Goal: Task Accomplishment & Management: Manage account settings

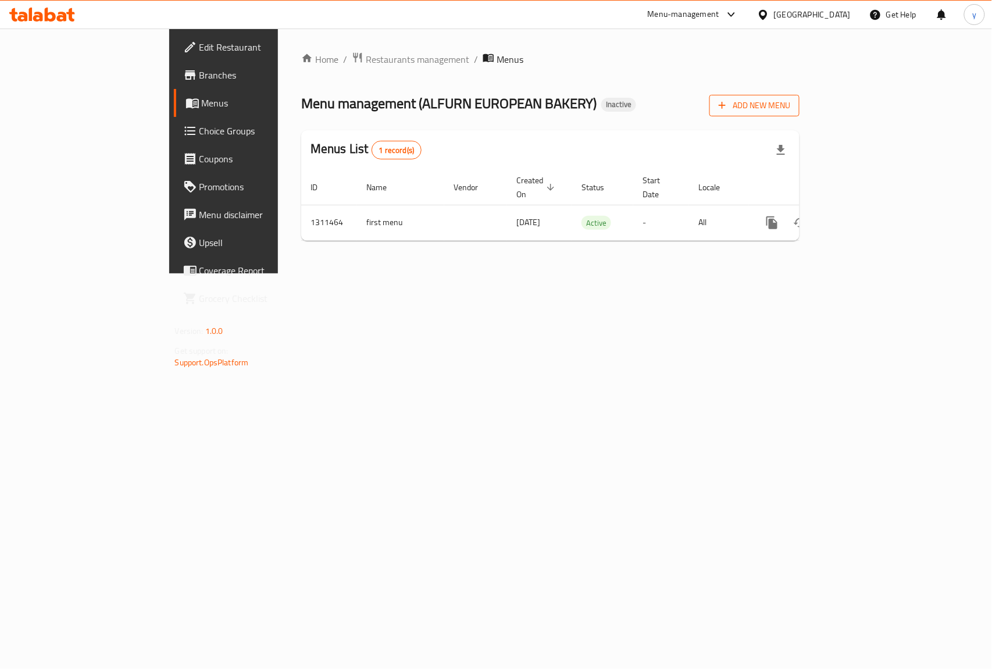
click at [790, 108] on span "Add New Menu" at bounding box center [755, 105] width 72 height 15
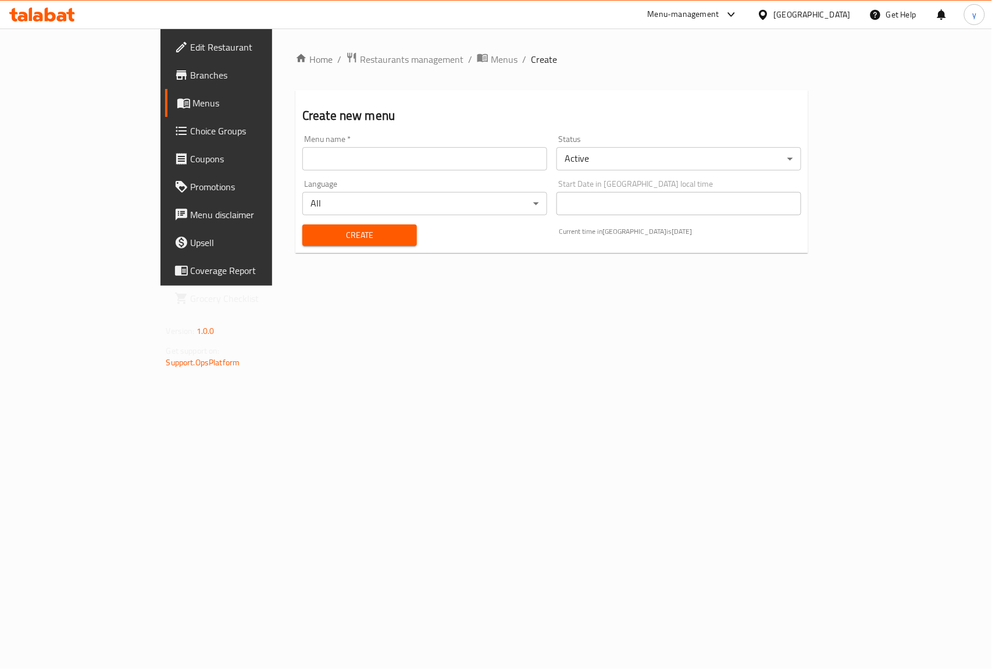
click at [302, 159] on input "text" at bounding box center [424, 158] width 245 height 23
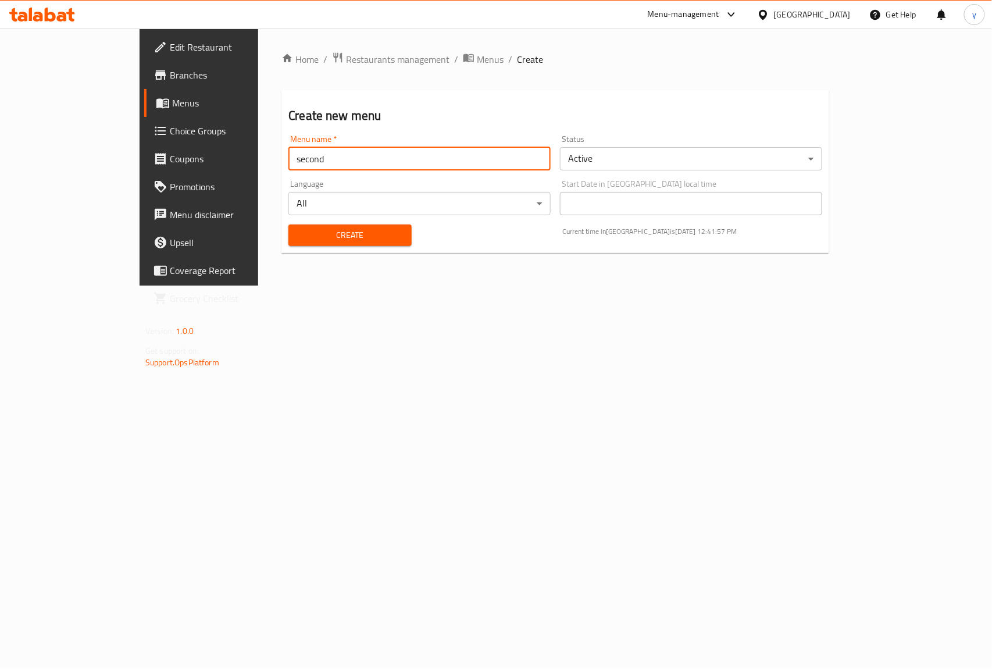
type input "second"
click at [315, 233] on span "Create" at bounding box center [350, 235] width 104 height 15
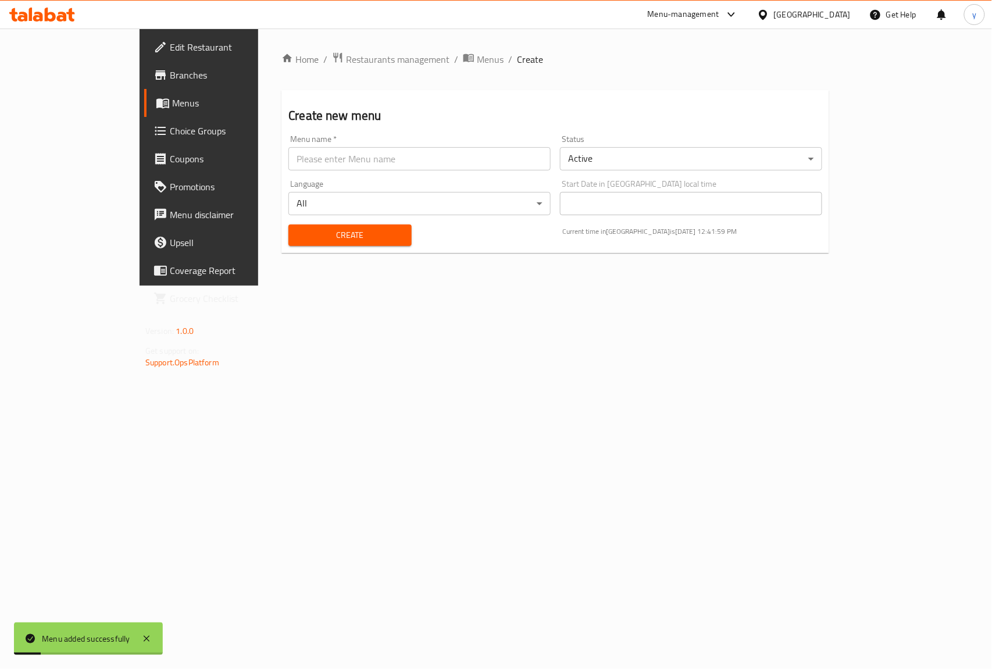
click at [172, 98] on span "Menus" at bounding box center [234, 103] width 124 height 14
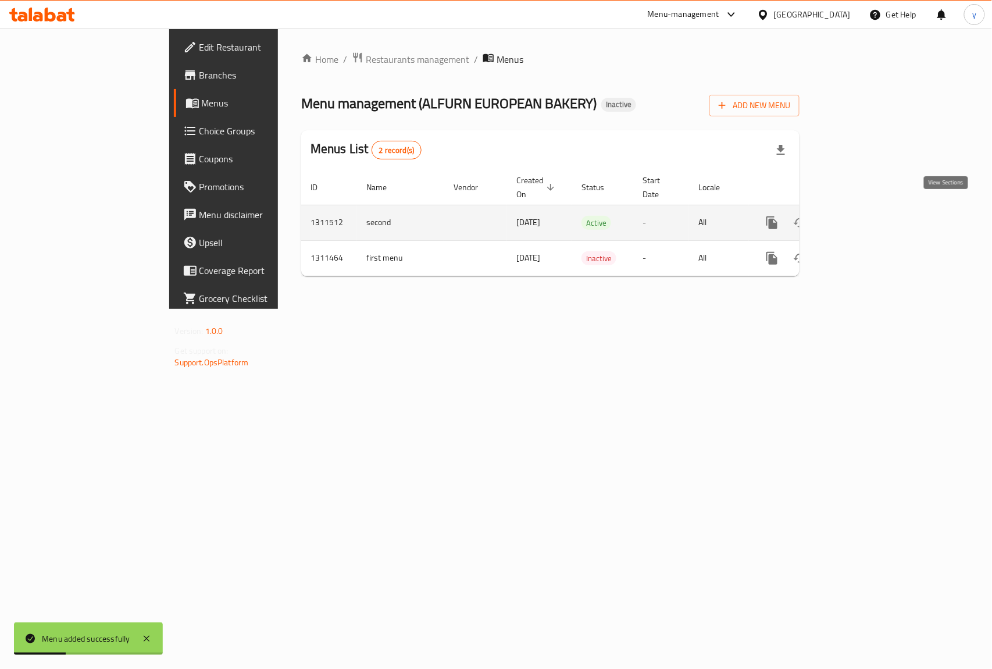
click at [870, 219] on link "enhanced table" at bounding box center [856, 223] width 28 height 28
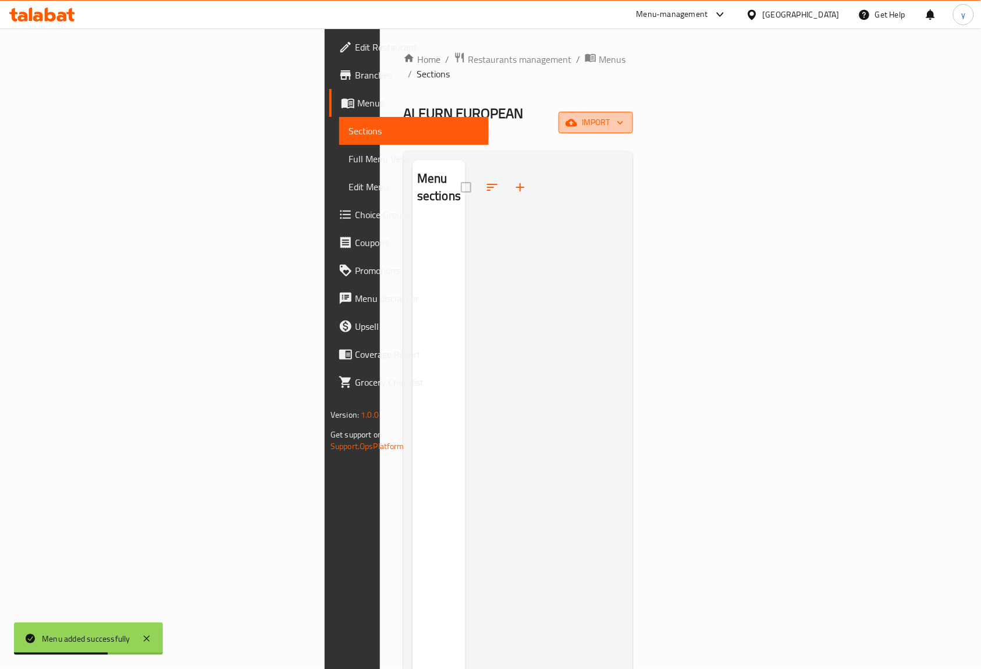
click at [623, 115] on span "import" at bounding box center [596, 122] width 56 height 15
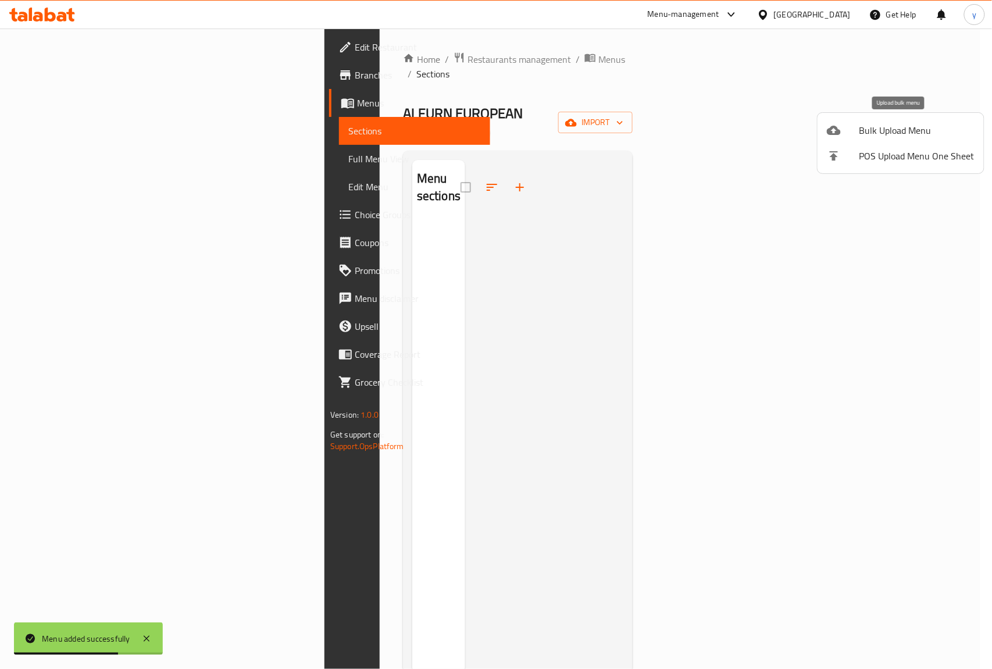
click at [875, 126] on span "Bulk Upload Menu" at bounding box center [917, 130] width 115 height 14
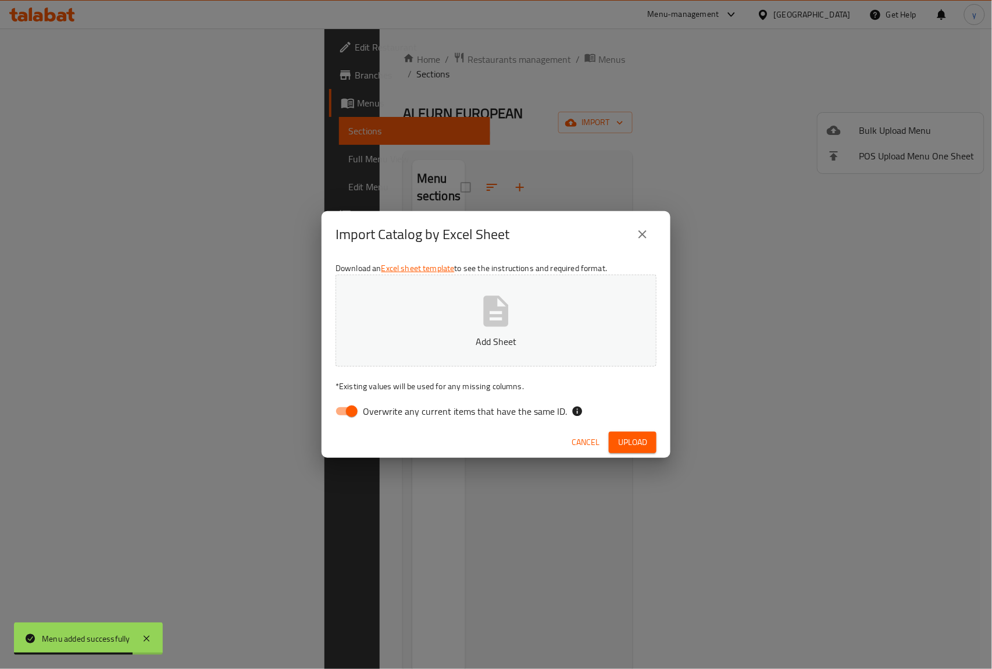
click at [350, 416] on input "Overwrite any current items that have the same ID." at bounding box center [352, 411] width 66 height 22
checkbox input "false"
click at [630, 436] on span "Upload" at bounding box center [632, 442] width 29 height 15
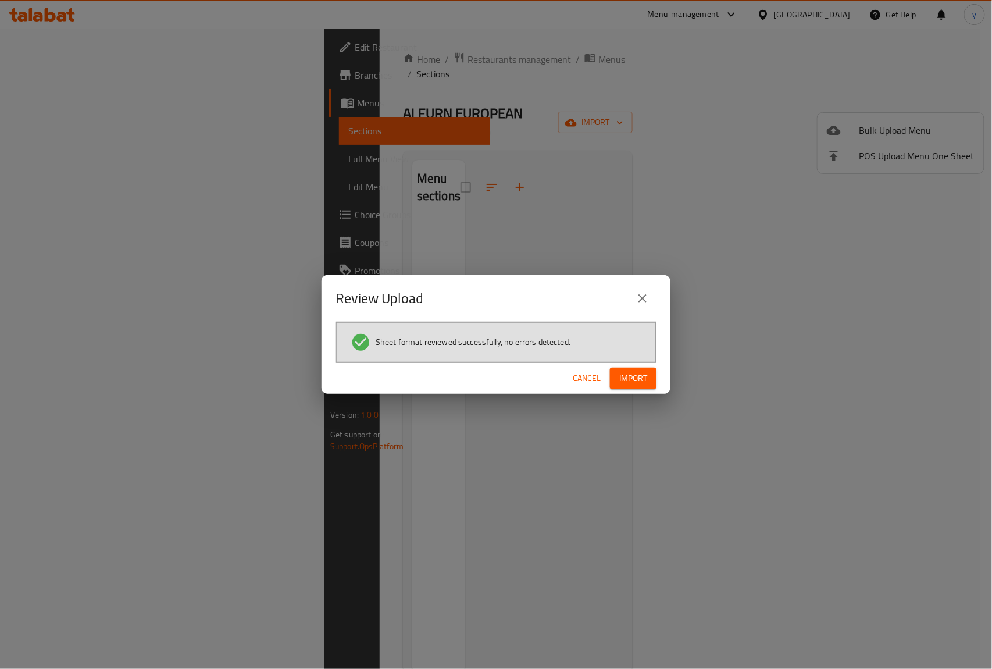
click at [646, 386] on button "Import" at bounding box center [633, 379] width 47 height 22
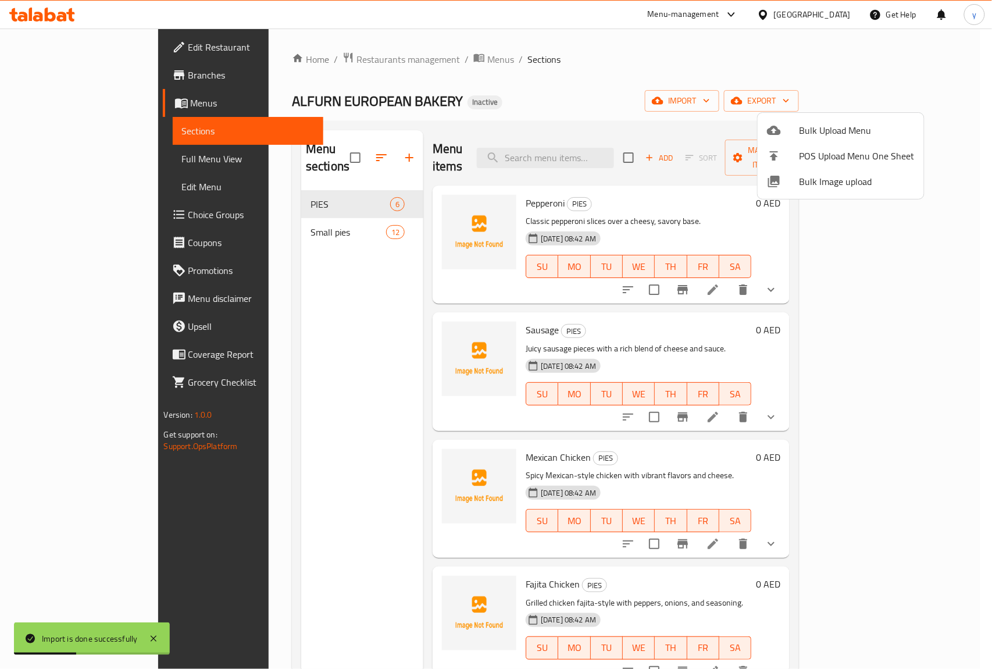
click at [52, 158] on div at bounding box center [496, 334] width 992 height 669
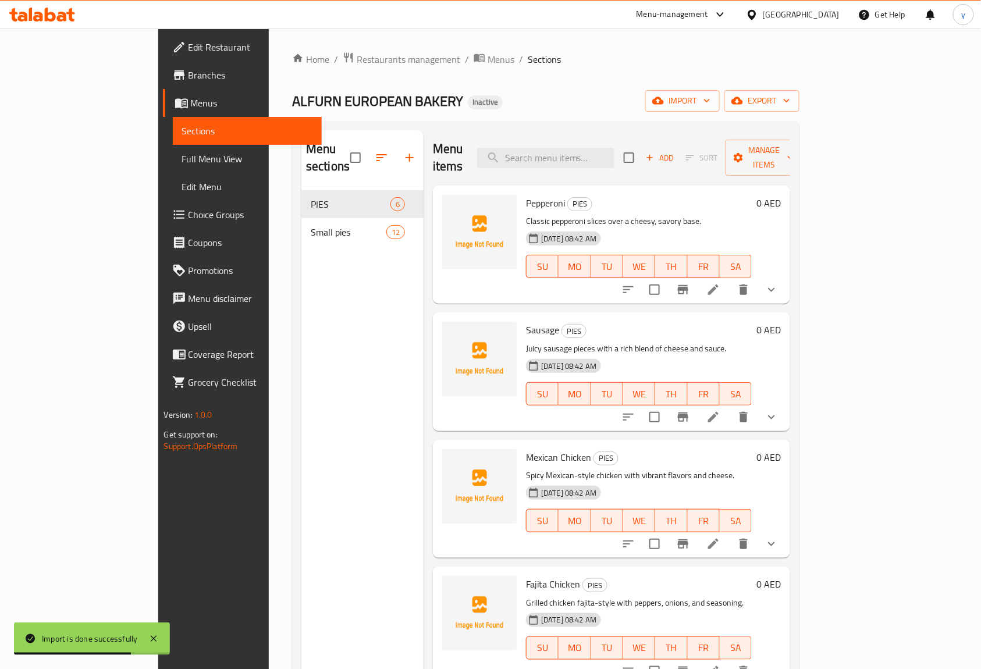
click at [182, 154] on span "Full Menu View" at bounding box center [247, 159] width 131 height 14
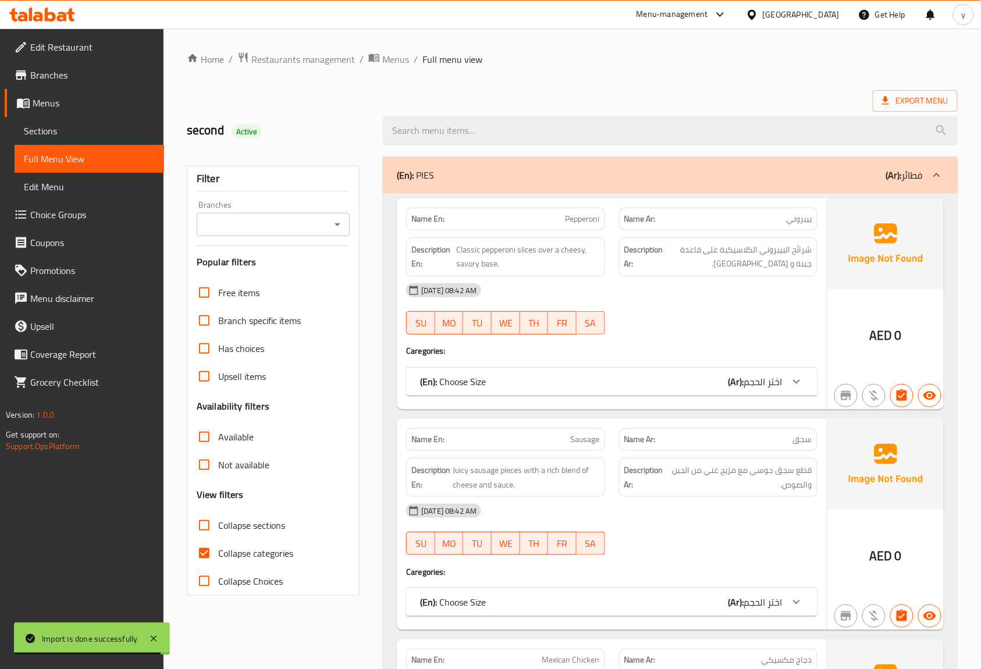
click at [199, 550] on input "Collapse categories" at bounding box center [204, 553] width 28 height 28
checkbox input "false"
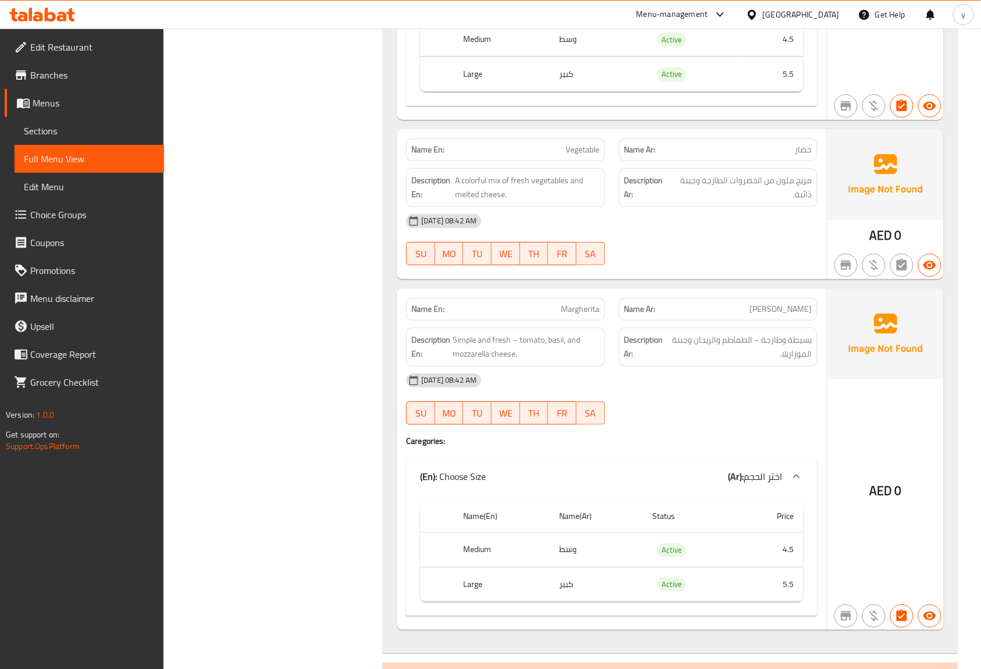
scroll to position [1396, 0]
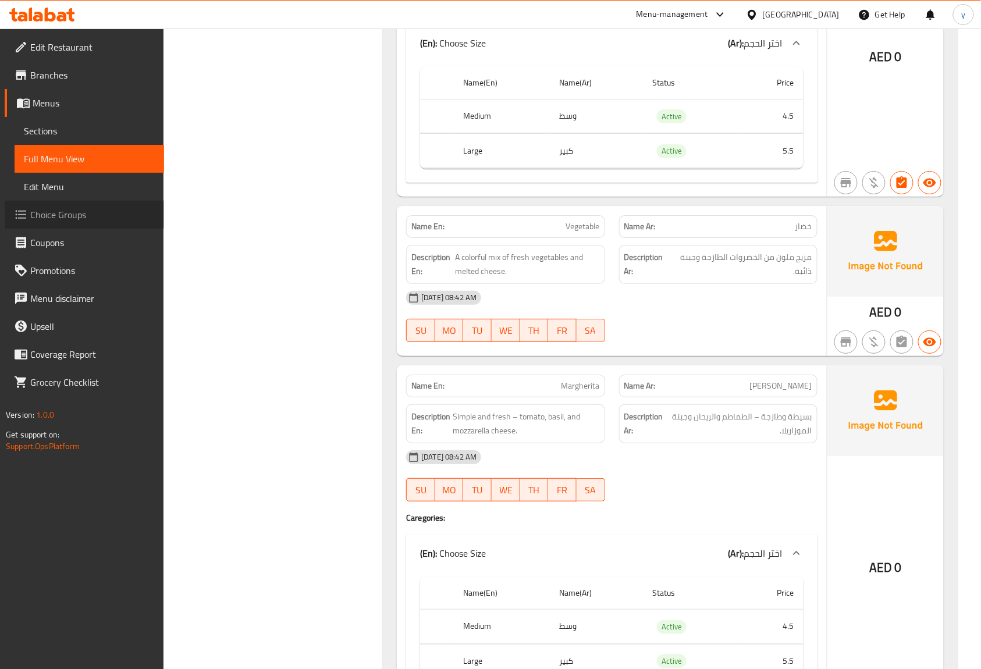
click at [82, 214] on span "Choice Groups" at bounding box center [92, 215] width 124 height 14
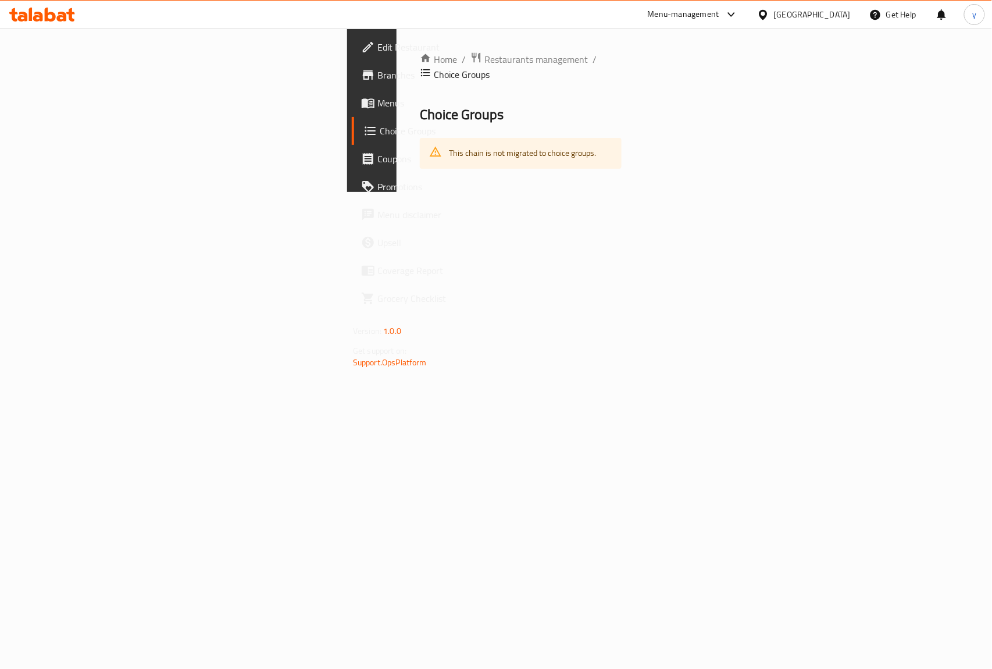
click at [380, 129] on span "Choice Groups" at bounding box center [442, 131] width 124 height 14
click at [352, 94] on link "Menus" at bounding box center [432, 103] width 161 height 28
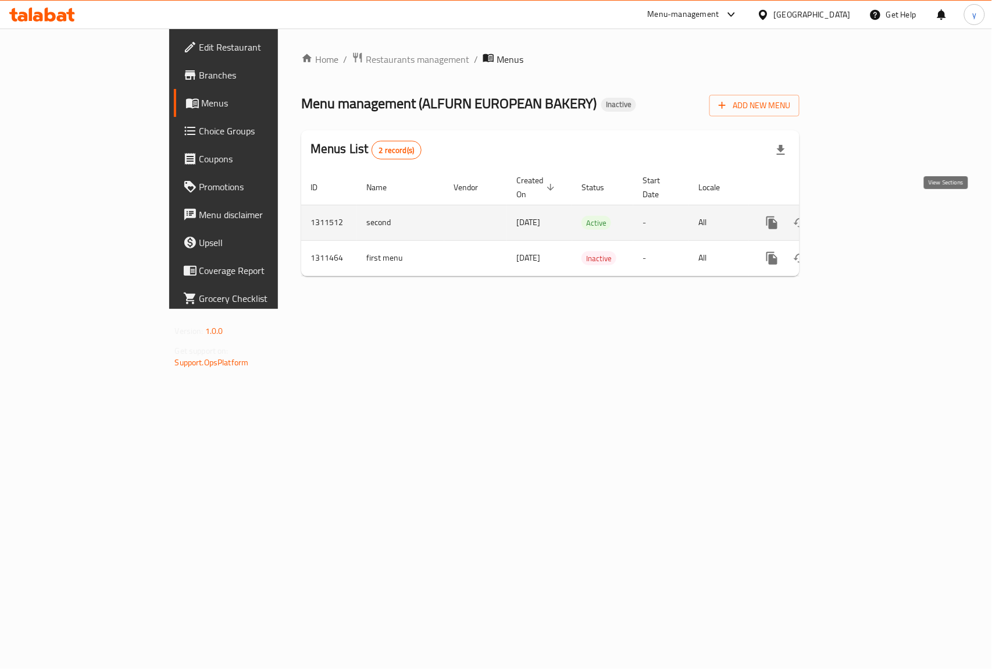
click at [863, 216] on icon "enhanced table" at bounding box center [856, 223] width 14 height 14
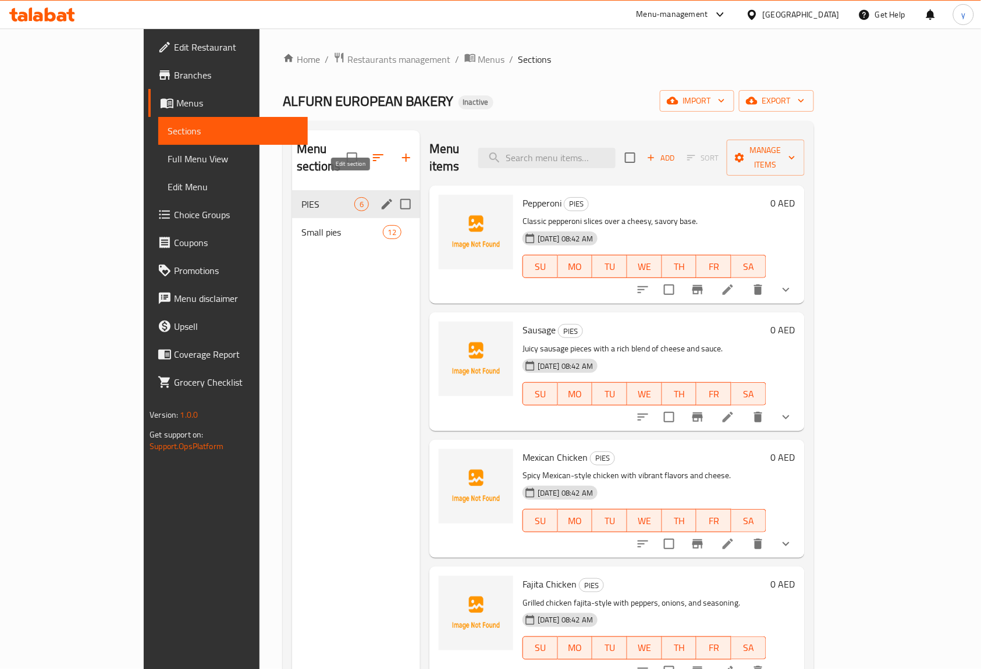
click at [380, 197] on icon "edit" at bounding box center [387, 204] width 14 height 14
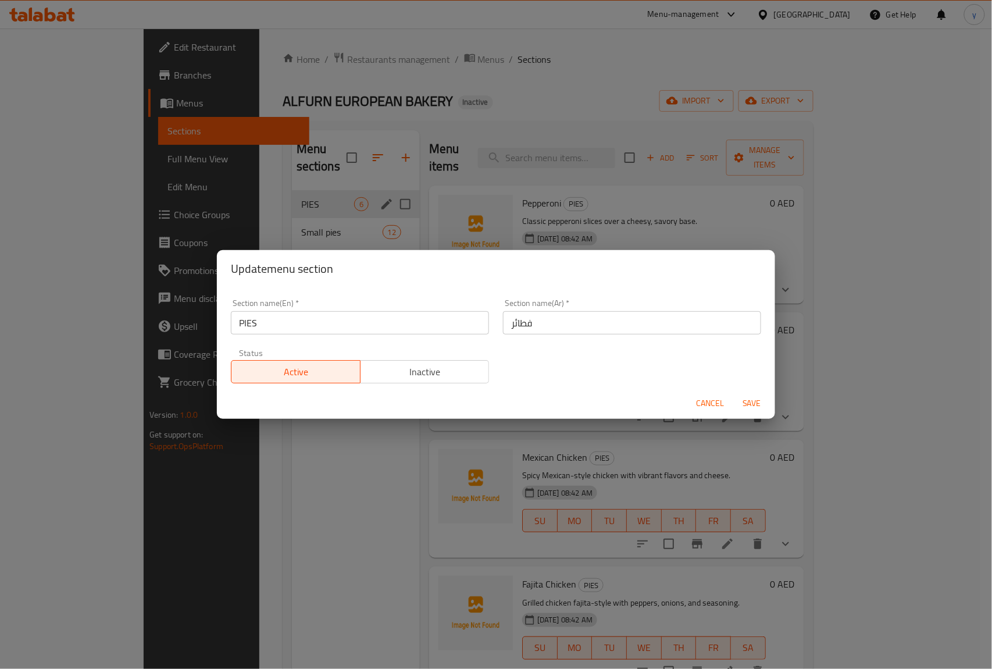
click at [300, 329] on input "PIES" at bounding box center [360, 322] width 258 height 23
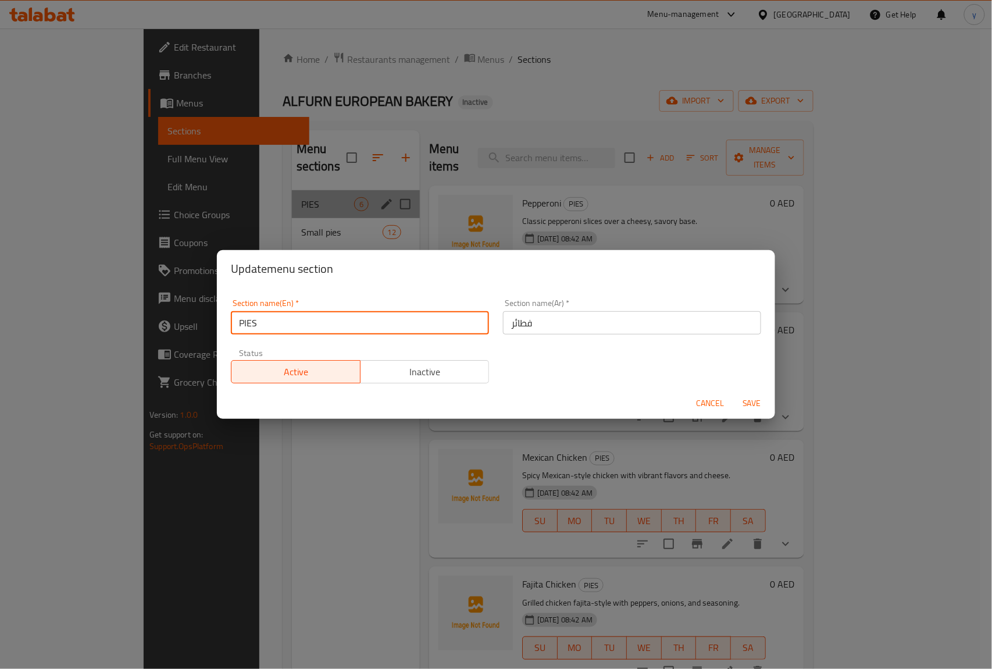
click at [300, 329] on input "PIES" at bounding box center [360, 322] width 258 height 23
paste input "BIG"
type input "BIG PIES"
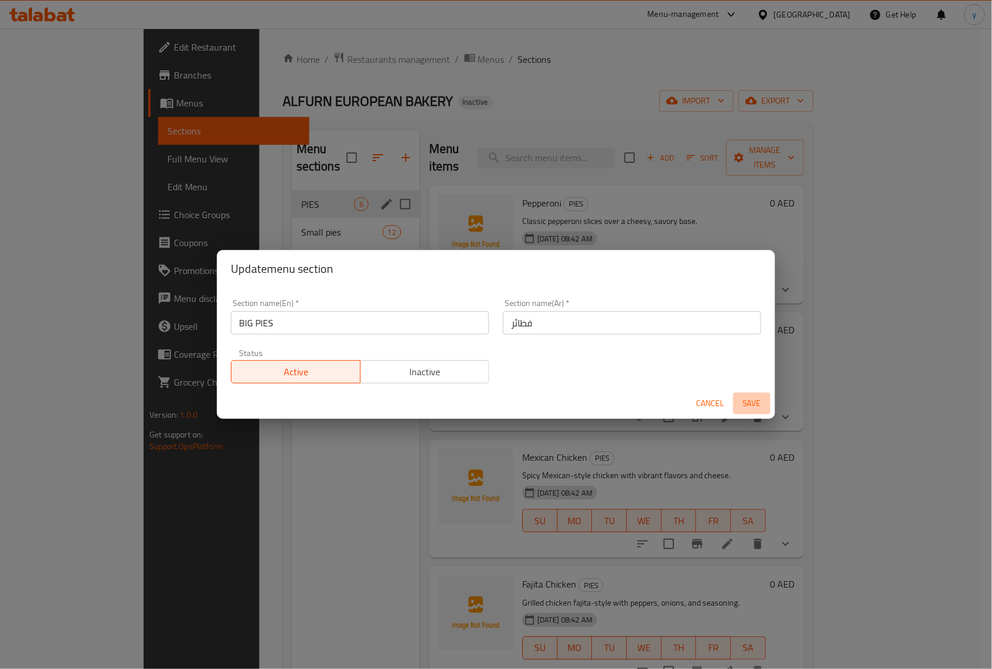
click at [754, 403] on span "Save" at bounding box center [752, 403] width 28 height 15
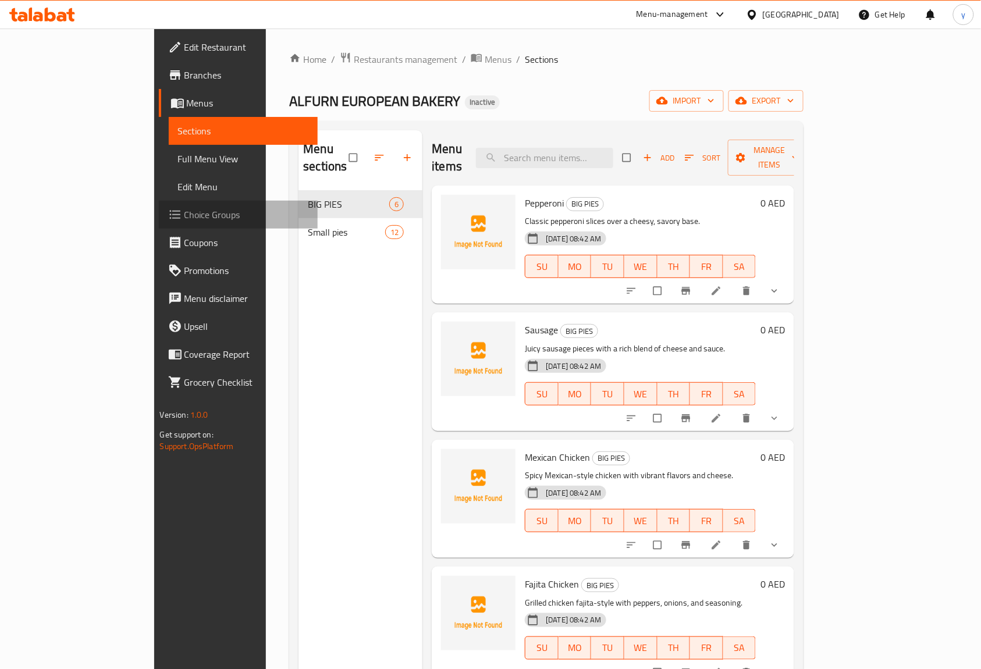
click at [184, 212] on span "Choice Groups" at bounding box center [246, 215] width 124 height 14
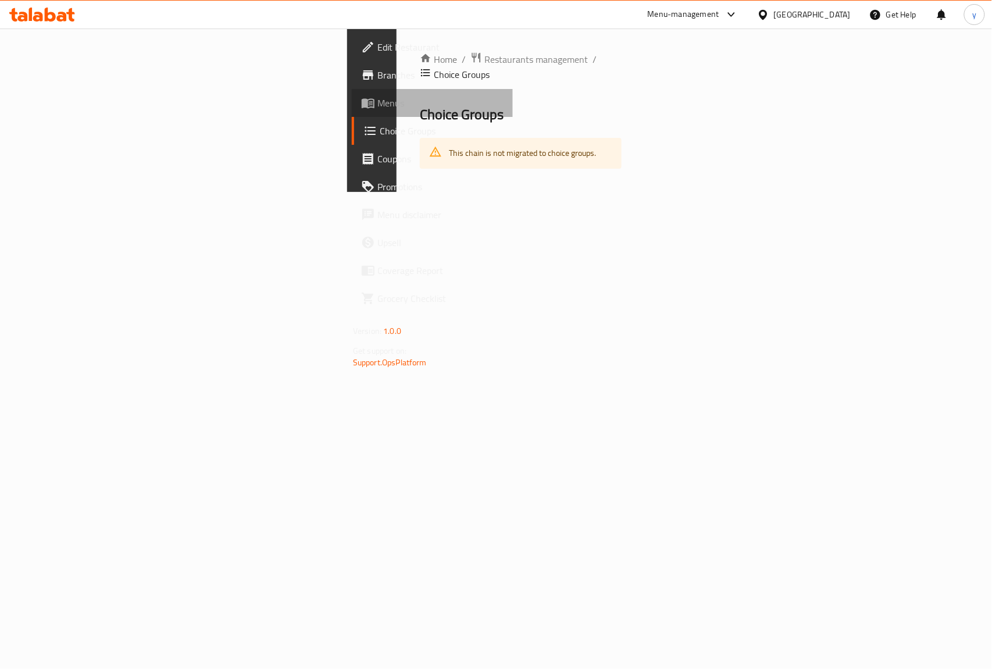
click at [377, 101] on span "Menus" at bounding box center [440, 103] width 126 height 14
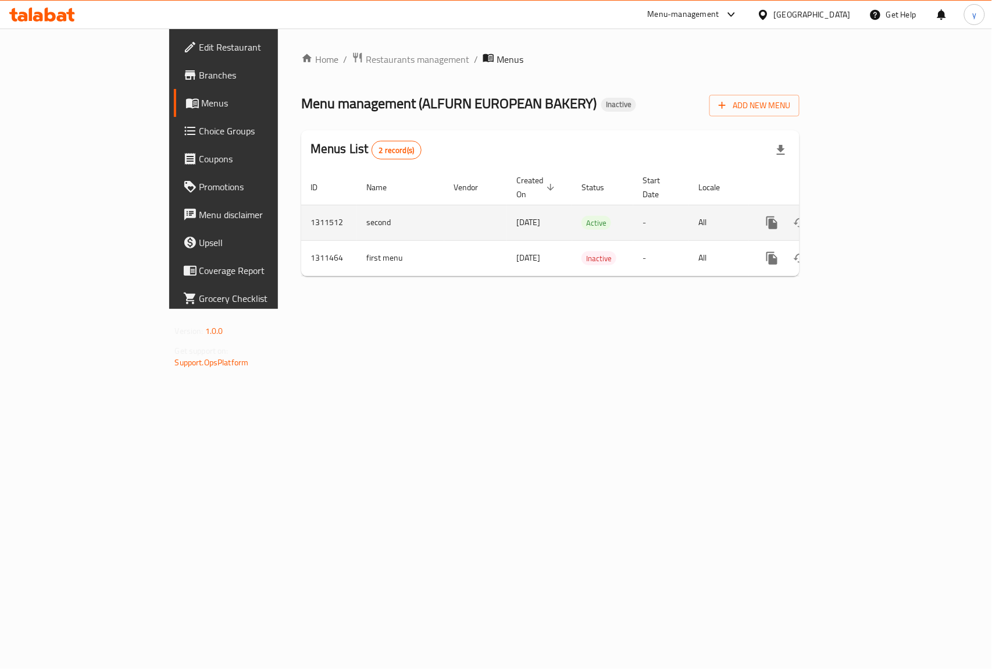
click at [861, 218] on icon "enhanced table" at bounding box center [856, 223] width 10 height 10
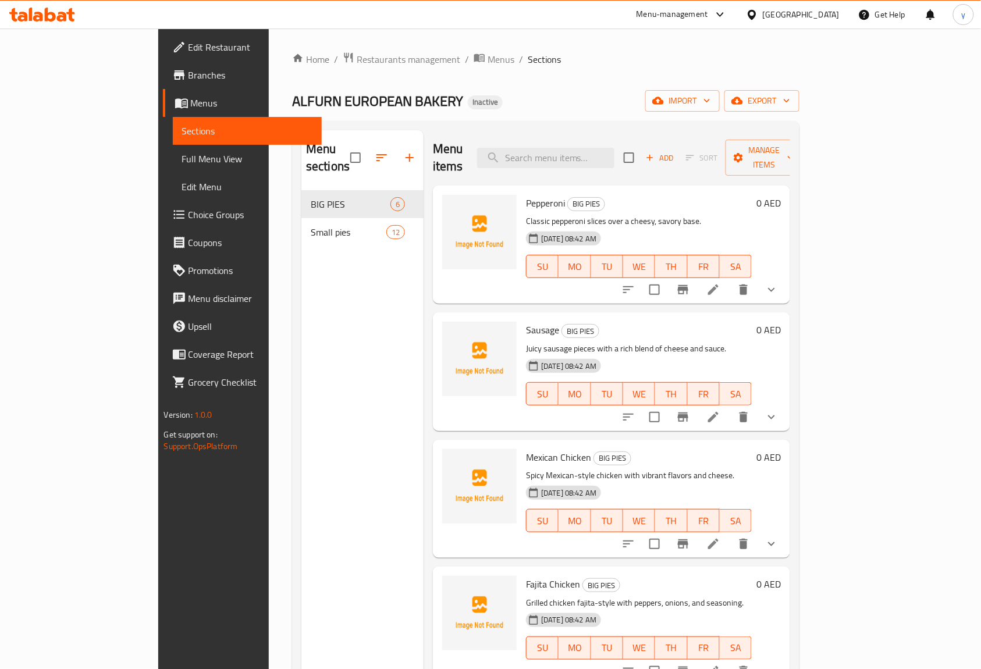
click at [182, 157] on span "Full Menu View" at bounding box center [247, 159] width 131 height 14
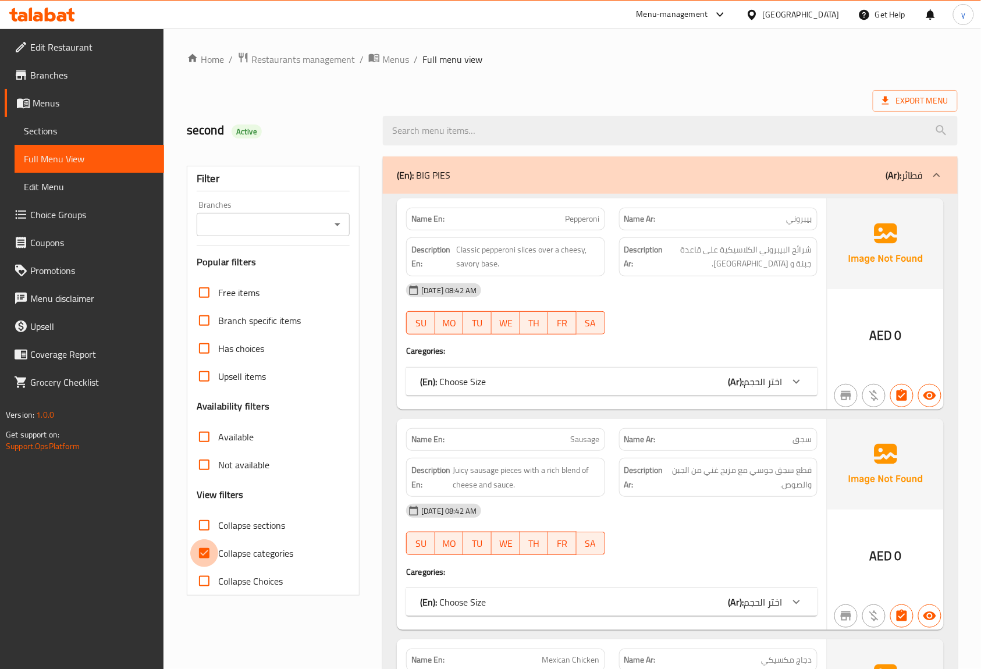
click at [212, 555] on input "Collapse categories" at bounding box center [204, 553] width 28 height 28
checkbox input "false"
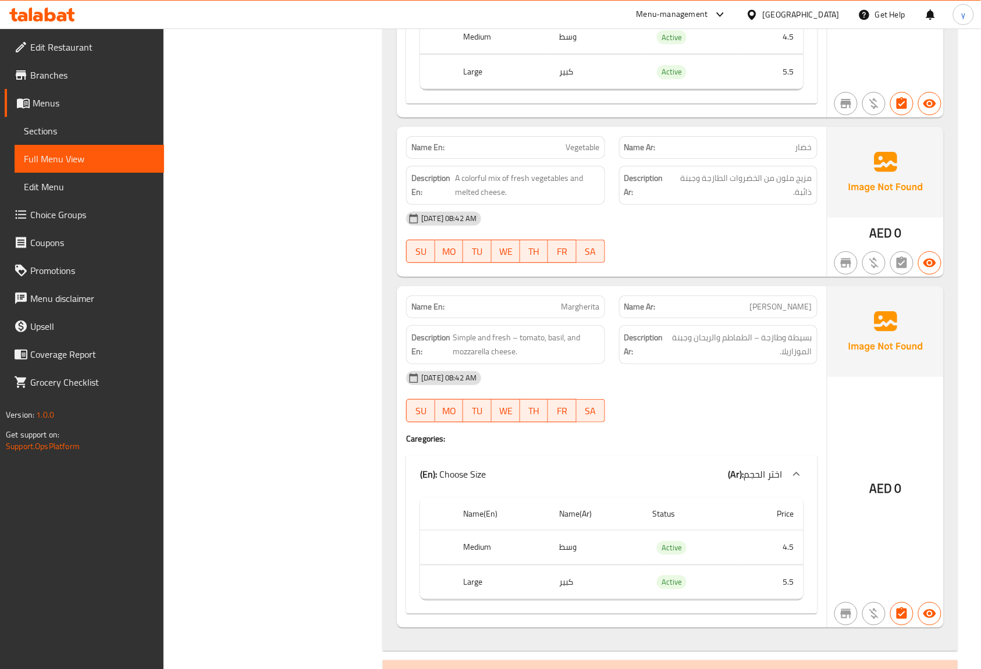
scroll to position [1550, 0]
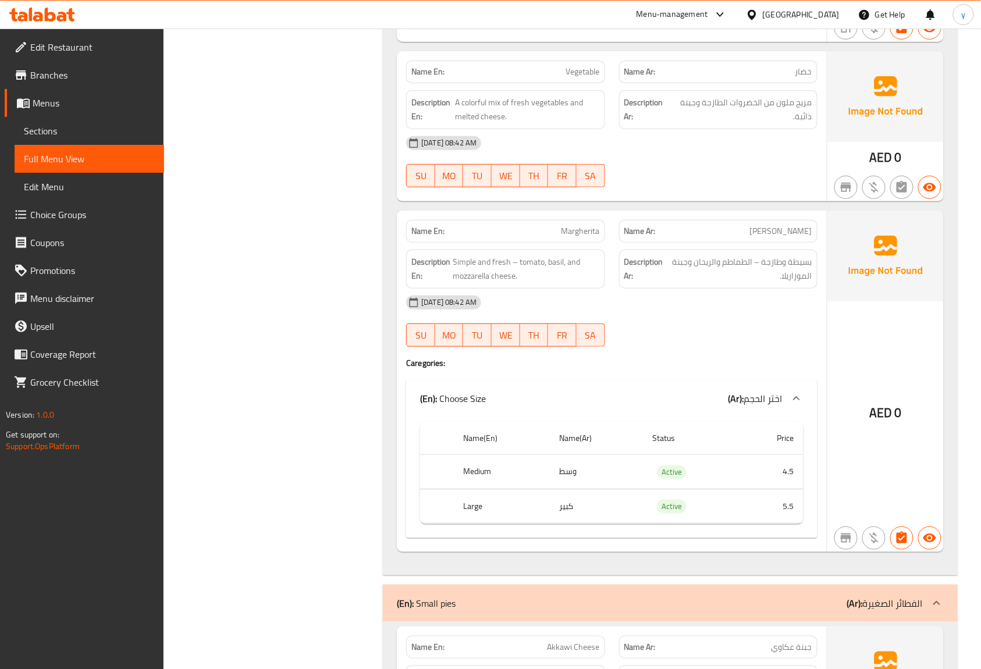
click at [76, 210] on span "Choice Groups" at bounding box center [92, 215] width 124 height 14
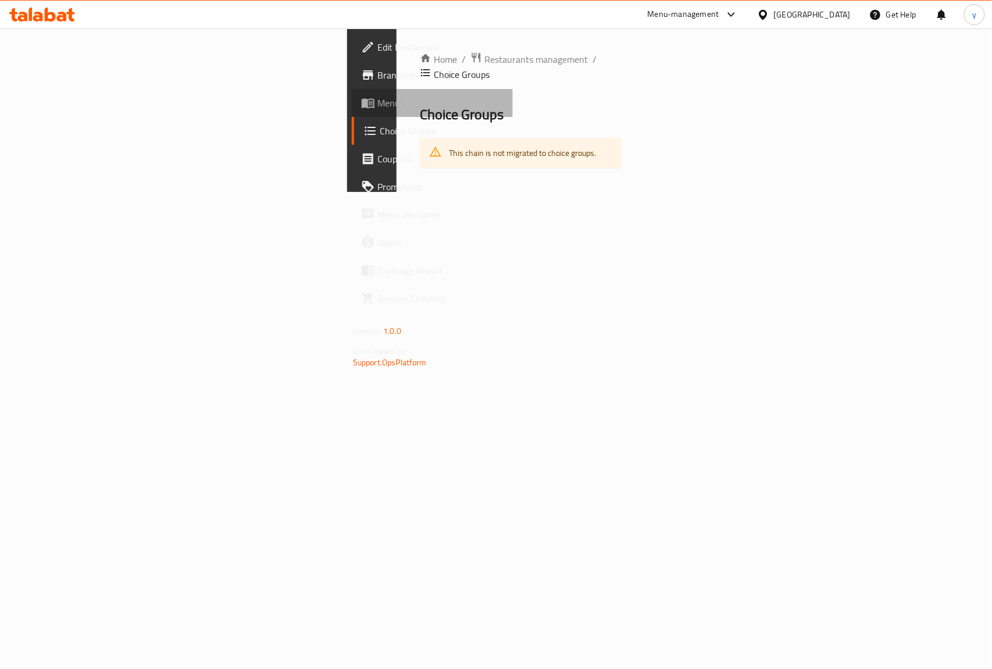
click at [377, 103] on span "Menus" at bounding box center [440, 103] width 126 height 14
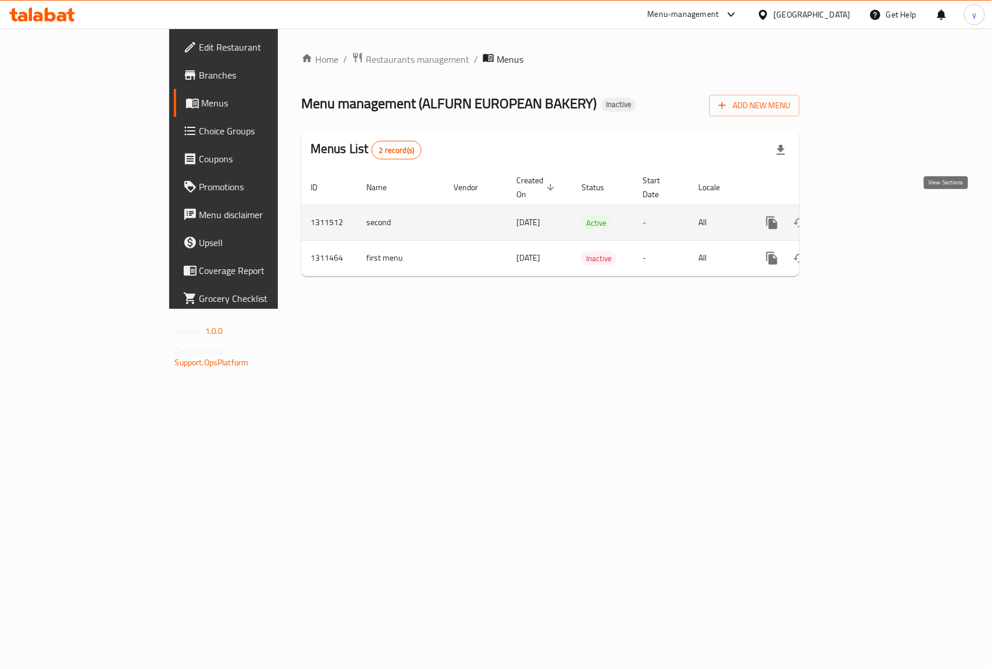
click at [861, 218] on icon "enhanced table" at bounding box center [856, 223] width 10 height 10
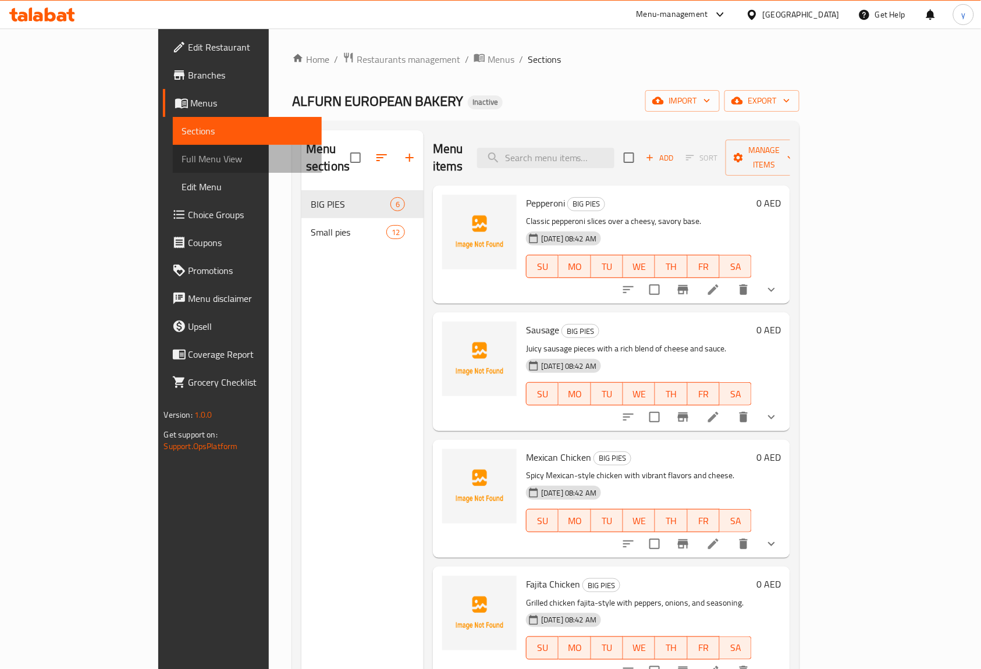
click at [182, 163] on span "Full Menu View" at bounding box center [247, 159] width 131 height 14
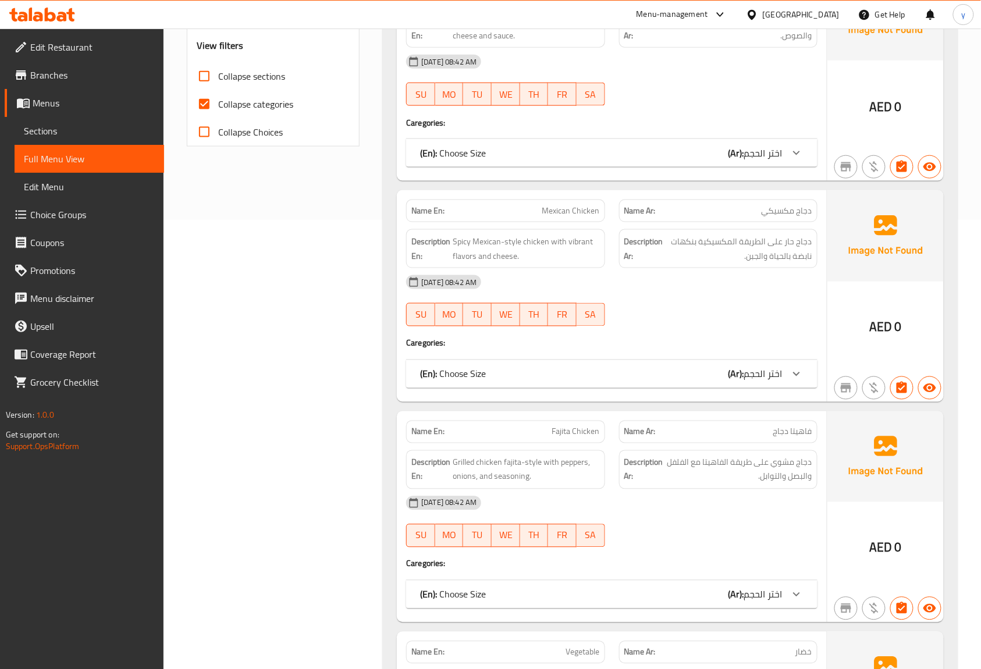
scroll to position [465, 0]
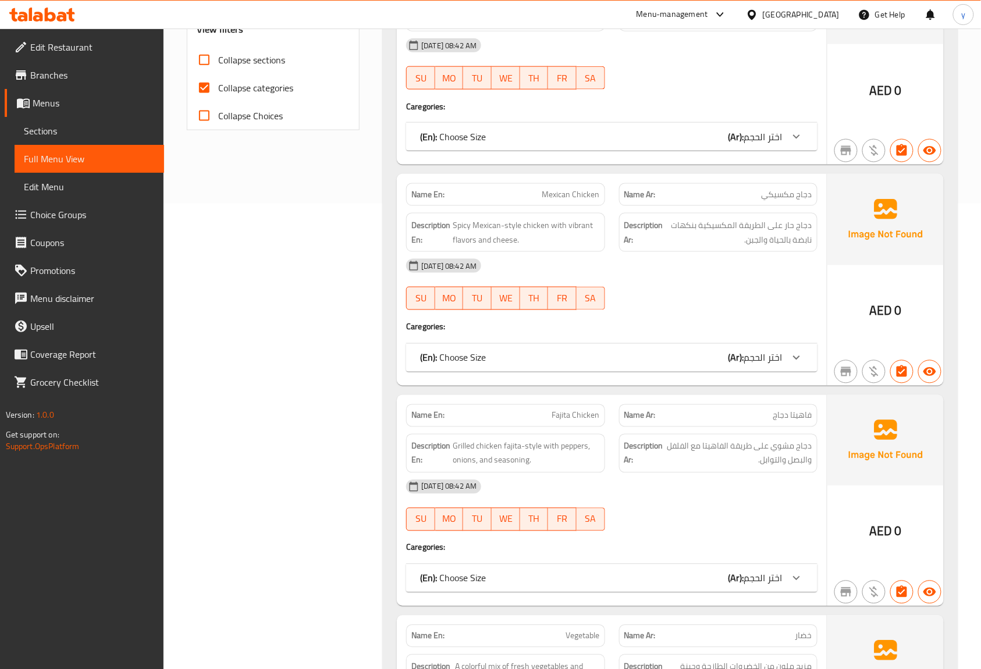
click at [212, 86] on input "Collapse categories" at bounding box center [204, 88] width 28 height 28
checkbox input "false"
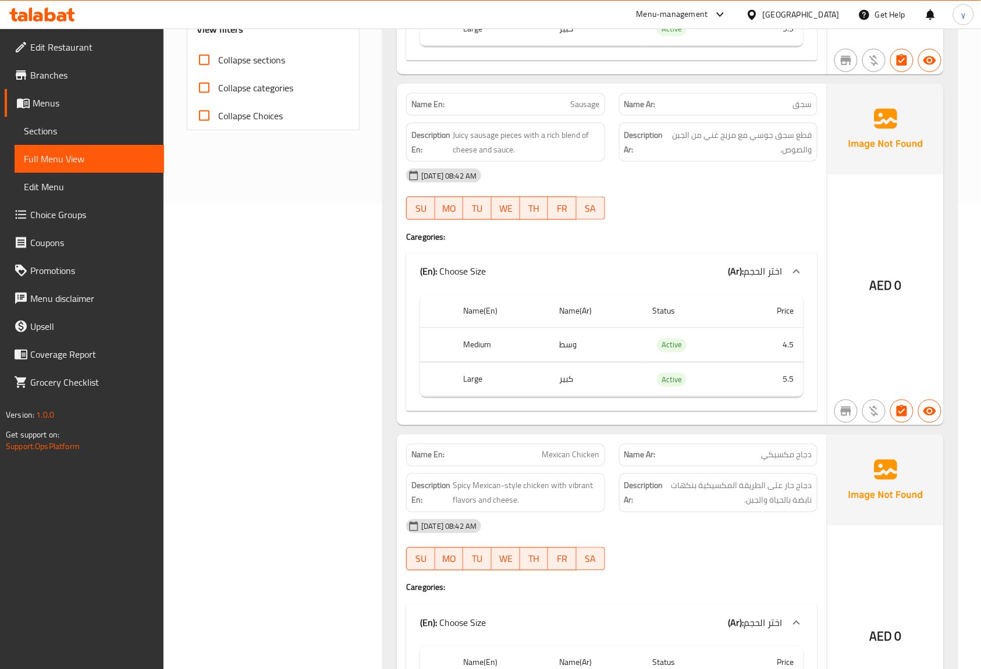
scroll to position [0, 0]
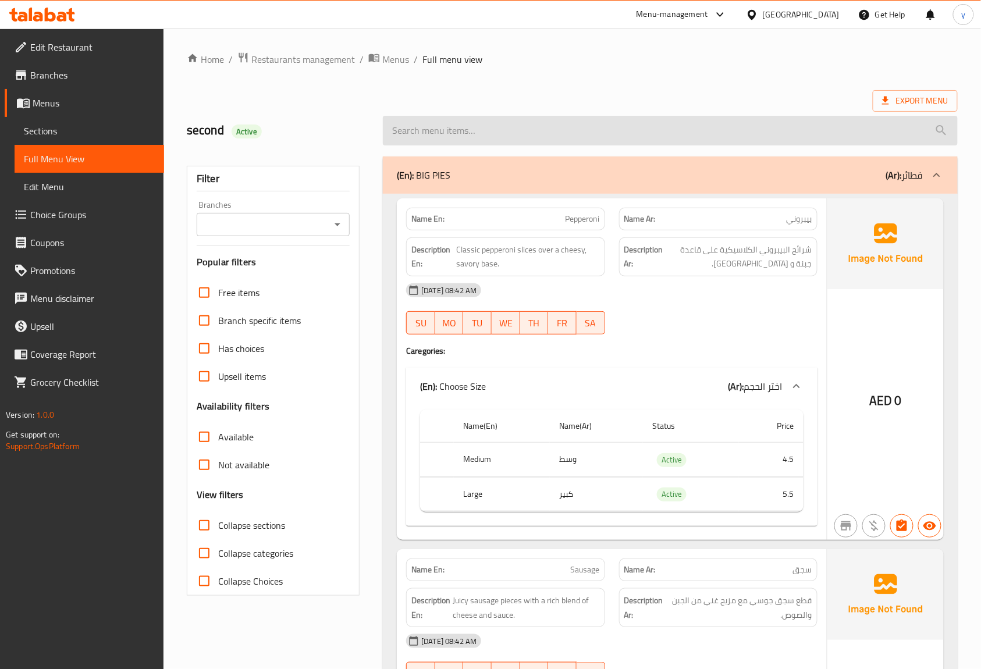
click at [438, 133] on input "search" at bounding box center [670, 131] width 575 height 30
paste input "Vegetable"
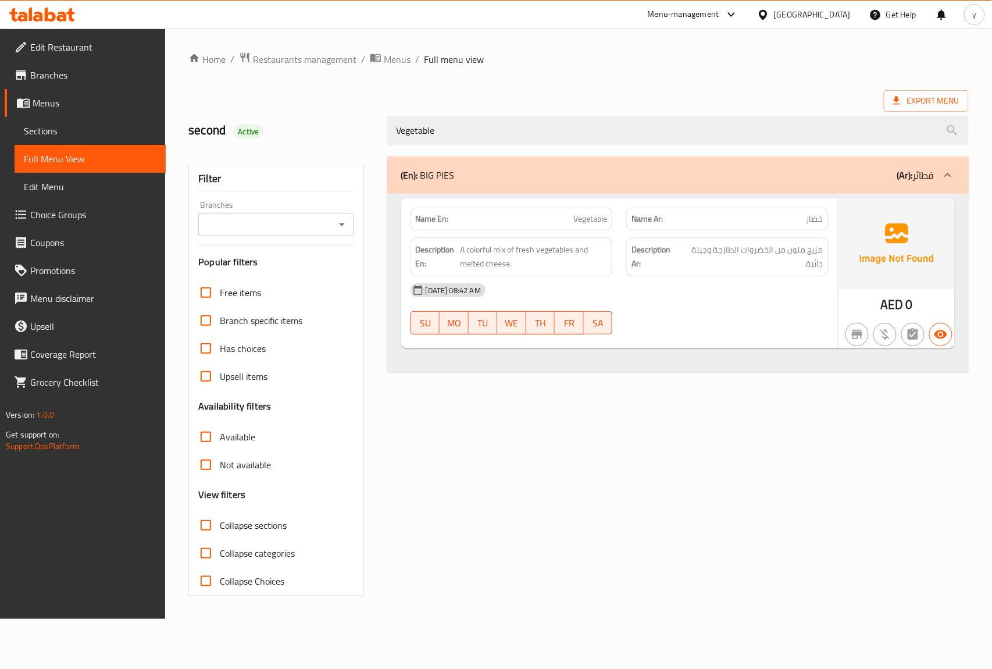
type input "Vegetable"
click at [57, 130] on span "Sections" at bounding box center [90, 131] width 133 height 14
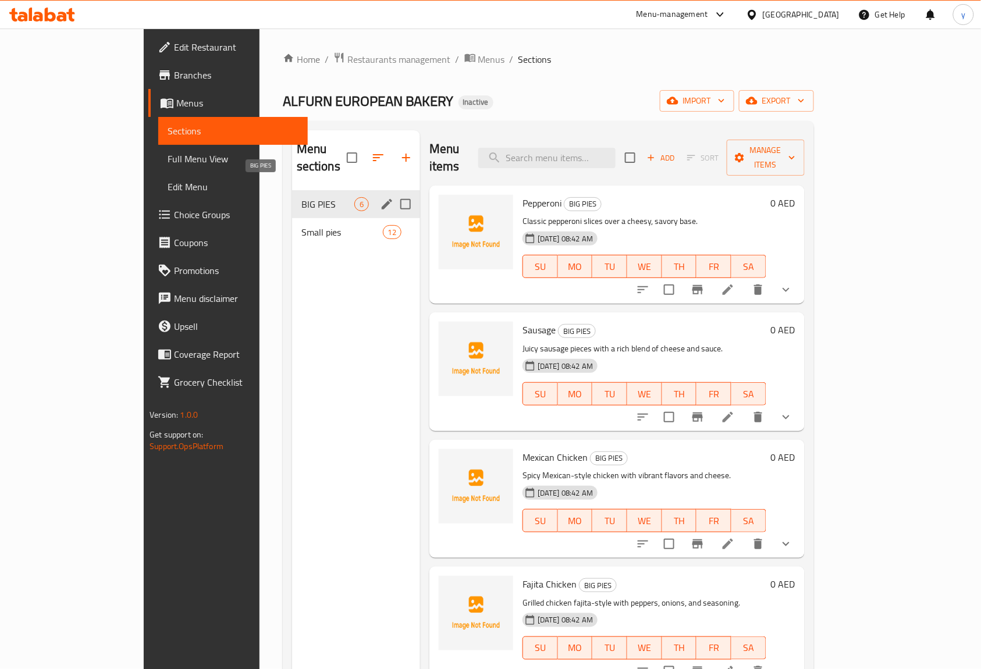
click at [301, 197] on span "BIG PIES" at bounding box center [327, 204] width 53 height 14
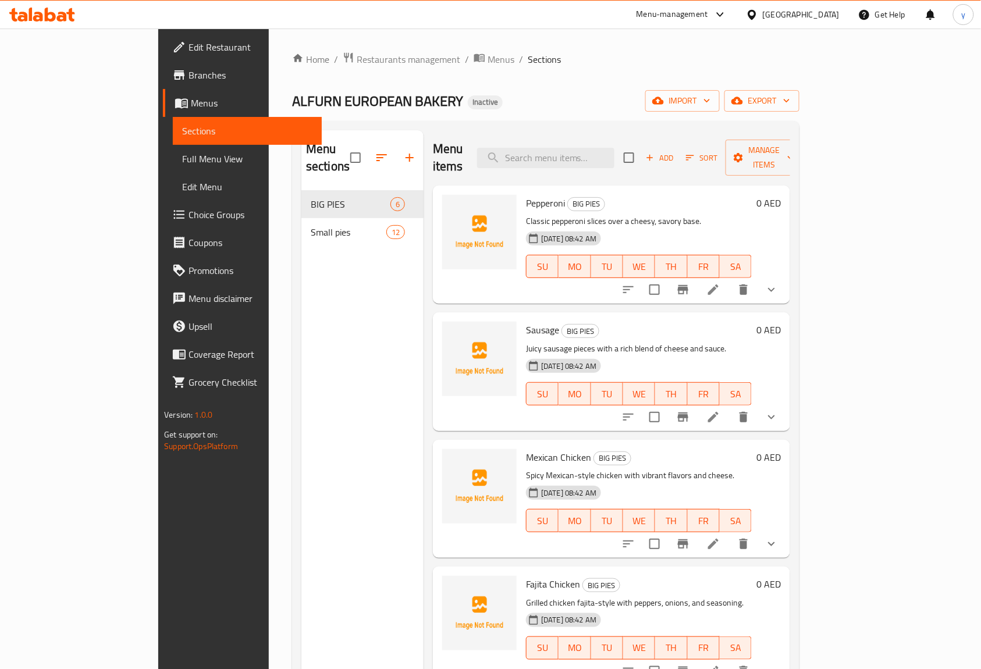
click at [552, 138] on div "Menu items Add Sort Manage items" at bounding box center [611, 157] width 357 height 55
click at [565, 148] on input "search" at bounding box center [545, 158] width 137 height 20
paste input "Vegetable"
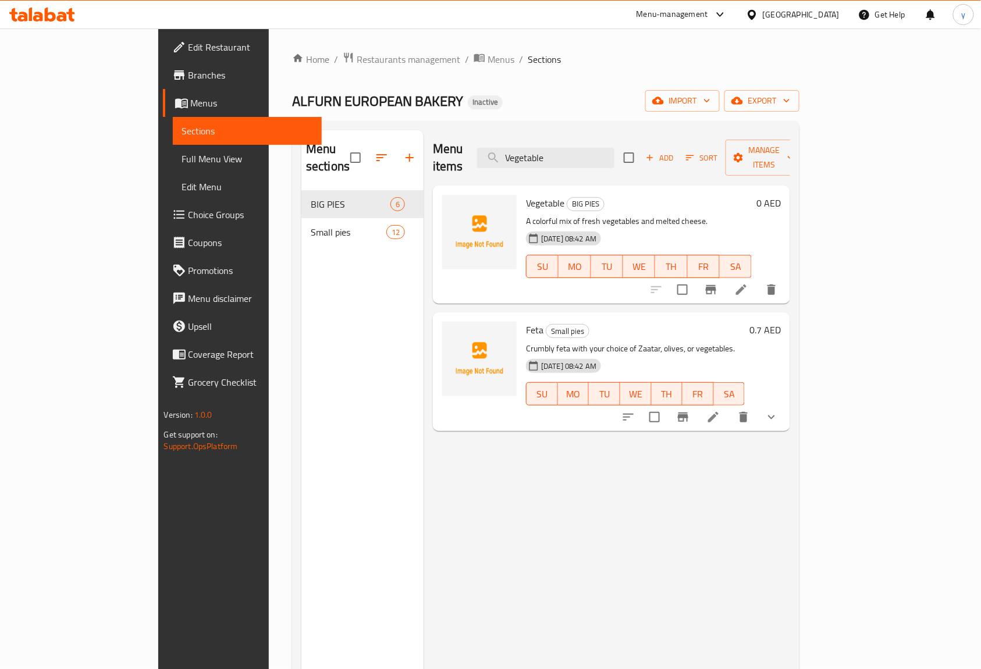
type input "Vegetable"
click at [682, 214] on p "A colorful mix of fresh vegetables and melted cheese." at bounding box center [639, 221] width 226 height 15
click at [748, 283] on icon at bounding box center [741, 290] width 14 height 14
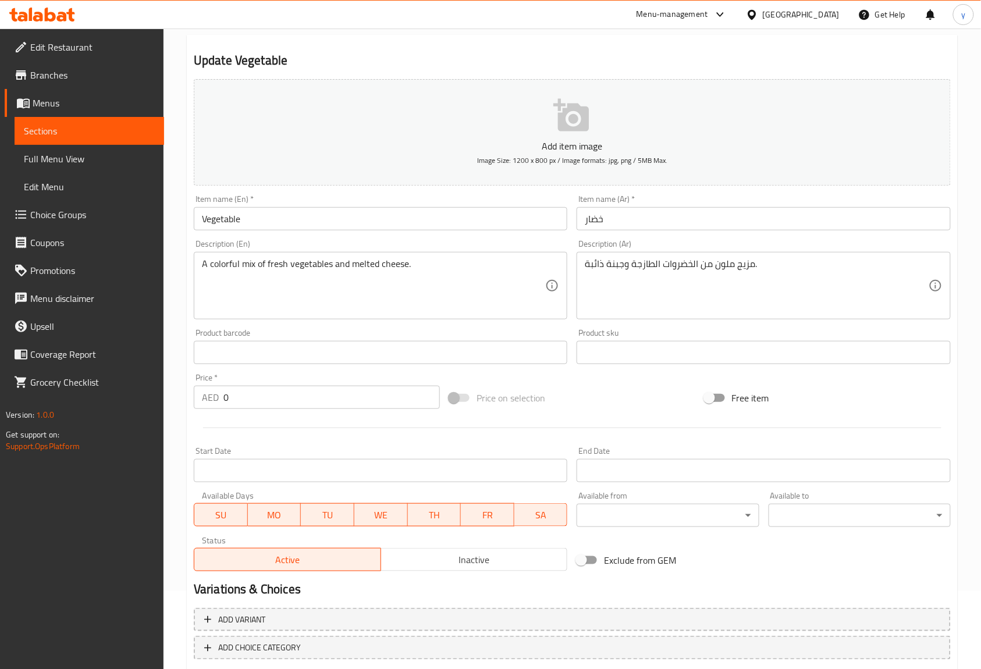
scroll to position [142, 0]
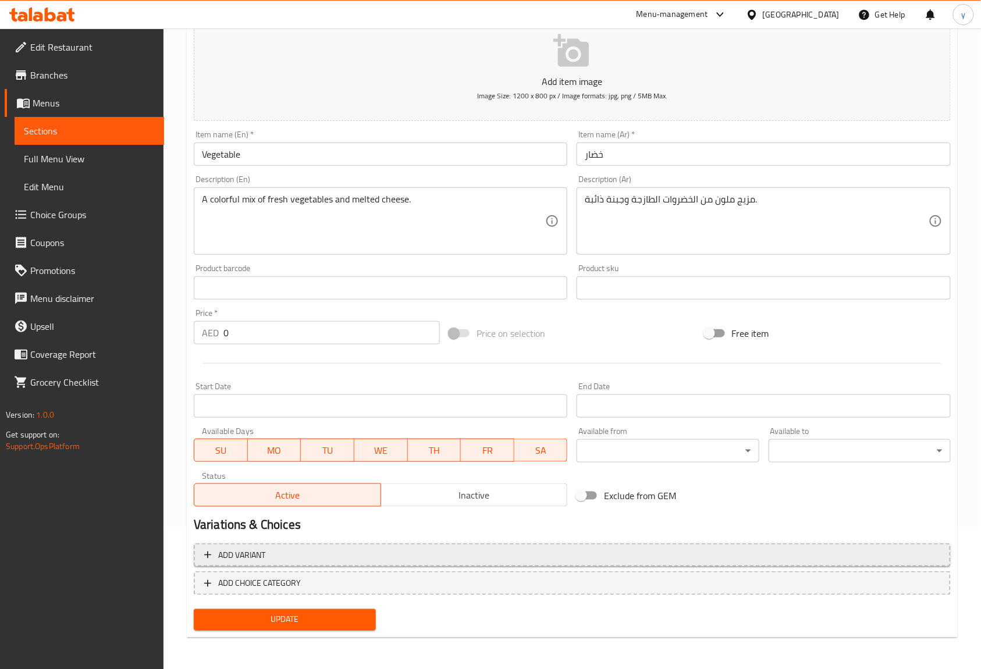
click at [236, 556] on span "Add variant" at bounding box center [241, 555] width 47 height 15
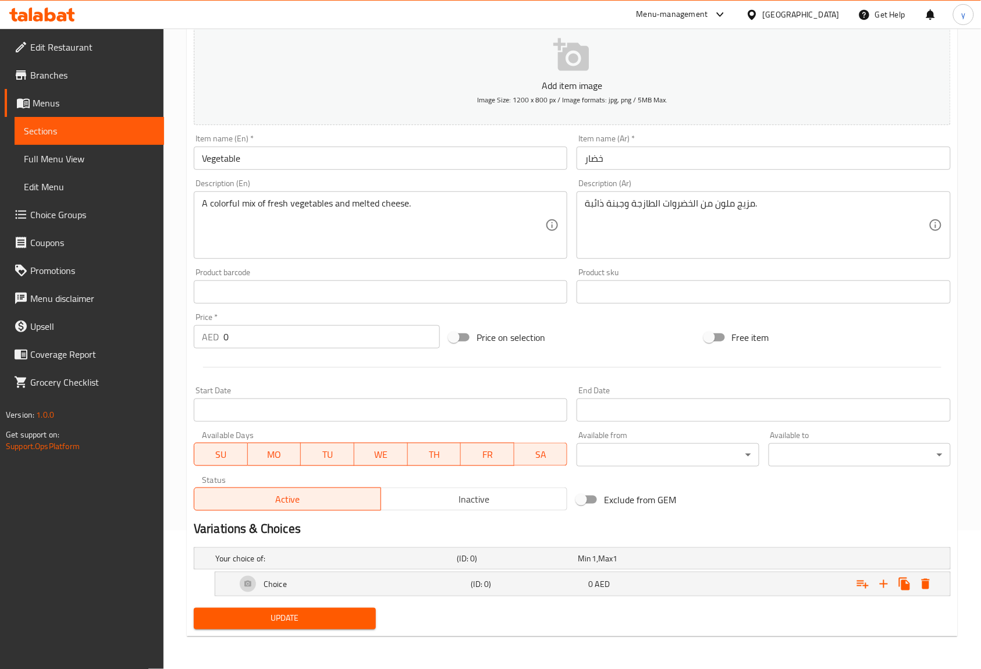
scroll to position [140, 0]
click at [294, 555] on h5 "Your choice of:" at bounding box center [333, 558] width 237 height 12
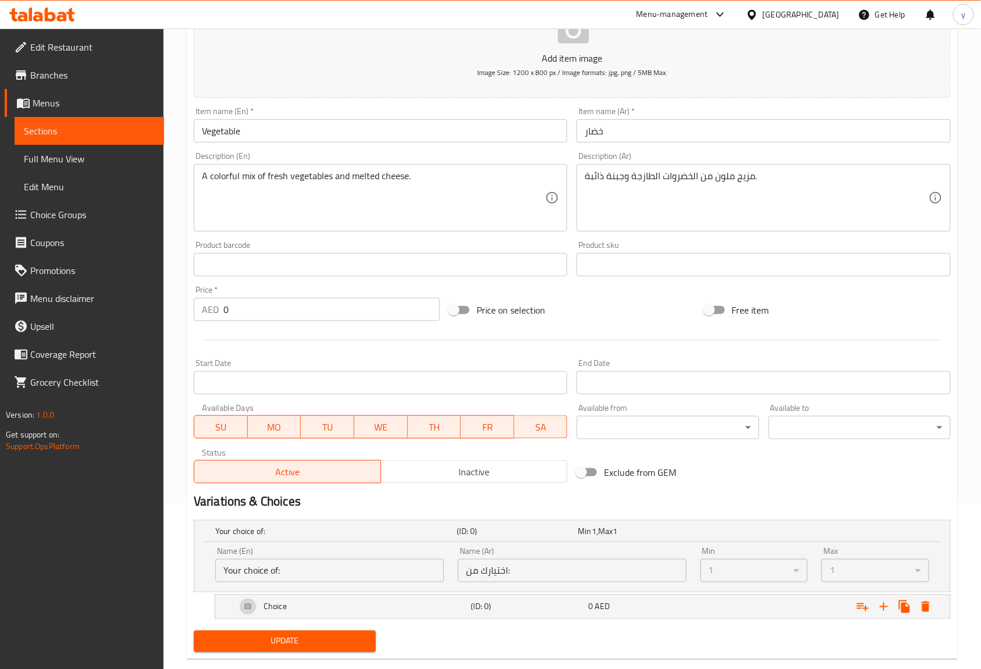
scroll to position [189, 0]
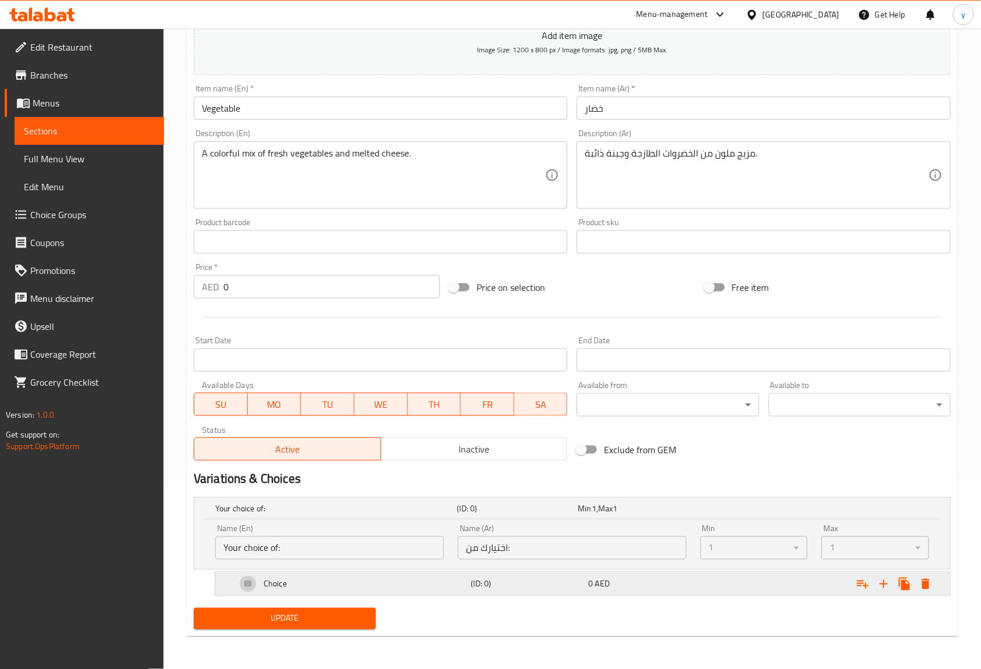
click at [315, 584] on div "Choice" at bounding box center [351, 584] width 235 height 28
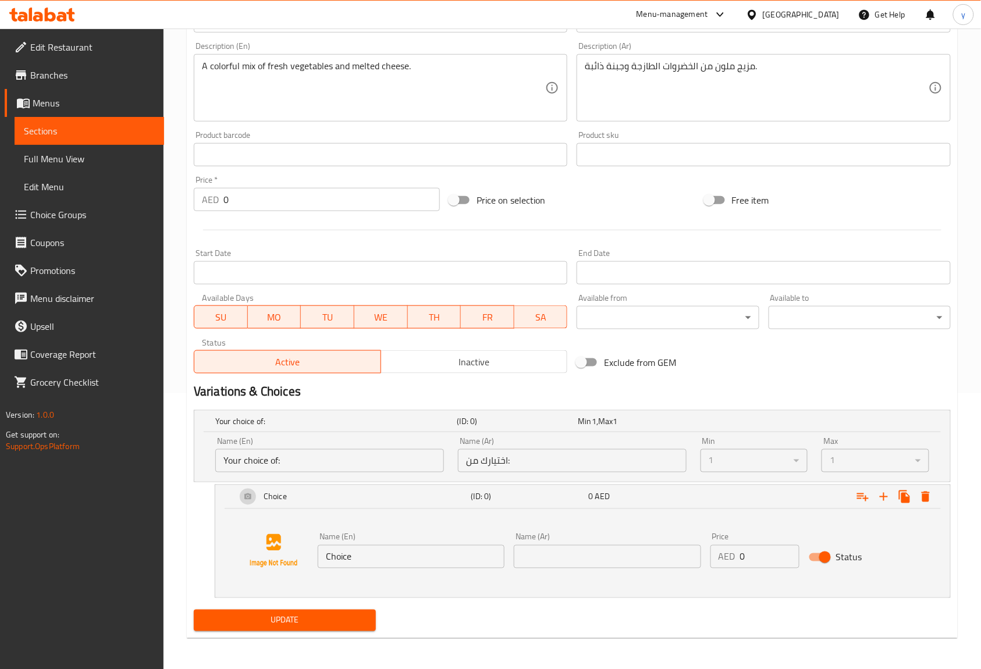
scroll to position [278, 0]
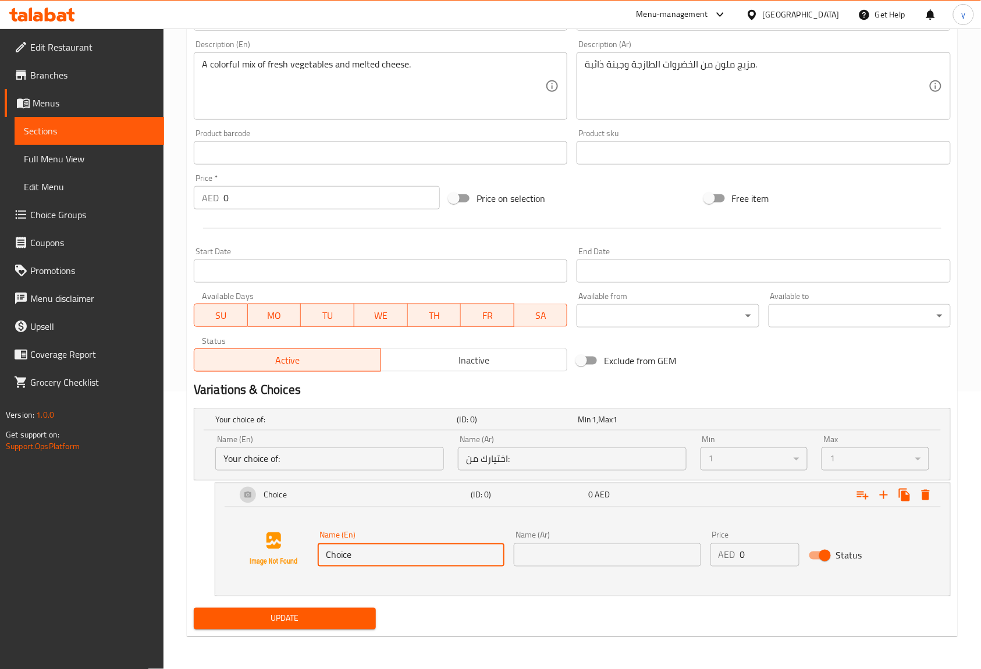
click at [396, 558] on input "Choice" at bounding box center [411, 554] width 187 height 23
click at [380, 557] on input "Choice" at bounding box center [411, 554] width 187 height 23
paste input "Medium"
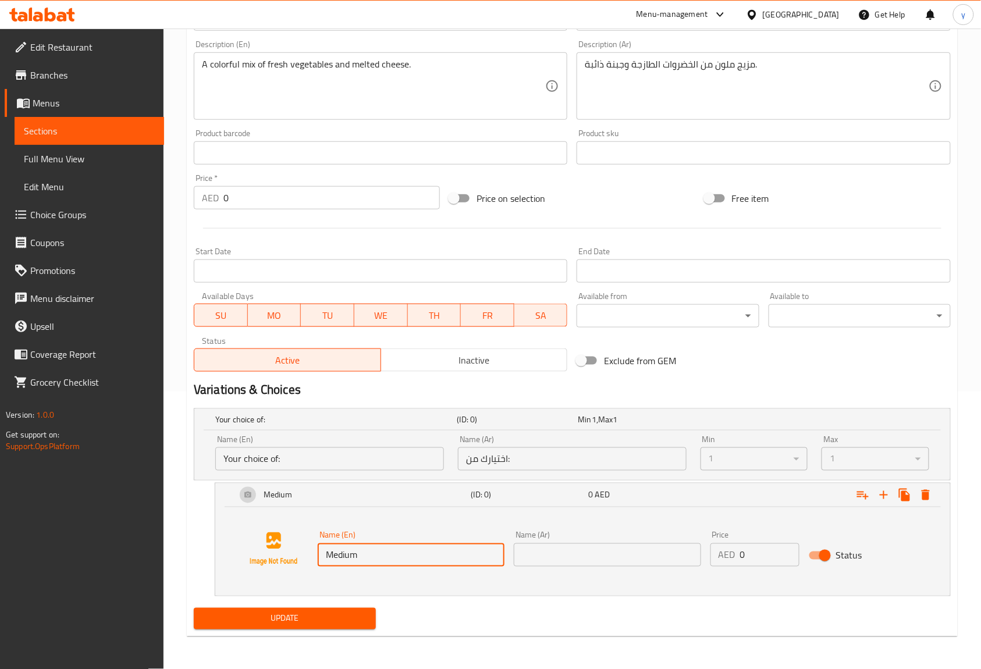
type input "Medium"
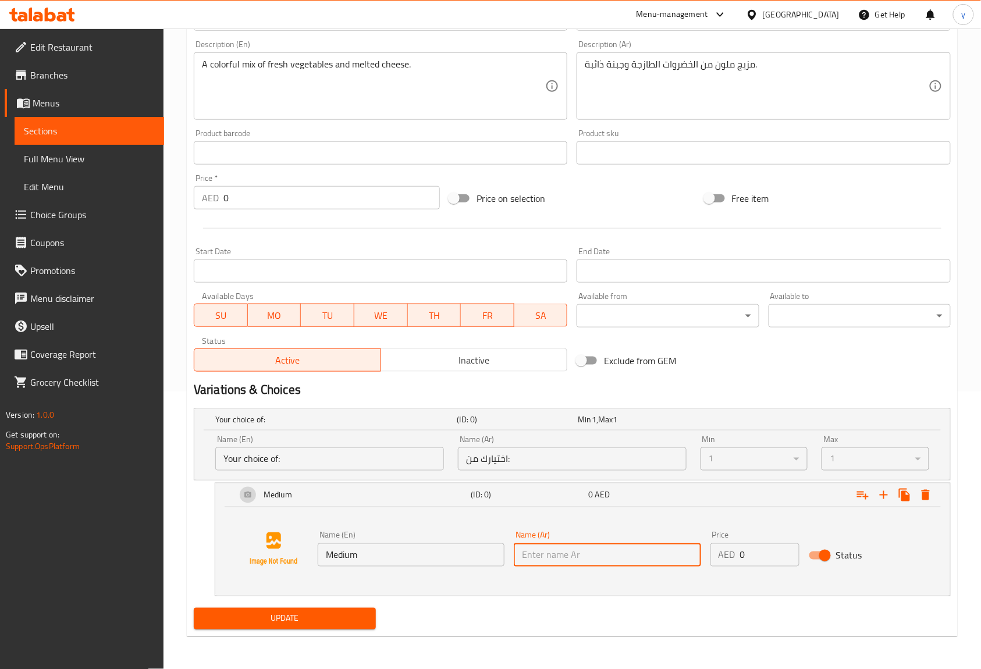
click at [576, 555] on input "text" at bounding box center [607, 554] width 187 height 23
type input ","
type input "ز"
type input "وسط"
click at [729, 559] on p "AED" at bounding box center [726, 555] width 17 height 14
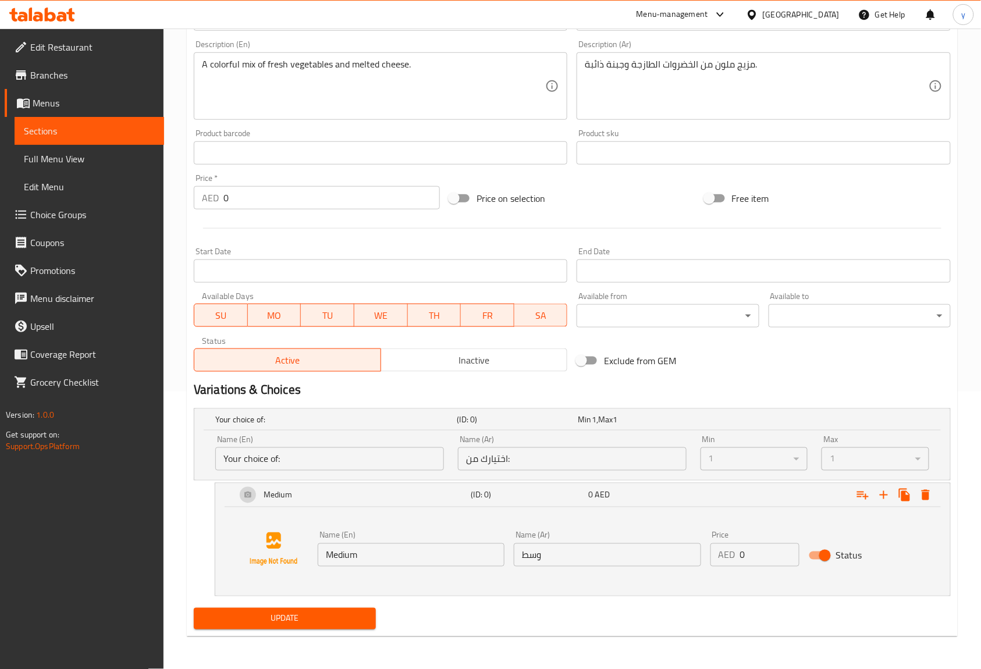
click at [744, 551] on input "0" at bounding box center [769, 554] width 59 height 23
drag, startPoint x: 765, startPoint y: 557, endPoint x: 726, endPoint y: 552, distance: 39.2
click at [726, 552] on div "AED 04.5 Price" at bounding box center [754, 554] width 89 height 23
type input "4.5"
click at [883, 494] on icon "Expand" at bounding box center [883, 495] width 8 height 8
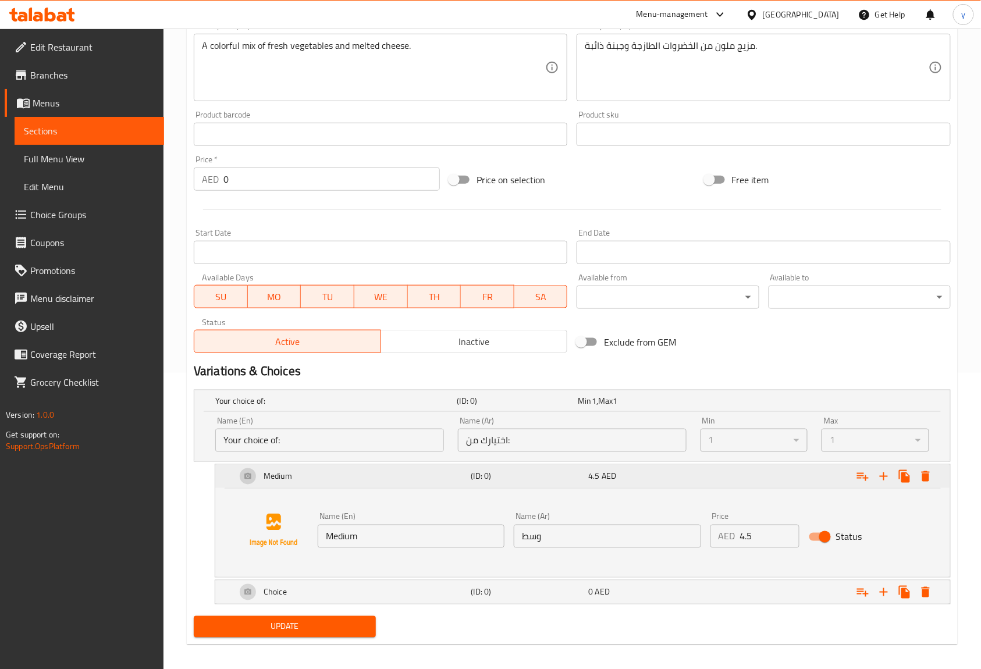
scroll to position [305, 0]
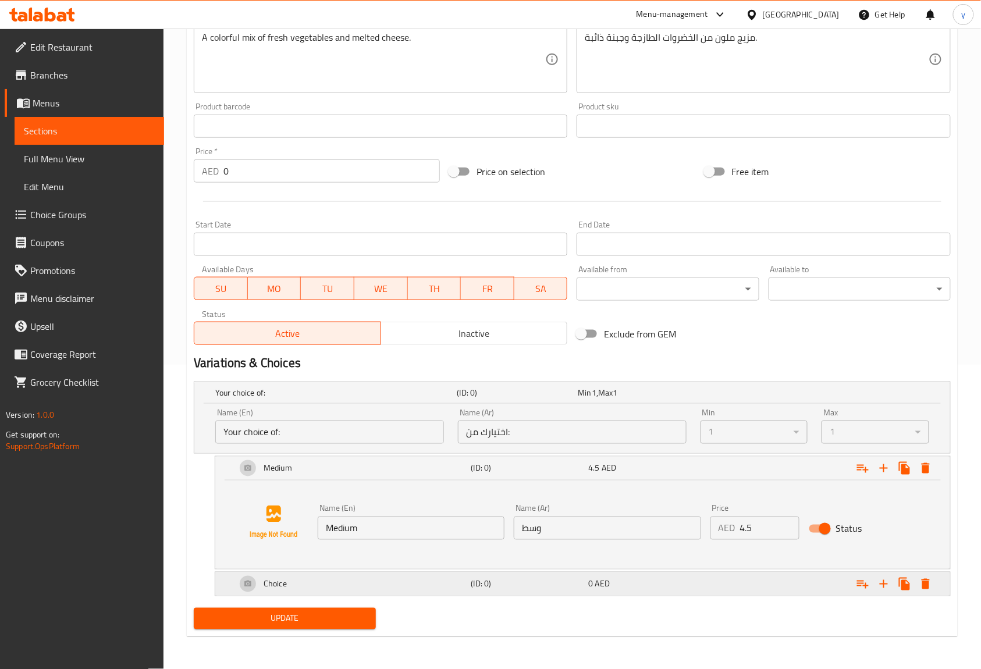
click at [412, 586] on div "Choice" at bounding box center [351, 584] width 235 height 28
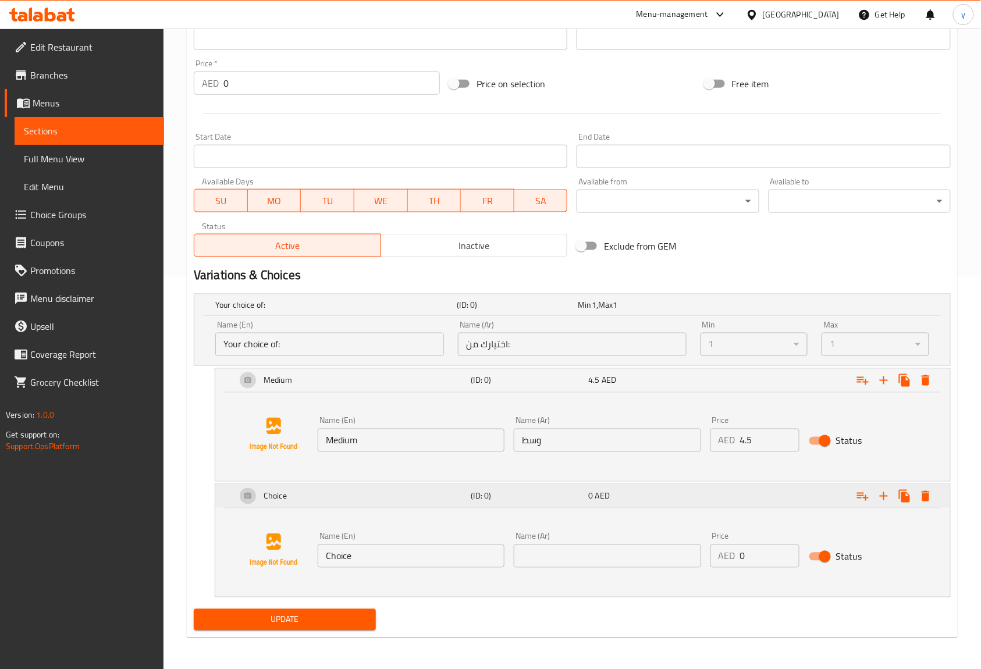
scroll to position [394, 0]
click at [363, 552] on input "Choice" at bounding box center [411, 554] width 187 height 23
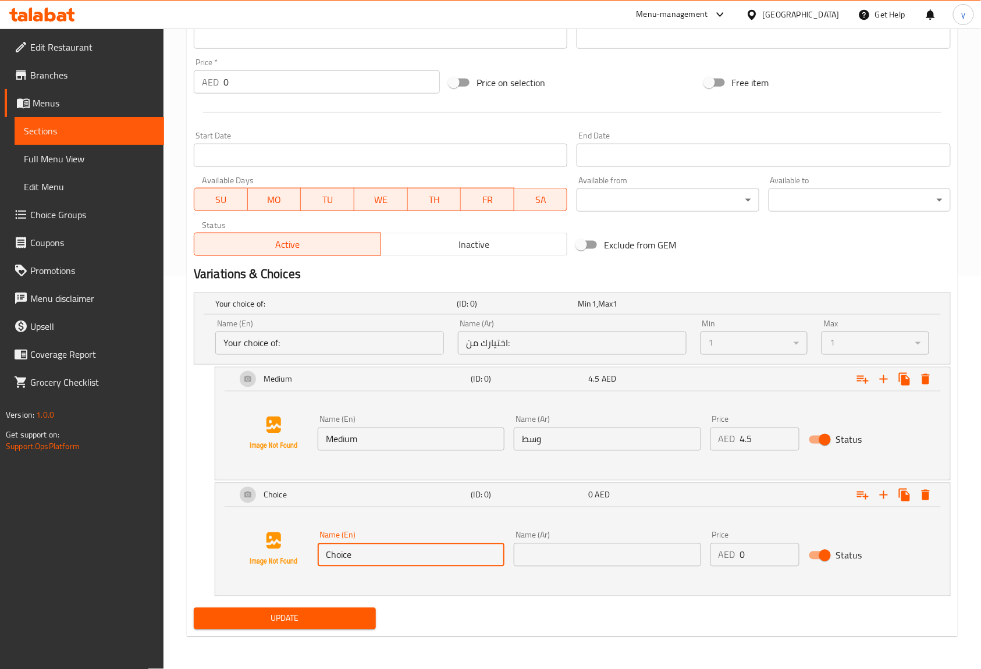
click at [363, 552] on input "Choice" at bounding box center [411, 554] width 187 height 23
paste input "Larg"
type input "Large"
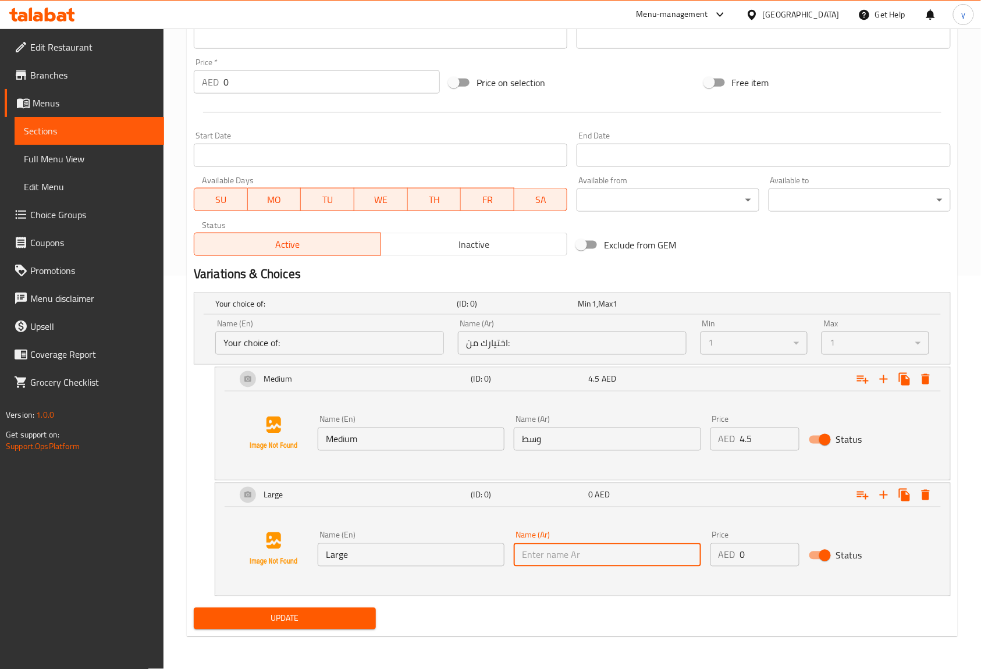
click at [545, 561] on input "text" at bounding box center [607, 554] width 187 height 23
type input "كبير"
click at [757, 556] on input "0" at bounding box center [769, 554] width 59 height 23
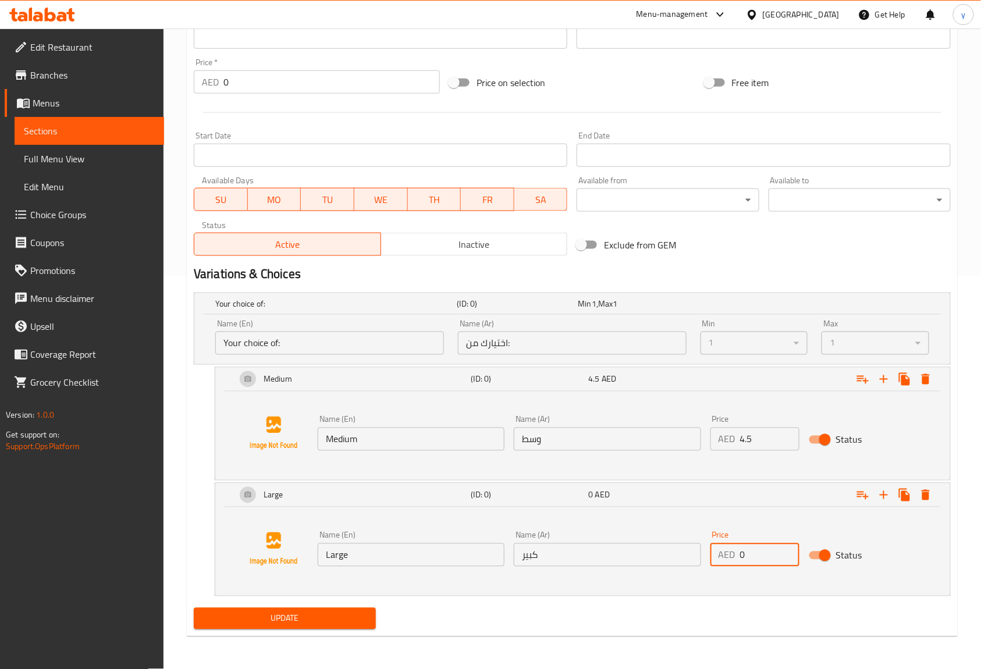
click at [757, 556] on input "0" at bounding box center [769, 554] width 59 height 23
type input "5.5"
click at [307, 622] on span "Update" at bounding box center [284, 618] width 163 height 15
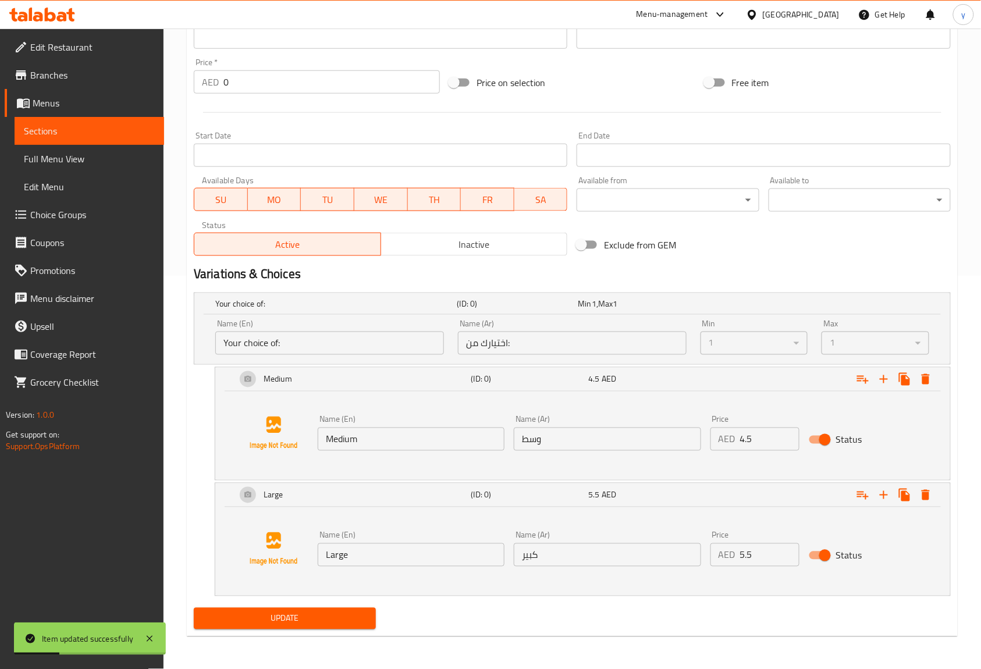
click at [73, 158] on span "Full Menu View" at bounding box center [89, 159] width 131 height 14
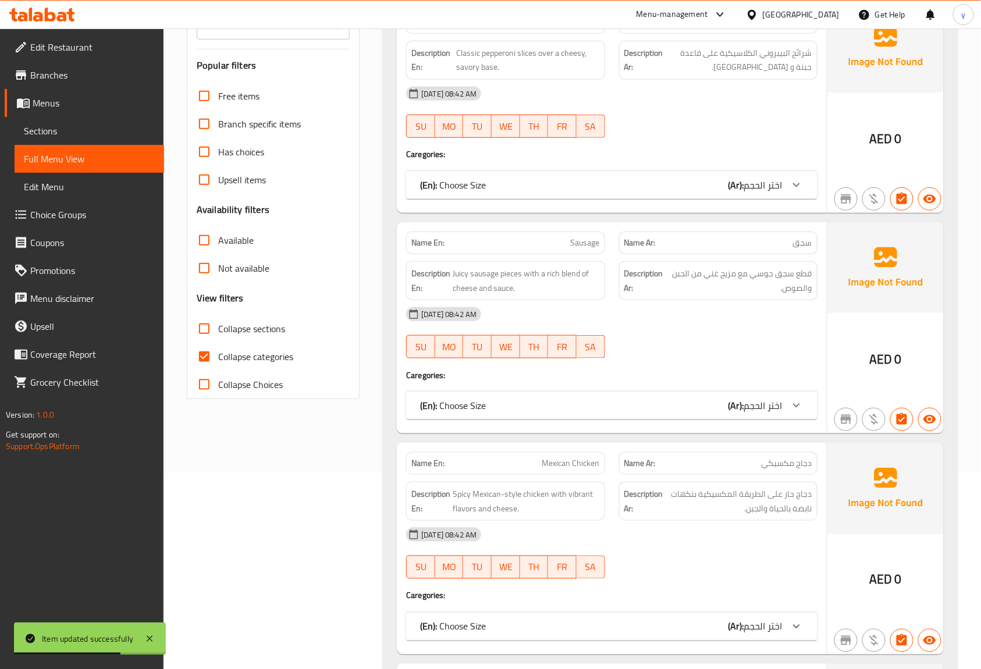
scroll to position [7, 0]
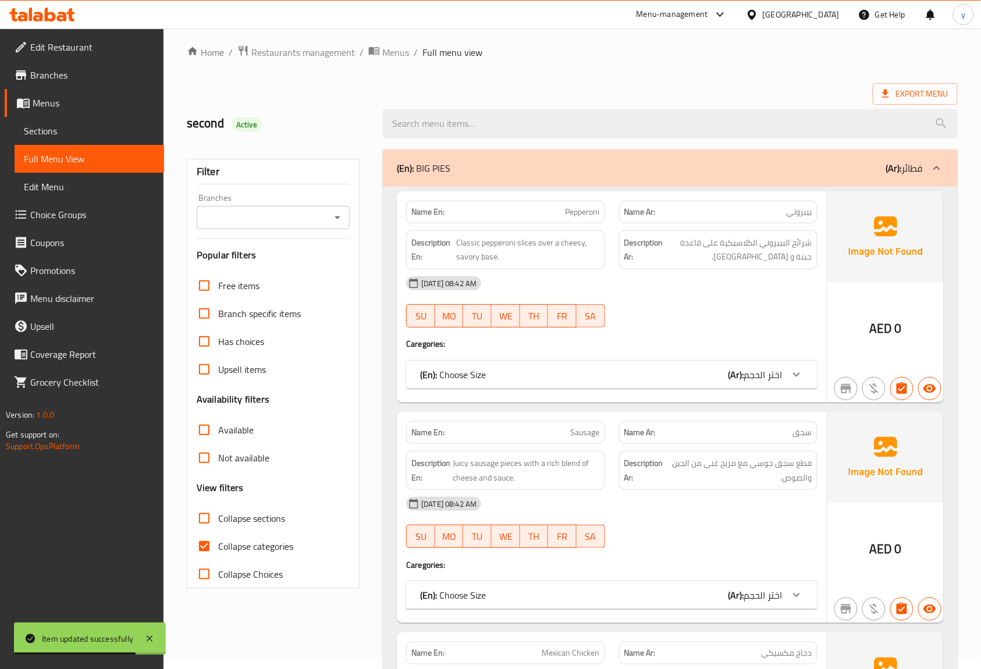
click at [205, 547] on input "Collapse categories" at bounding box center [204, 546] width 28 height 28
checkbox input "false"
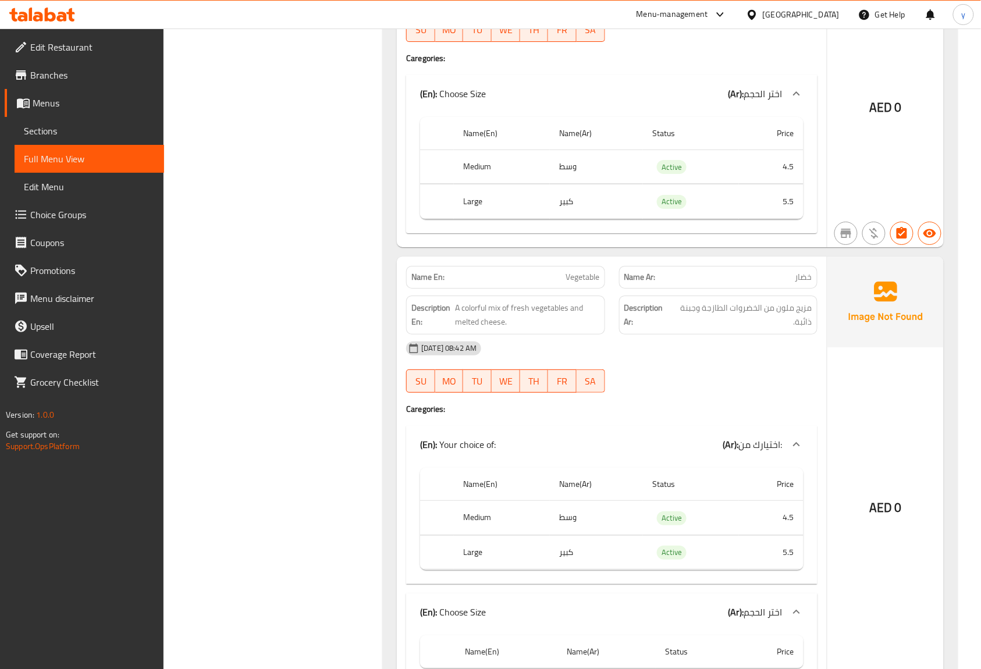
scroll to position [1403, 0]
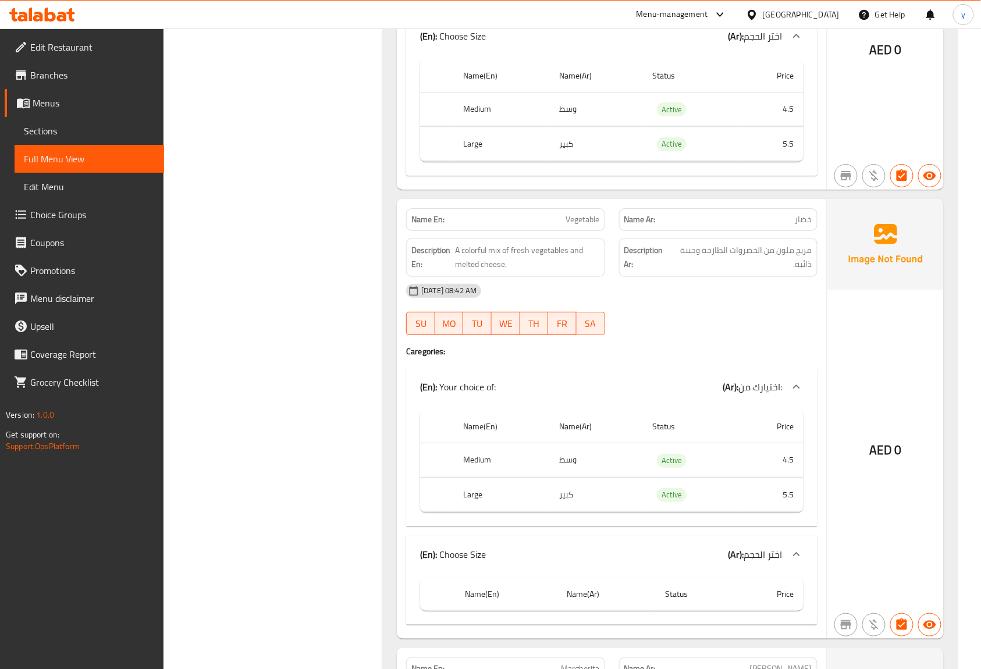
click at [782, 475] on td "4.5" at bounding box center [771, 460] width 65 height 34
click at [787, 505] on td "5.5" at bounding box center [771, 494] width 65 height 34
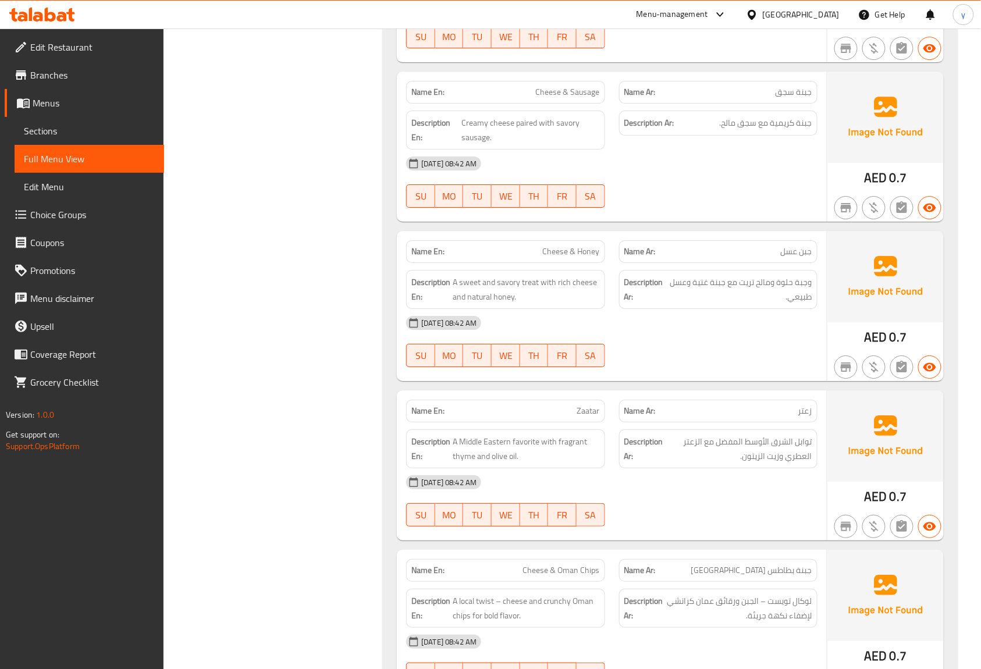
scroll to position [2791, 0]
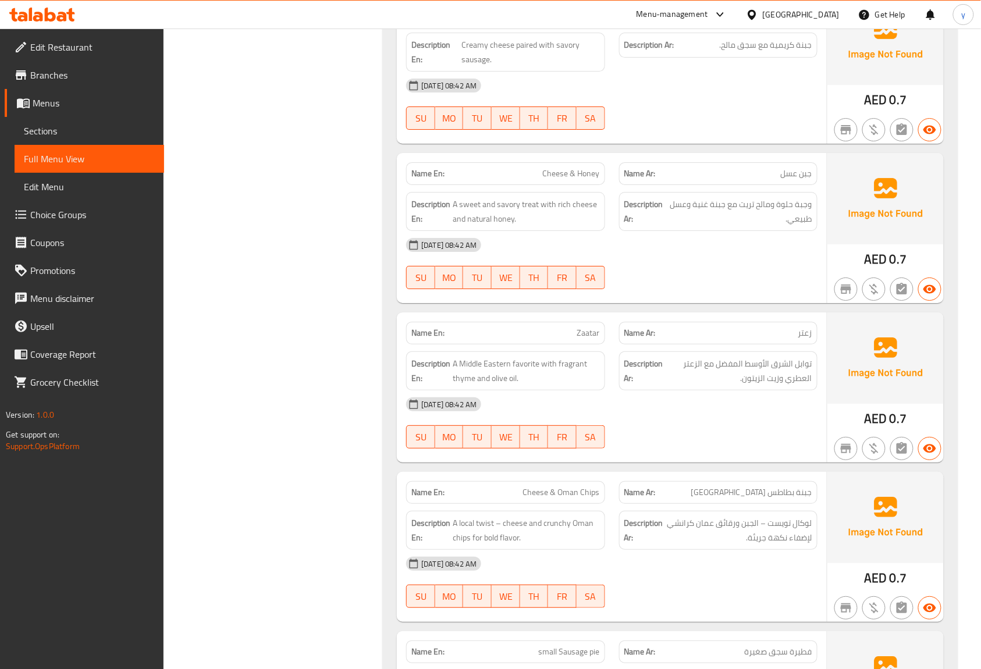
click at [413, 226] on strong "Description En:" at bounding box center [430, 211] width 39 height 28
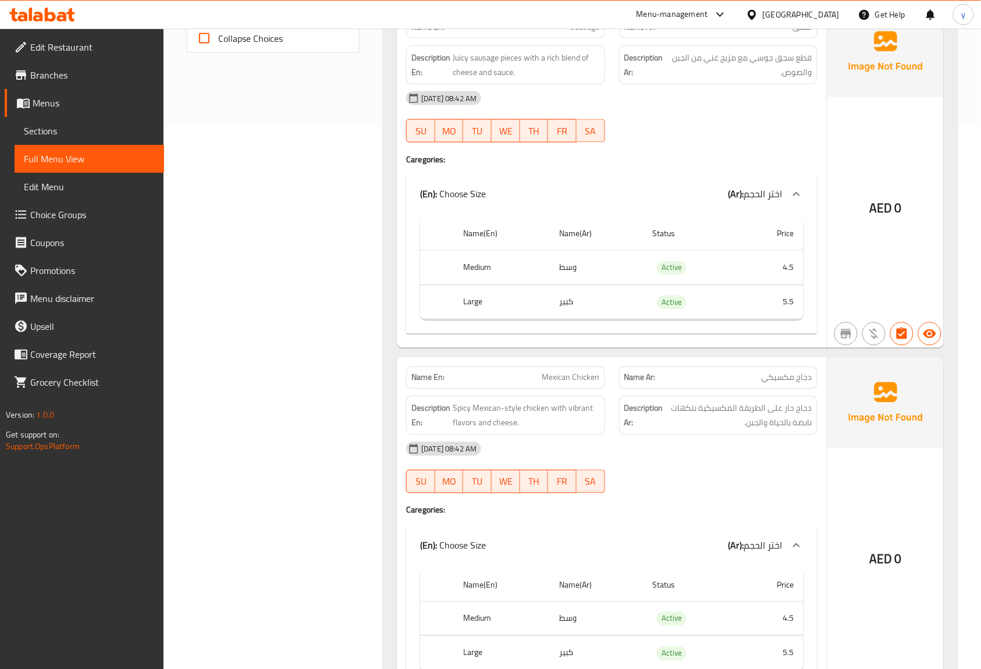
scroll to position [0, 0]
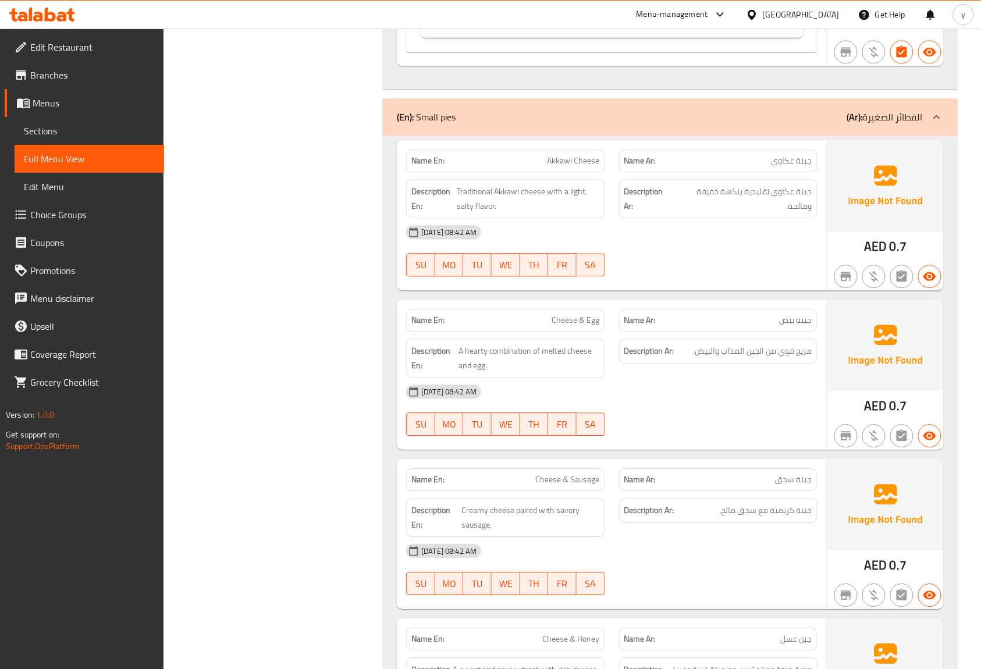
click at [757, 326] on p "Name Ar: جبنة بيض" at bounding box center [718, 320] width 188 height 12
click at [726, 326] on p "Name Ar: جبنة بيض" at bounding box center [718, 320] width 188 height 12
click at [794, 326] on span "جبنة بيض" at bounding box center [795, 320] width 33 height 12
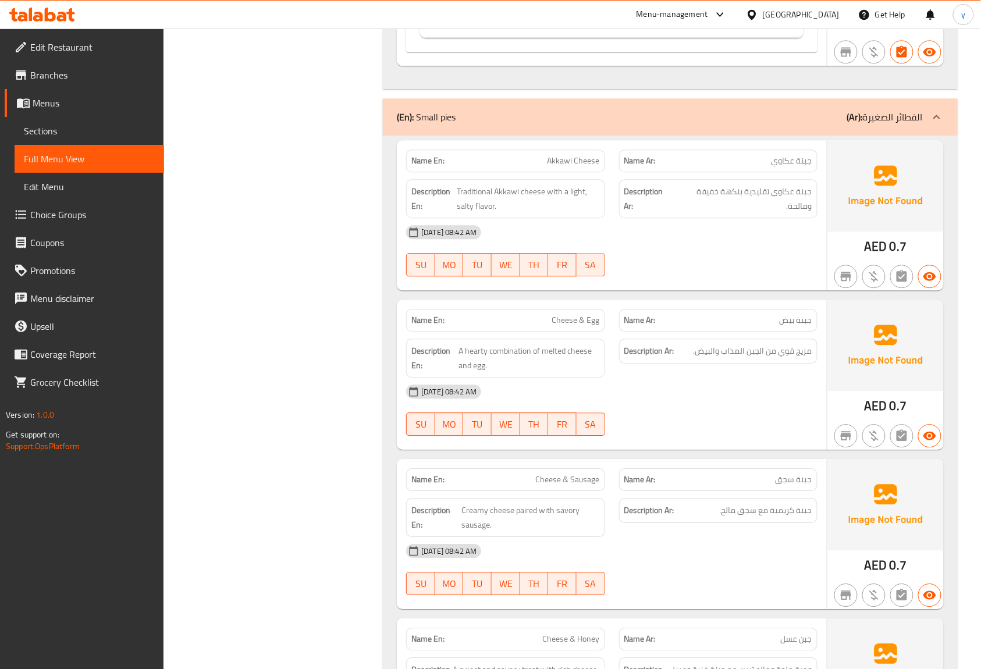
click at [798, 326] on span "جبنة بيض" at bounding box center [795, 320] width 33 height 12
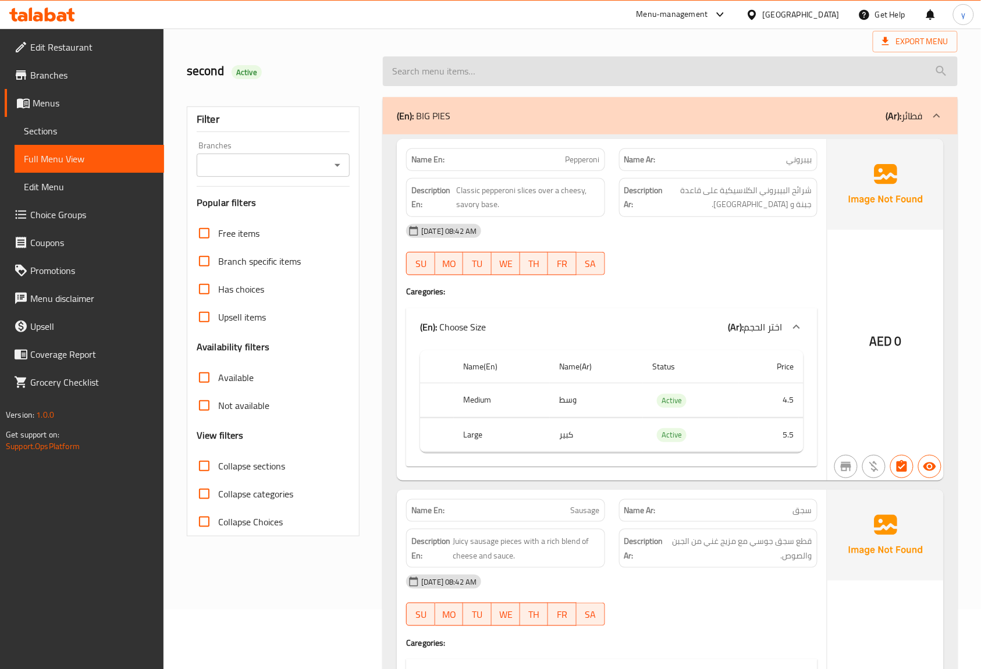
scroll to position [0, 0]
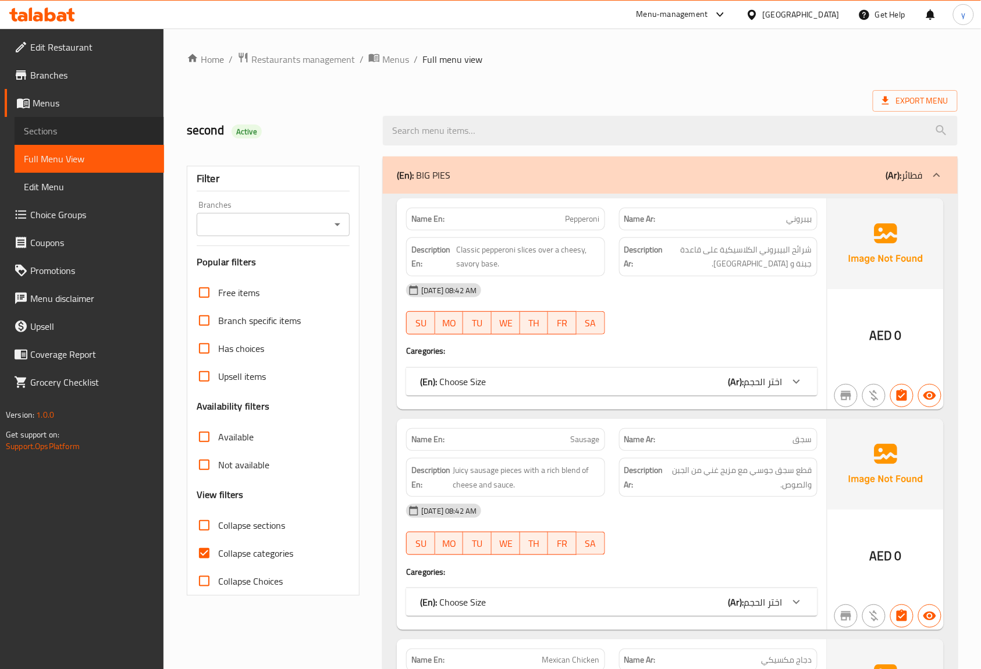
click at [85, 129] on span "Sections" at bounding box center [89, 131] width 131 height 14
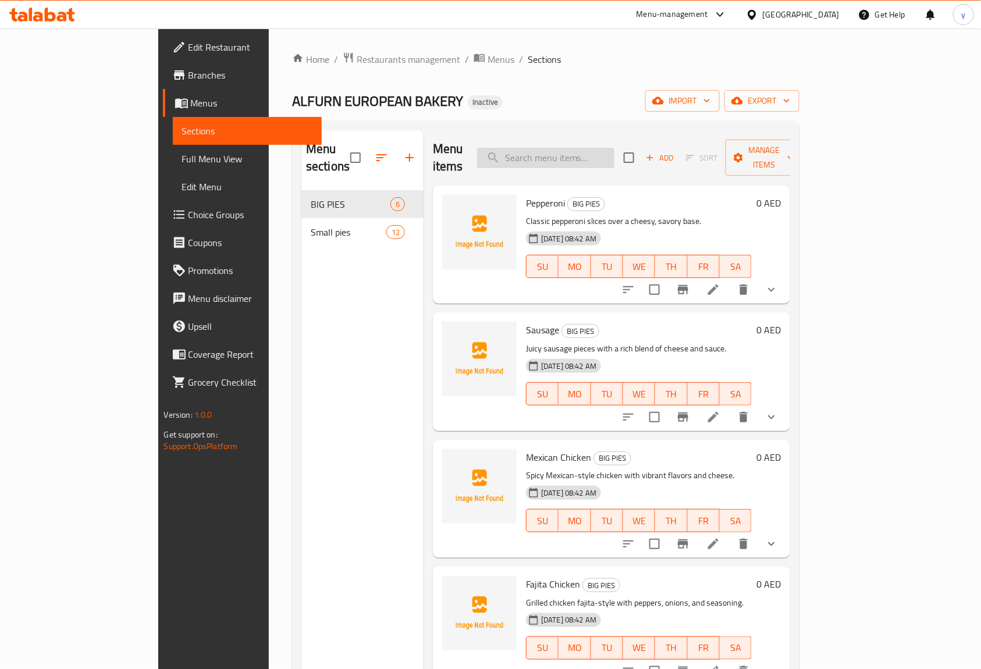
click at [569, 148] on input "search" at bounding box center [545, 158] width 137 height 20
paste input "Cheese & Egg"
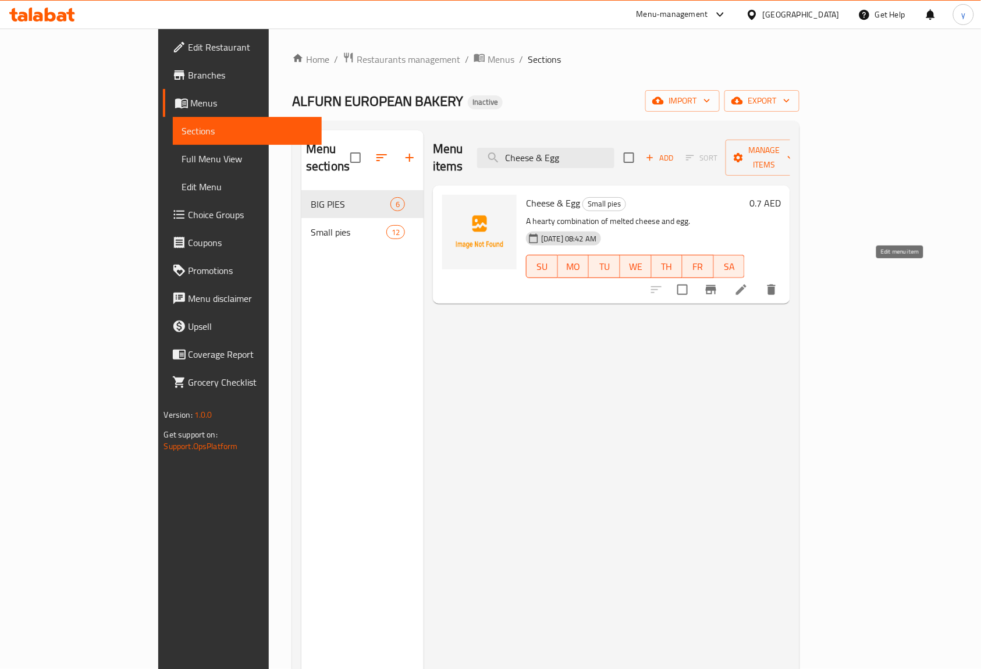
type input "Cheese & Egg"
click at [746, 284] on icon at bounding box center [741, 289] width 10 height 10
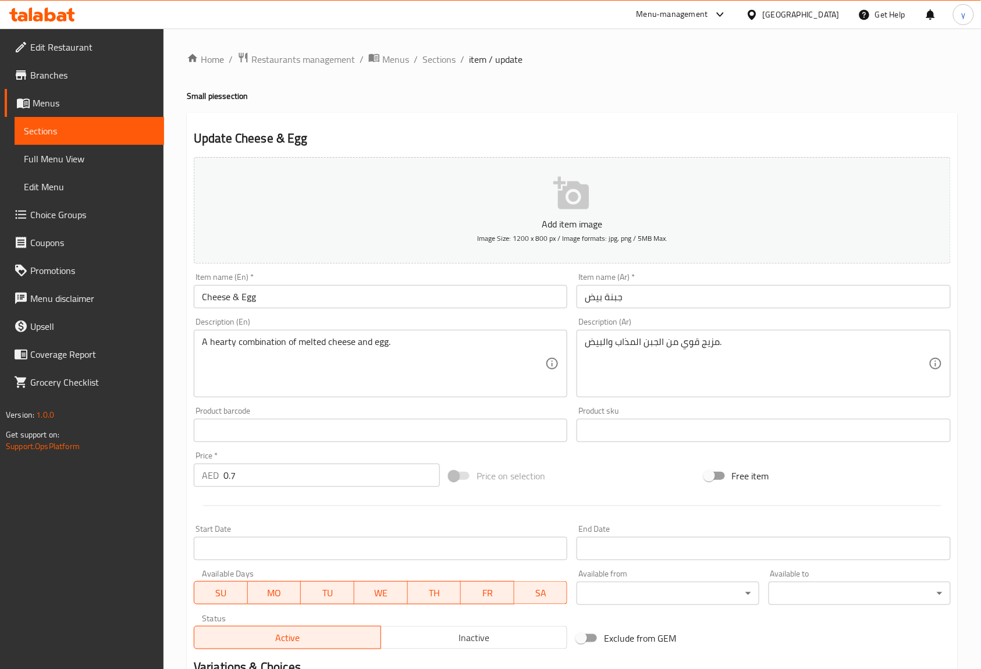
click at [598, 290] on input "جبنة بيض" at bounding box center [762, 296] width 373 height 23
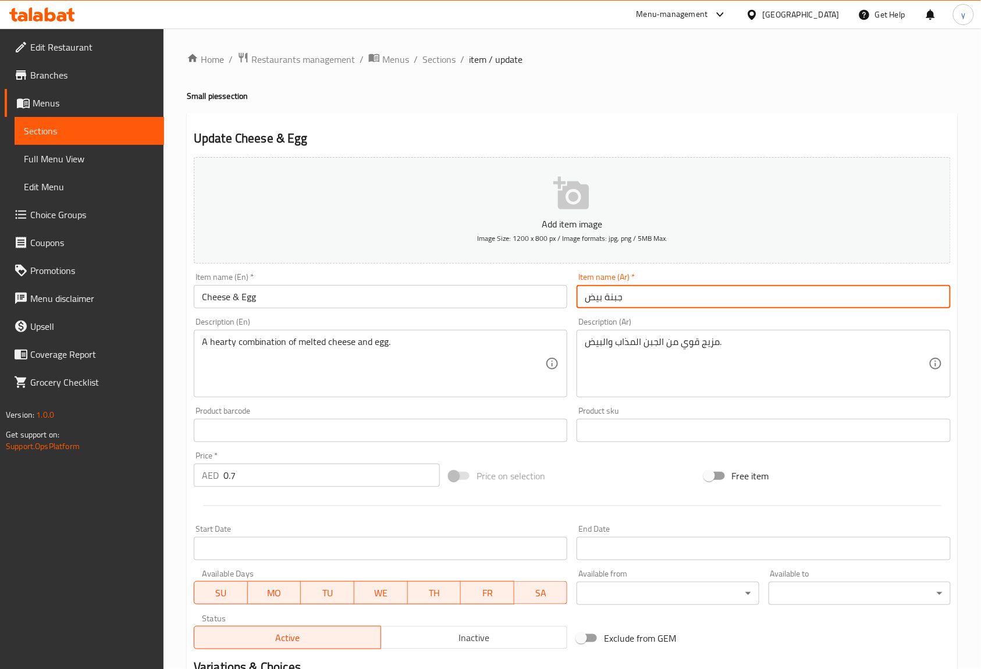
drag, startPoint x: 601, startPoint y: 298, endPoint x: 651, endPoint y: 286, distance: 52.0
click at [601, 298] on input "جبنة بيض" at bounding box center [762, 296] width 373 height 23
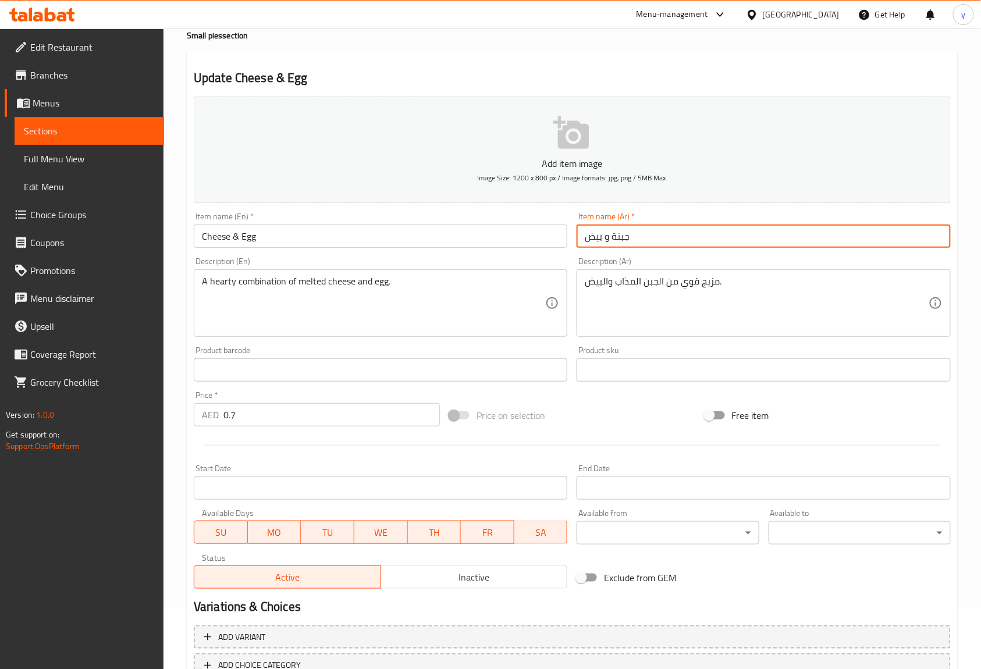
scroll to position [142, 0]
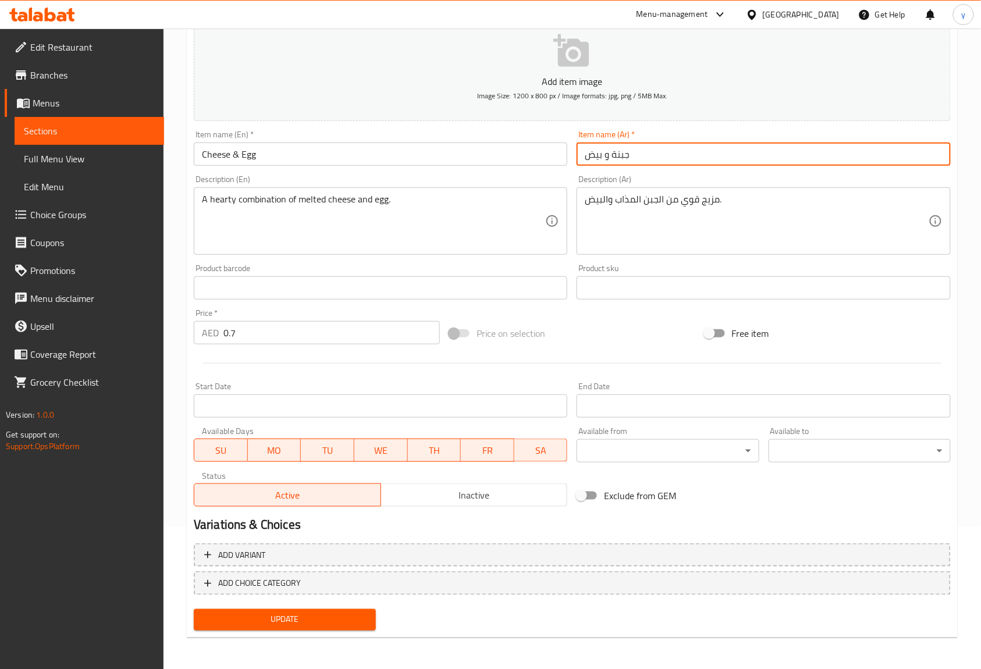
type input "جبنة و بيض"
click at [320, 612] on span "Update" at bounding box center [284, 619] width 163 height 15
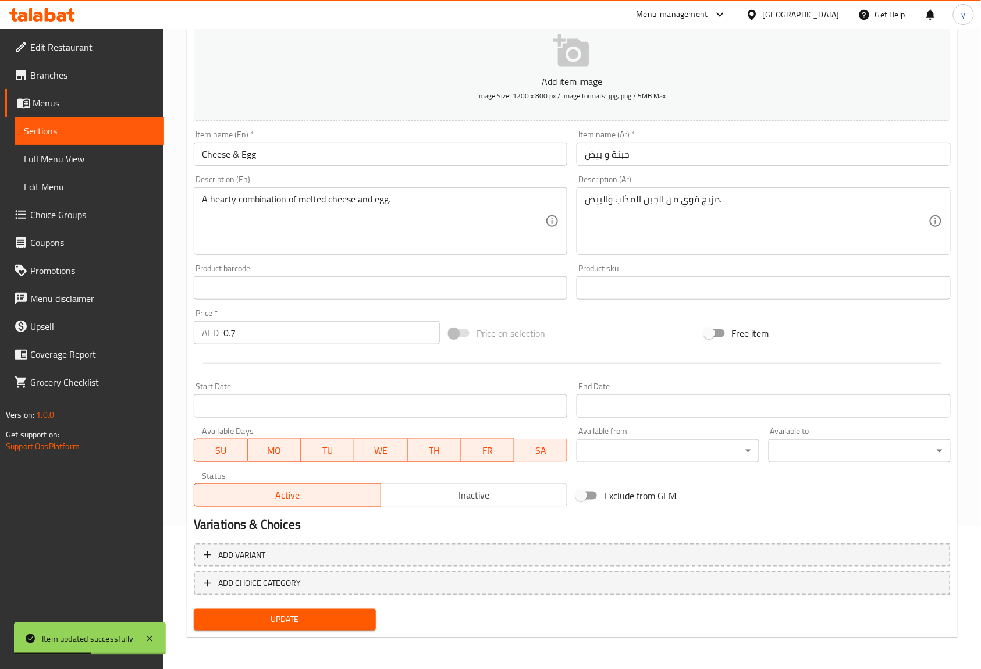
click at [75, 135] on span "Sections" at bounding box center [89, 131] width 131 height 14
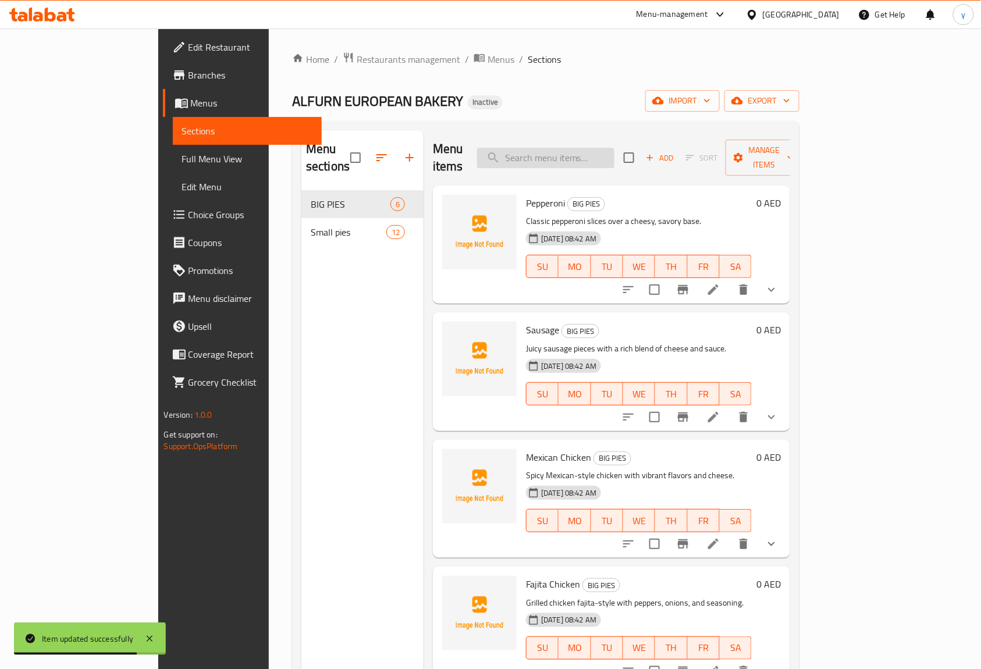
click at [593, 148] on input "search" at bounding box center [545, 158] width 137 height 20
paste input "Cheese & Sausage"
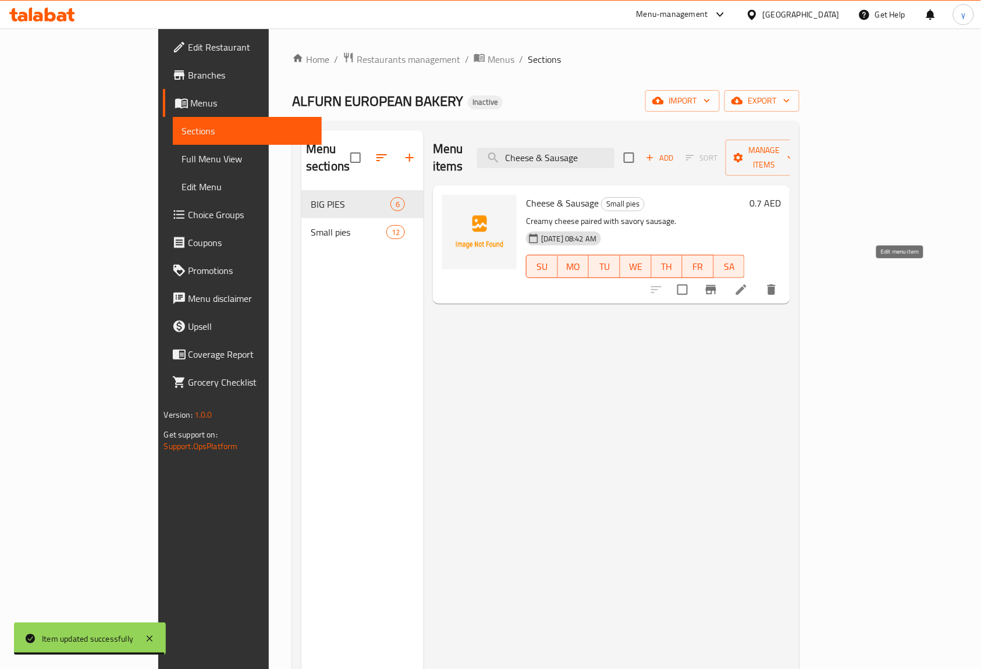
type input "Cheese & Sausage"
click at [746, 284] on icon at bounding box center [741, 289] width 10 height 10
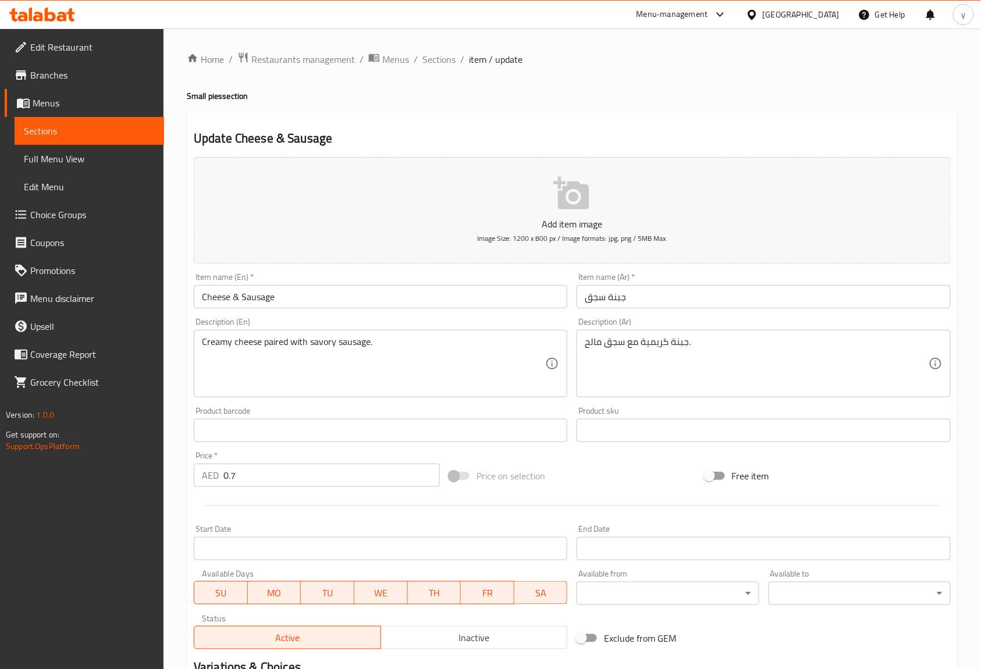
click at [608, 298] on input "جبنة سجق" at bounding box center [762, 296] width 373 height 23
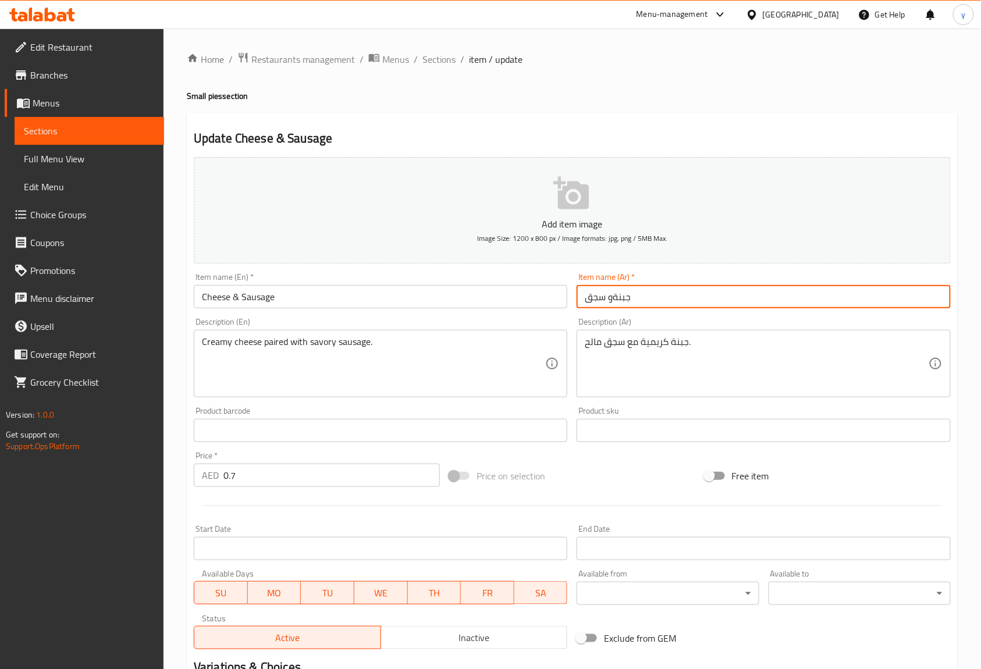
click at [616, 301] on input "جبنةو سجق" at bounding box center [762, 296] width 373 height 23
click at [612, 299] on input "جبنةو سجق" at bounding box center [762, 296] width 373 height 23
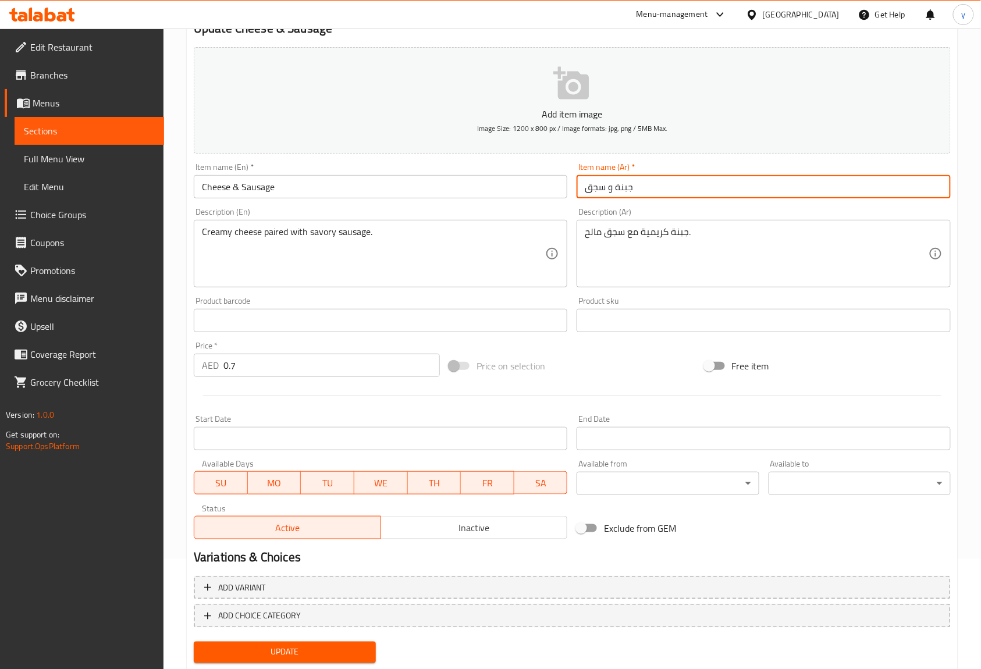
scroll to position [142, 0]
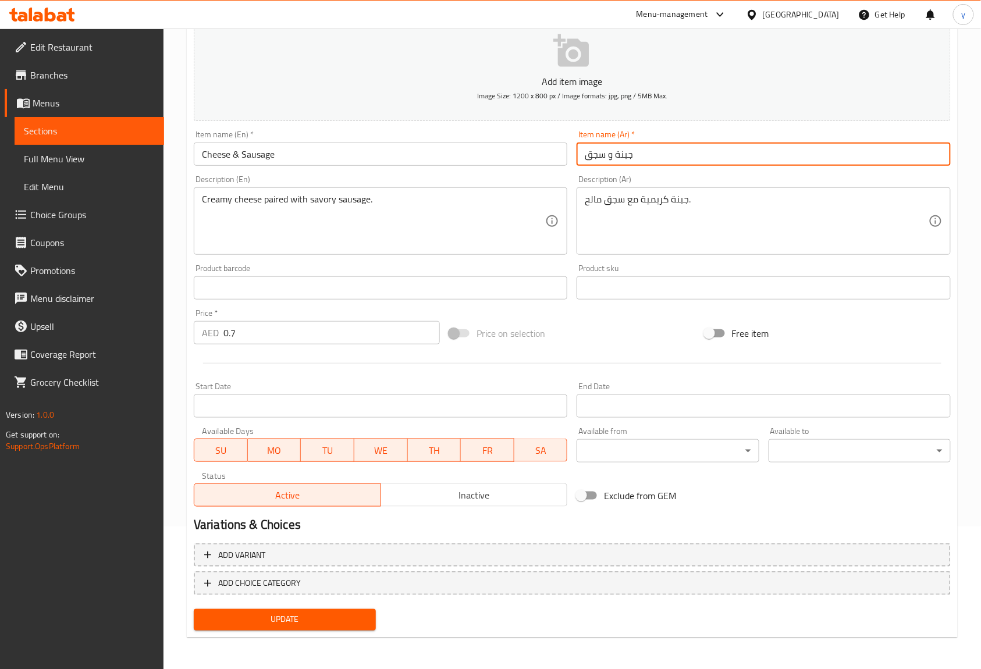
type input "جبنة و سجق"
click at [322, 620] on span "Update" at bounding box center [284, 619] width 163 height 15
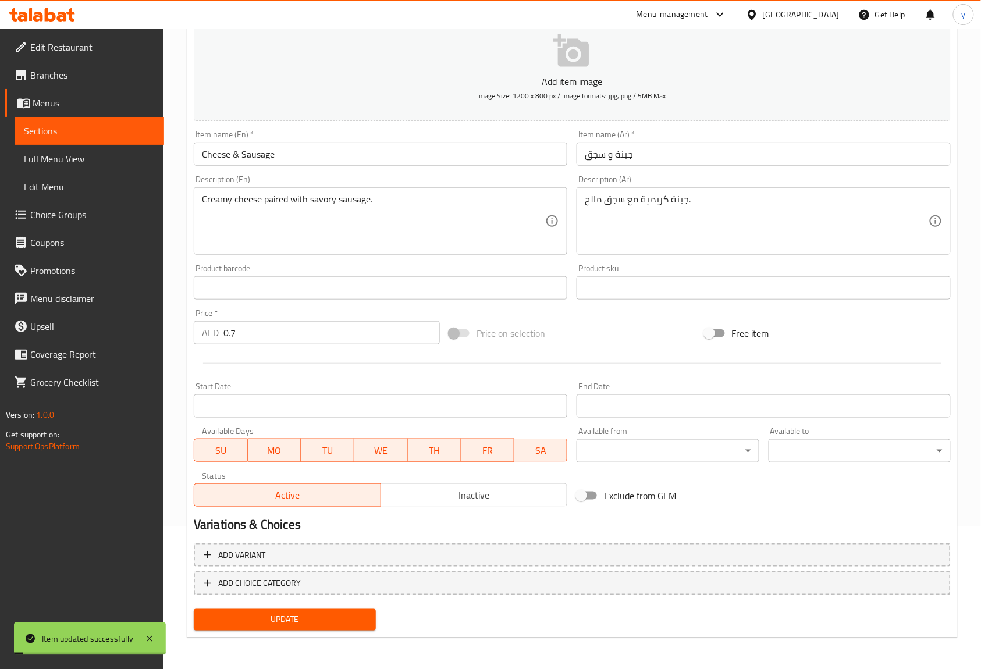
click at [70, 131] on span "Sections" at bounding box center [89, 131] width 131 height 14
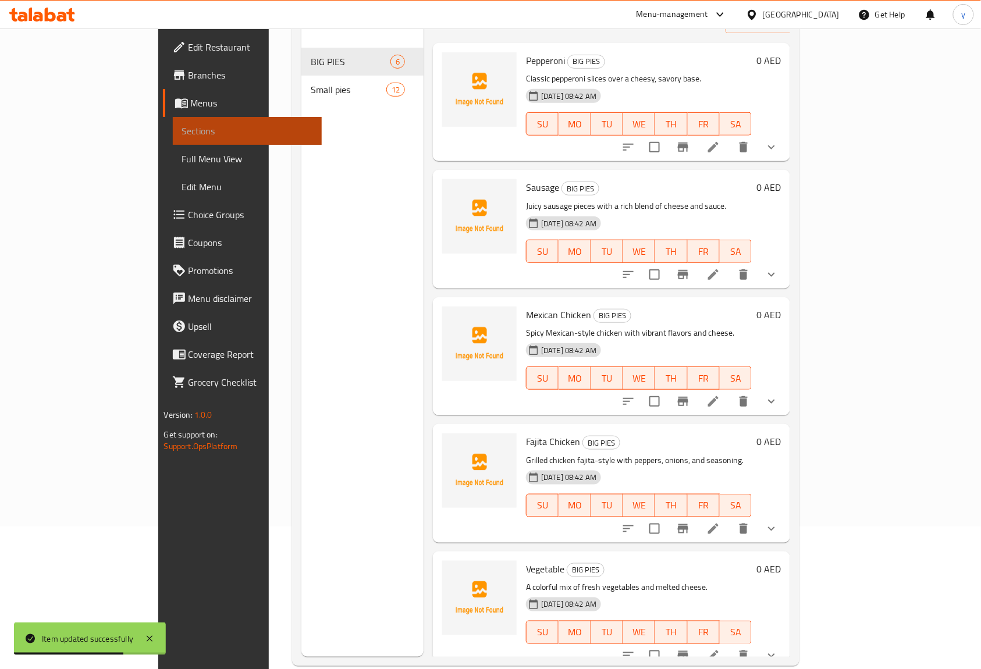
click at [182, 129] on span "Sections" at bounding box center [247, 131] width 131 height 14
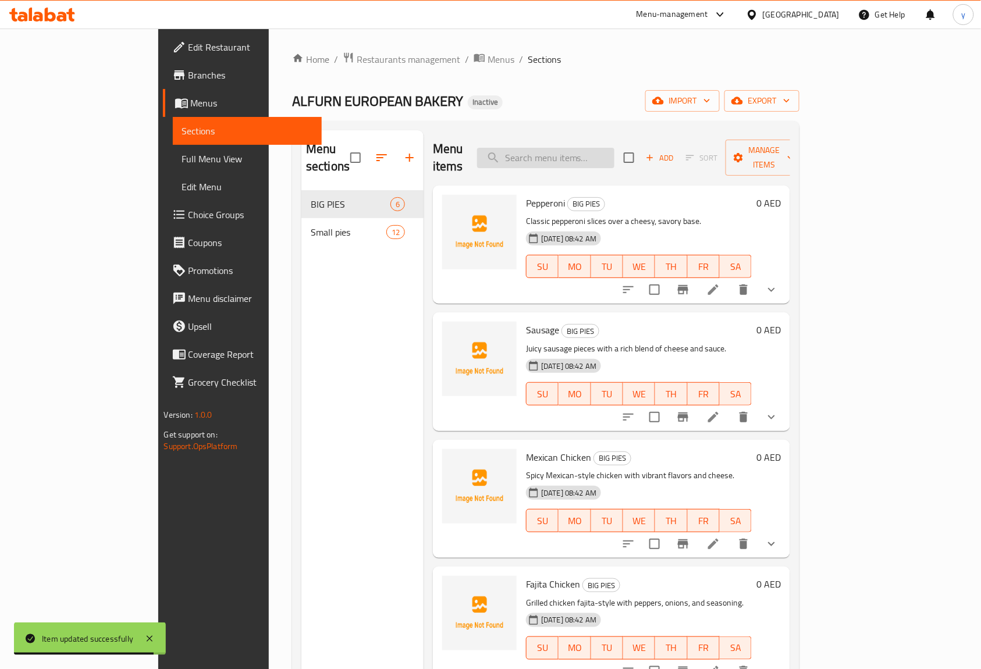
click at [614, 149] on input "search" at bounding box center [545, 158] width 137 height 20
paste input "Cheese & Honey"
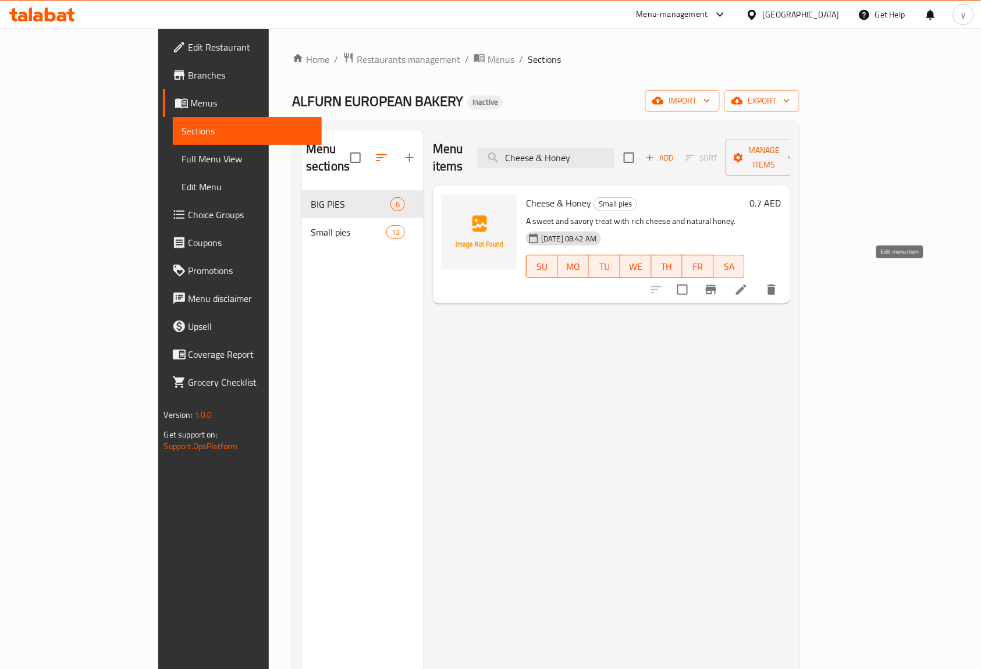
type input "Cheese & Honey"
click at [748, 283] on icon at bounding box center [741, 290] width 14 height 14
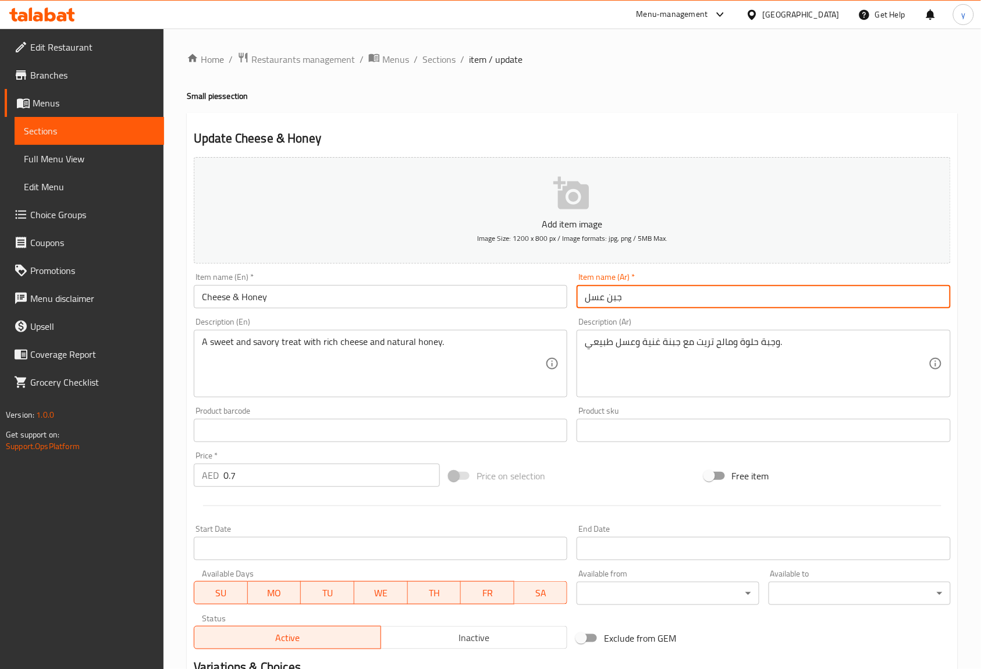
click at [608, 307] on input "جبن عسل" at bounding box center [762, 296] width 373 height 23
click at [609, 302] on input "جبنو عسل" at bounding box center [762, 296] width 373 height 23
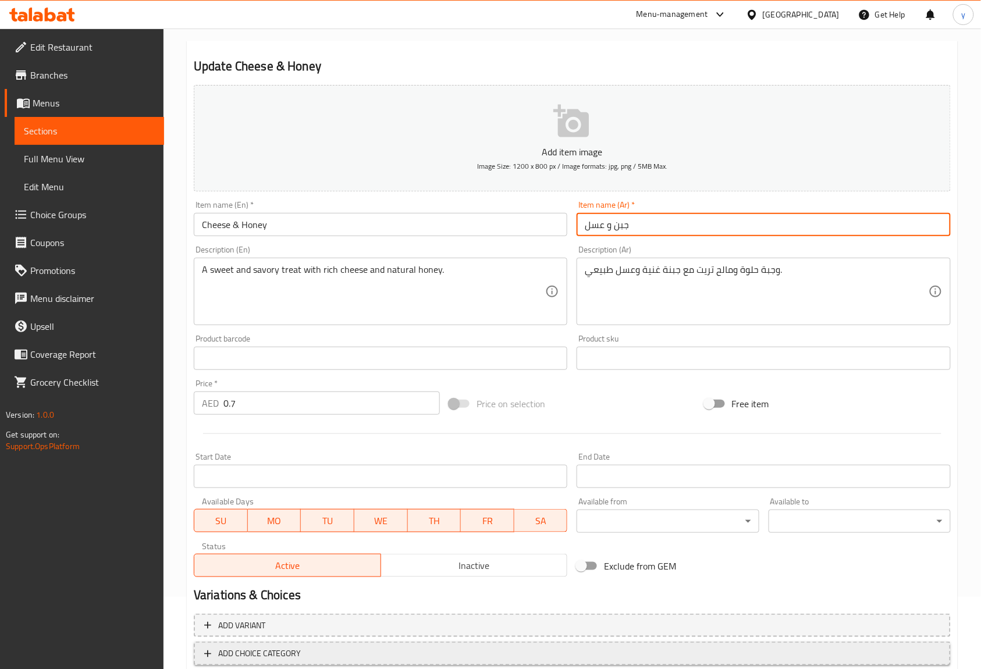
scroll to position [142, 0]
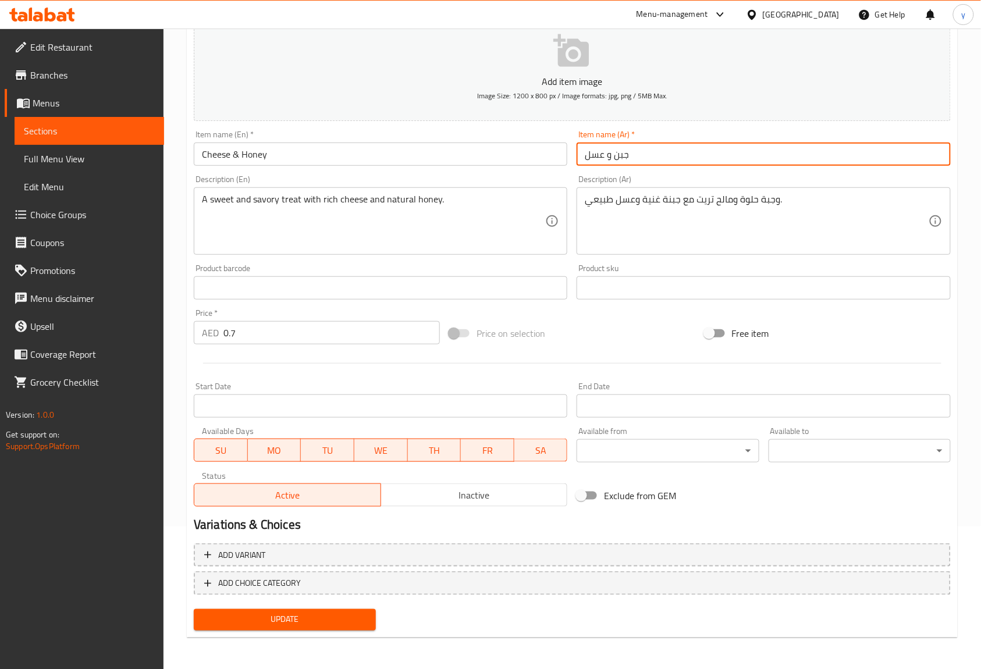
type input "جبن و عسل"
click at [338, 618] on span "Update" at bounding box center [284, 619] width 163 height 15
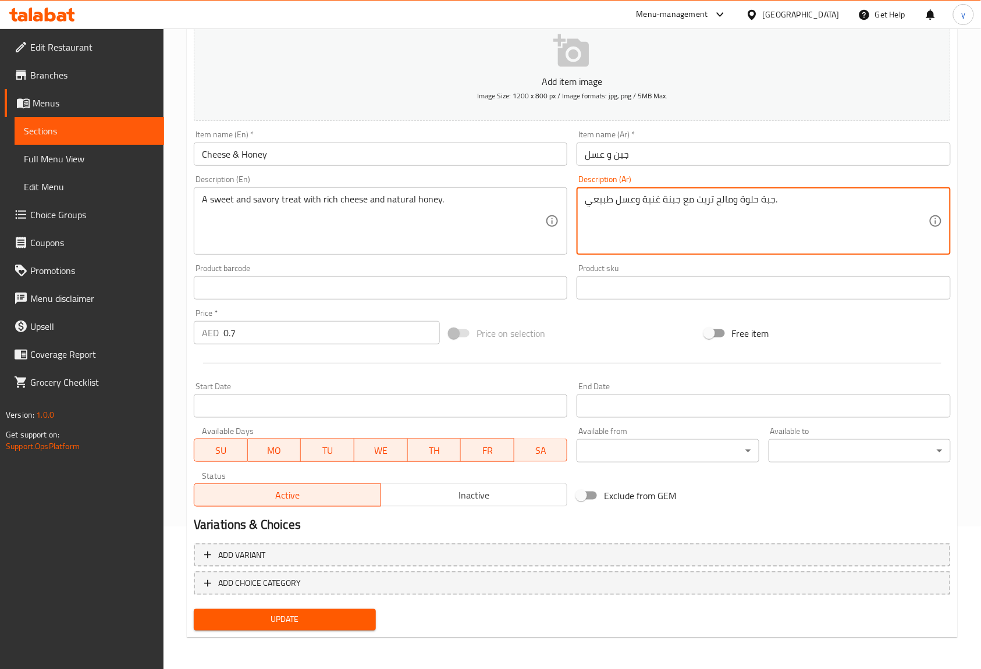
click at [773, 202] on textarea "جبة حلوة ومالح تريت مع جبنة غنية وعسل طبيعي." at bounding box center [755, 221] width 343 height 55
click at [771, 204] on textarea "جبة حلوة ومالح تريت مع جبنة غنية وعسل طبيعي." at bounding box center [755, 221] width 343 height 55
type textarea "جبة حلوة ومالح تريت مع جبنة غنية وعسل طبيعي."
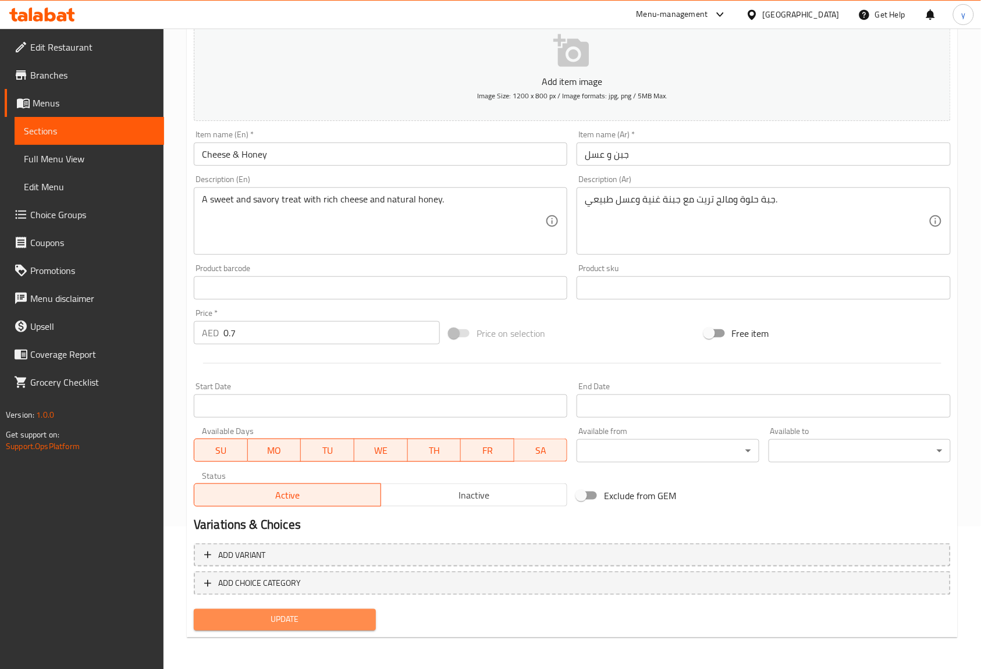
click at [333, 619] on span "Update" at bounding box center [284, 619] width 163 height 15
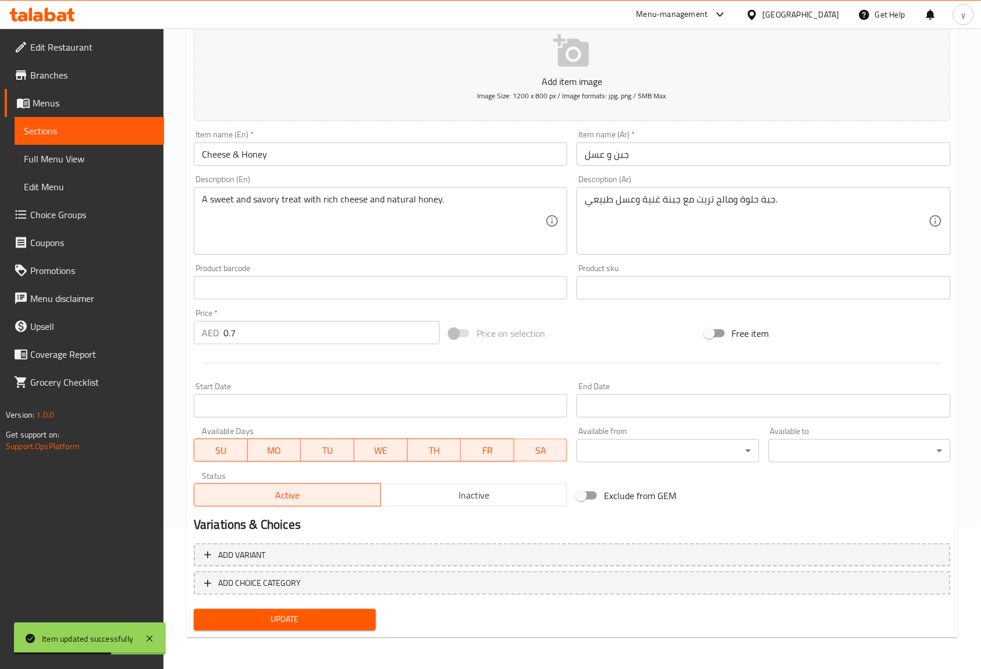
drag, startPoint x: 57, startPoint y: 131, endPoint x: 89, endPoint y: 128, distance: 32.1
click at [57, 131] on span "Sections" at bounding box center [89, 131] width 131 height 14
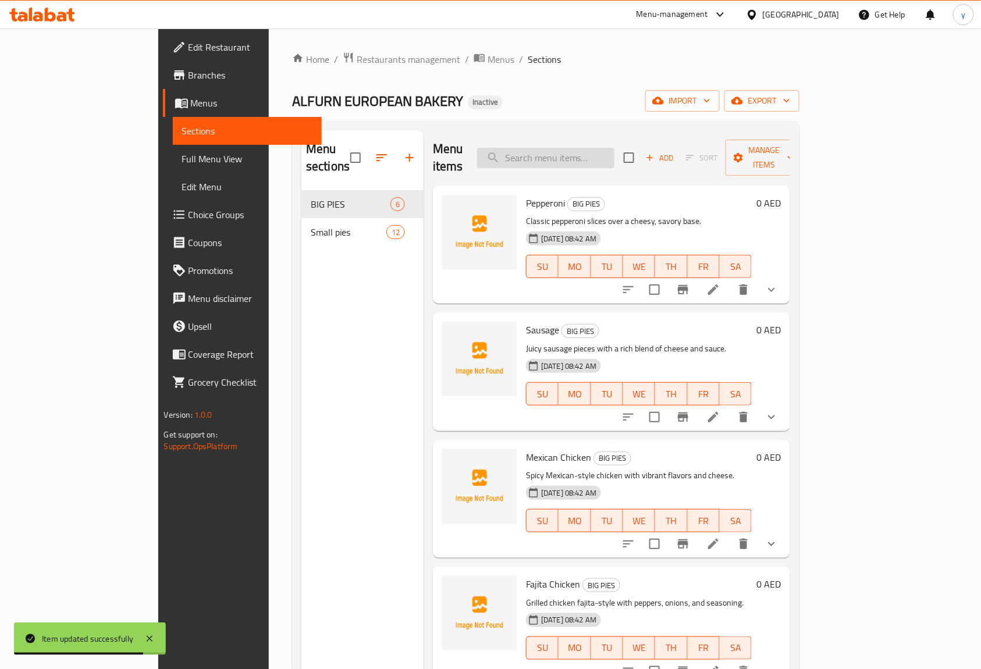
click at [614, 152] on input "search" at bounding box center [545, 158] width 137 height 20
paste input "Cheese & Oman Chips"
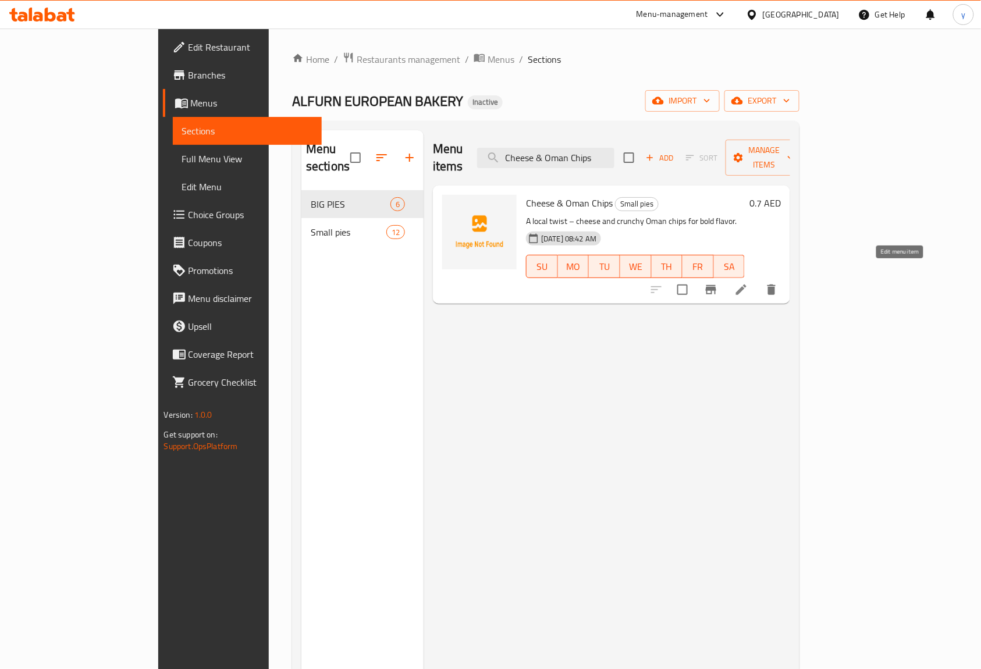
type input "Cheese & Oman Chips"
click at [748, 283] on icon at bounding box center [741, 290] width 14 height 14
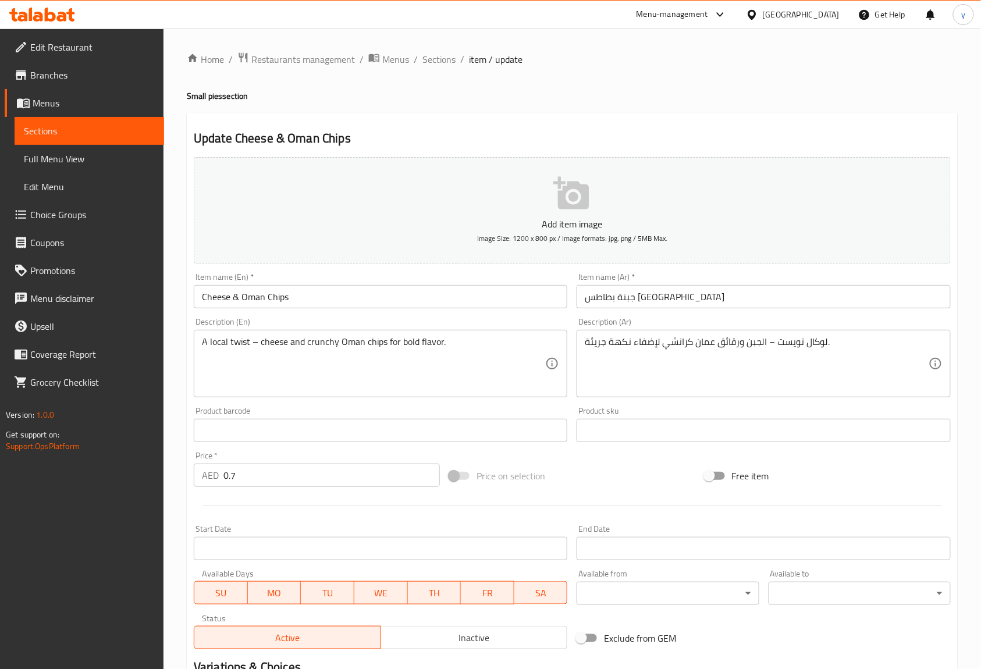
click at [638, 303] on input "جبنة بطاطس [GEOGRAPHIC_DATA]" at bounding box center [762, 296] width 373 height 23
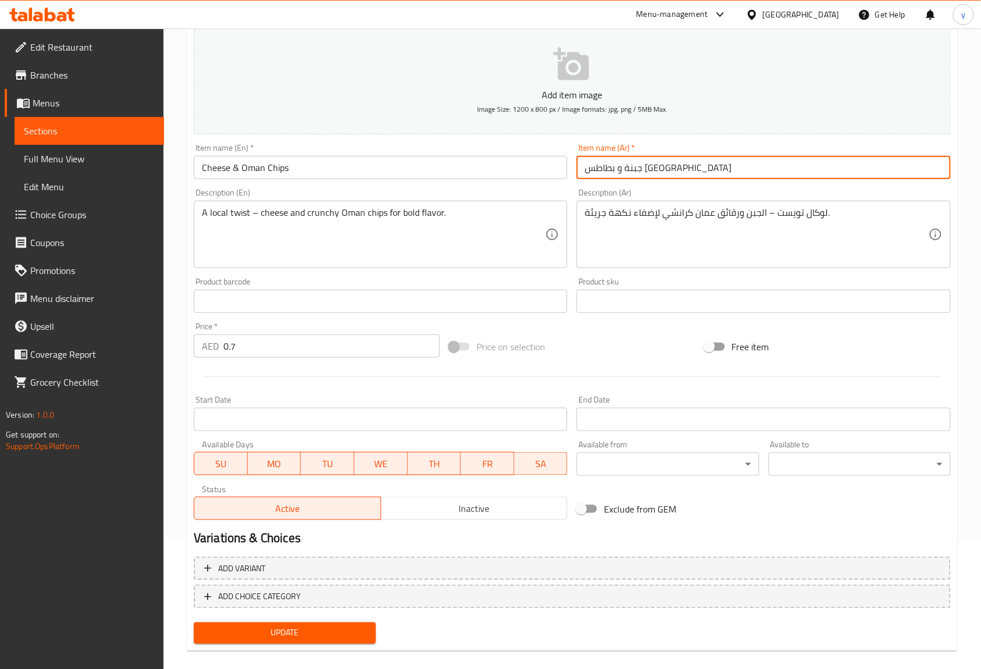
scroll to position [142, 0]
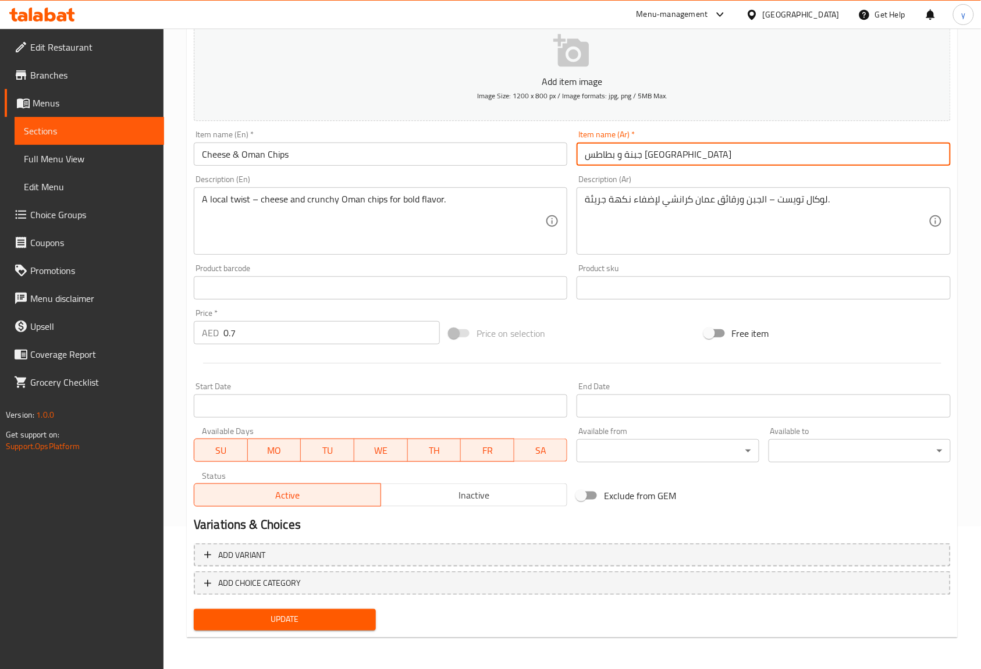
type input "جبنة و بطاطس عمان"
click at [354, 624] on span "Update" at bounding box center [284, 619] width 163 height 15
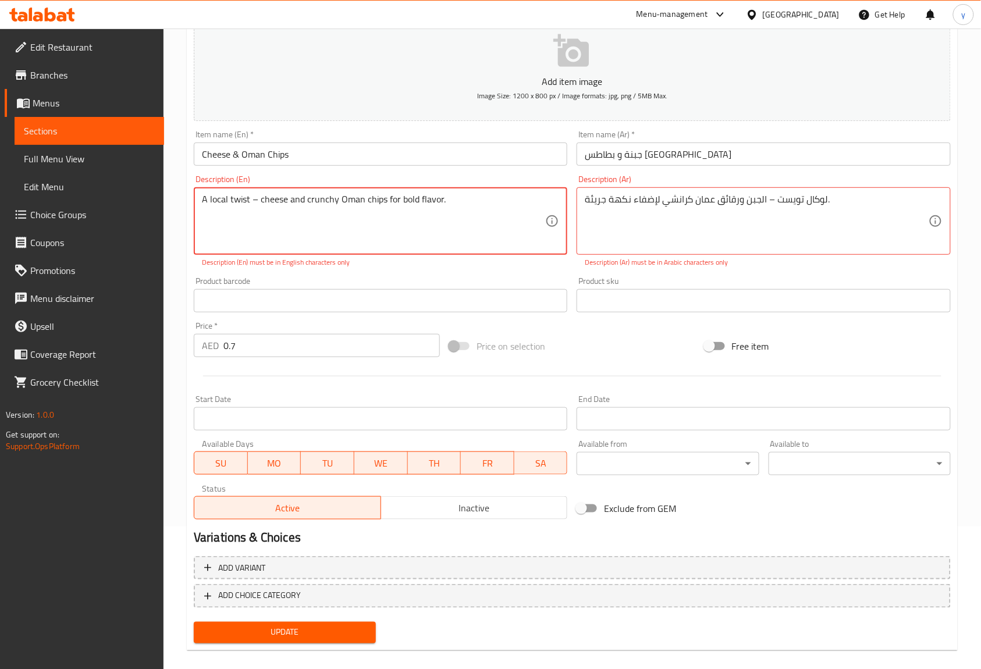
click at [254, 206] on textarea "A local twist – cheese and crunchy Oman chips for bold flavor." at bounding box center [373, 221] width 343 height 55
click at [254, 201] on textarea "A local twist – cheese and crunchy Oman chips for bold flavor." at bounding box center [373, 221] width 343 height 55
type textarea "A local twist cheese and crunchy Oman chips for bold flavor."
click at [368, 626] on button "Update" at bounding box center [285, 633] width 182 height 22
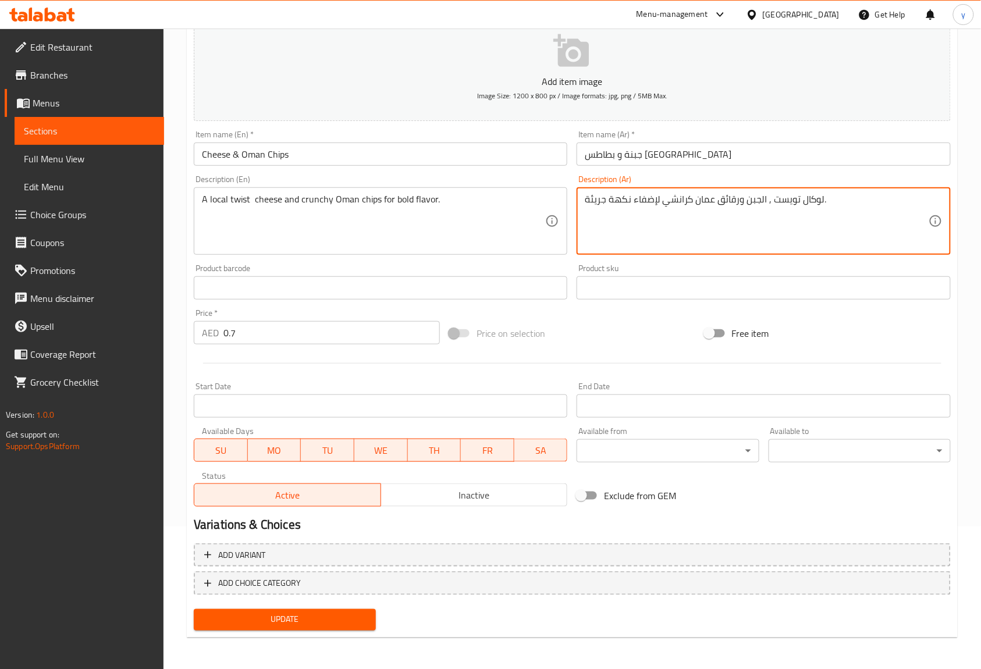
type textarea "لوكال تويست , الجبن ورقائق عمان كرانشي لإضفاء نكهة جريئة."
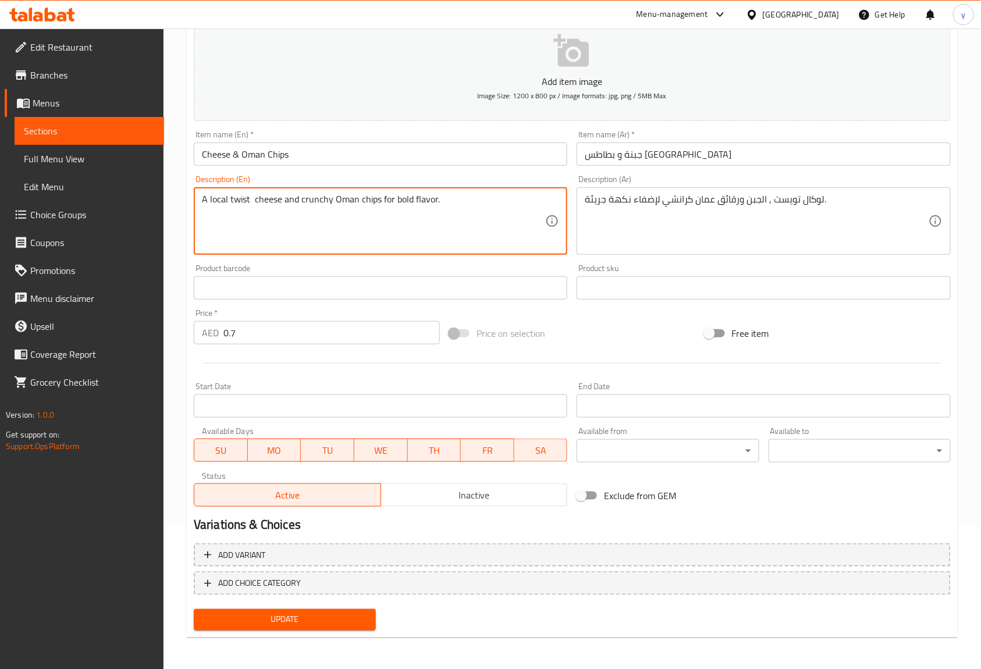
click at [249, 201] on textarea "A local twist cheese and crunchy Oman chips for bold flavor." at bounding box center [373, 221] width 343 height 55
click at [255, 204] on textarea "A local twist cheese and crunchy Oman chips for bold flavor." at bounding box center [373, 221] width 343 height 55
type textarea "A local twist ,cheese and crunchy Oman chips for bold flavor."
click at [364, 612] on span "Update" at bounding box center [284, 619] width 163 height 15
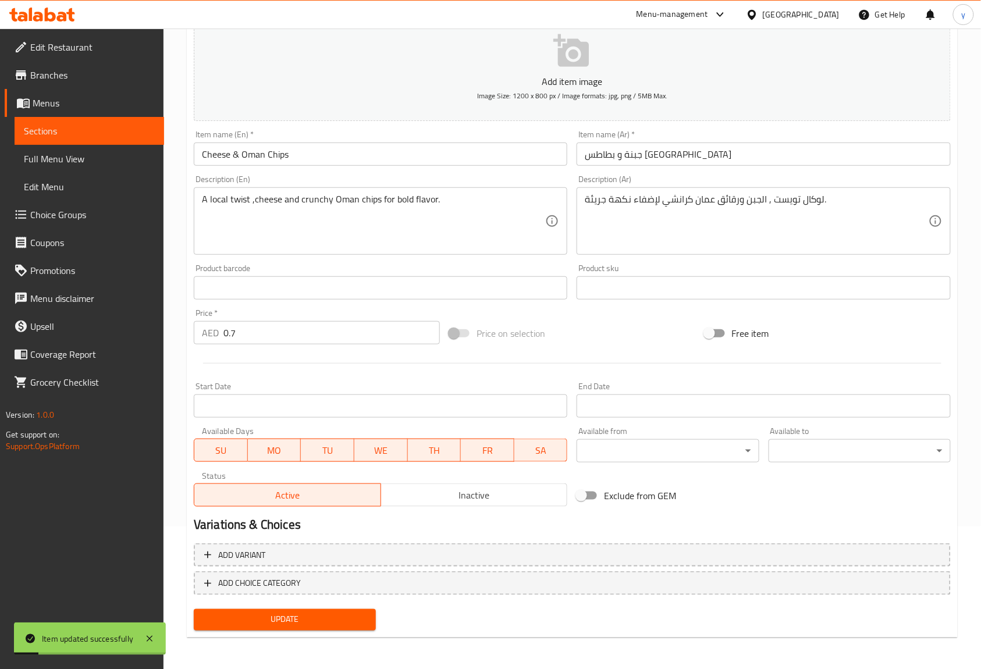
click at [123, 136] on span "Sections" at bounding box center [89, 131] width 131 height 14
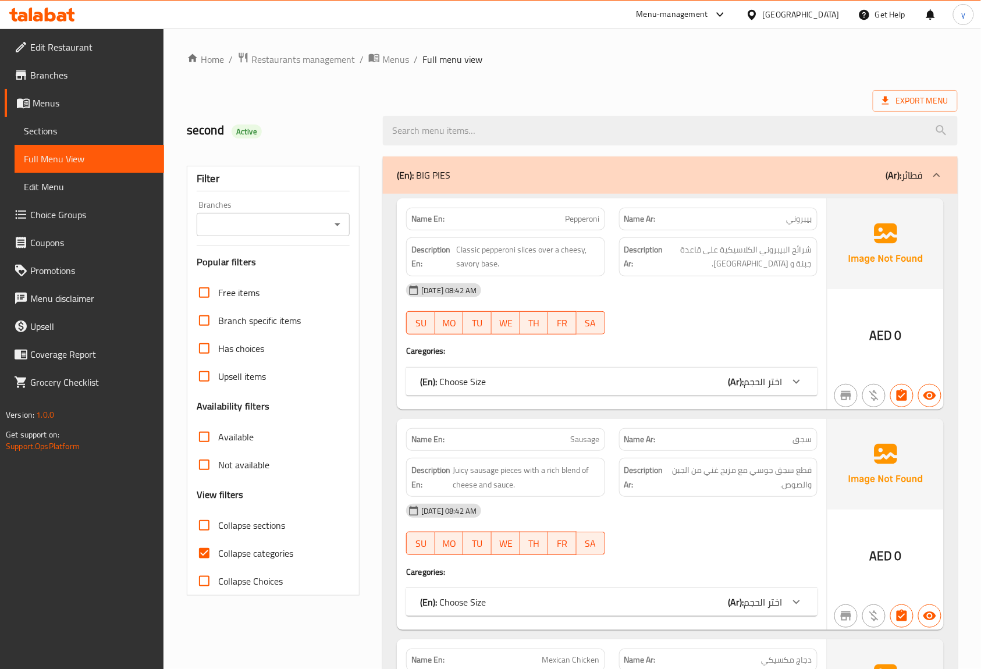
click at [207, 561] on input "Collapse categories" at bounding box center [204, 553] width 28 height 28
checkbox input "false"
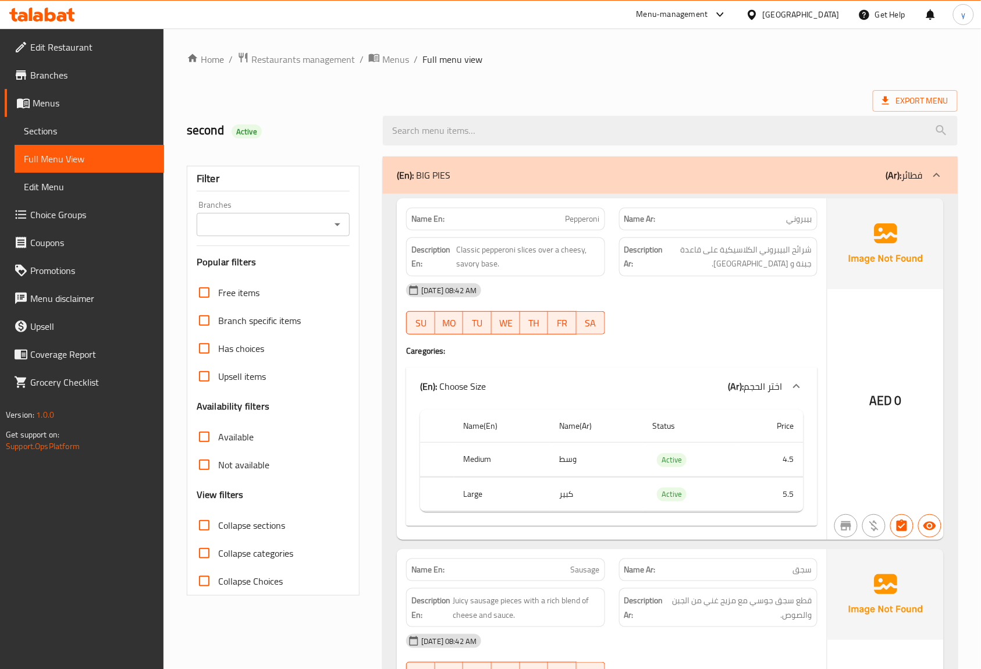
click at [573, 112] on div at bounding box center [670, 131] width 589 height 44
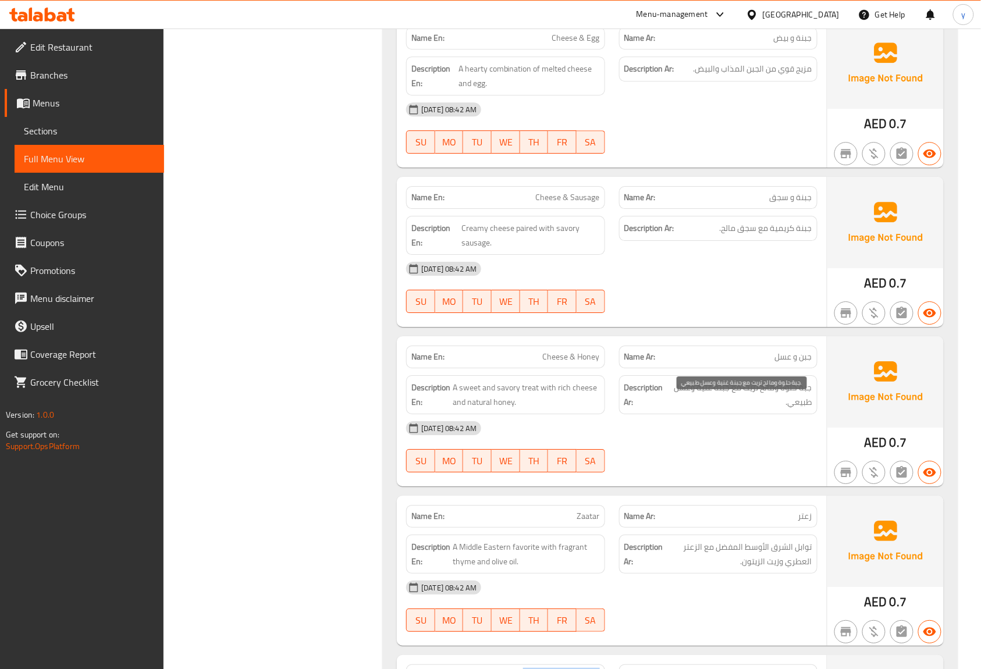
scroll to position [2636, 0]
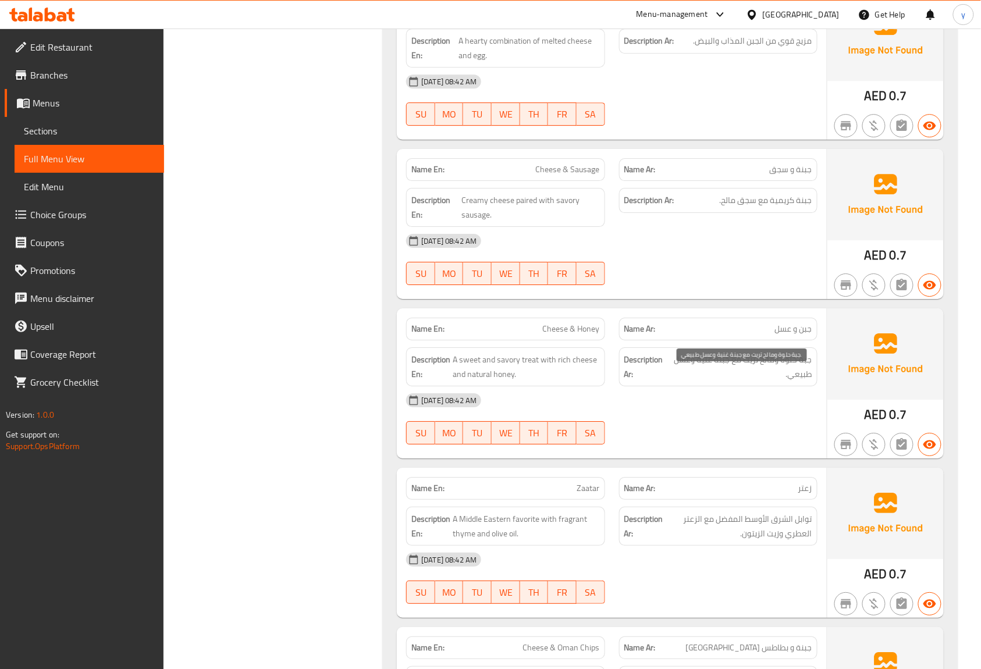
click at [754, 375] on span "جبة حلوة ومالح تريت مع جبنة غنية وعسل طبيعي." at bounding box center [740, 366] width 142 height 28
copy span "تريت"
click at [745, 440] on div "14-09-2025 08:42 AM SU MO TU WE TH FR SA" at bounding box center [611, 418] width 425 height 65
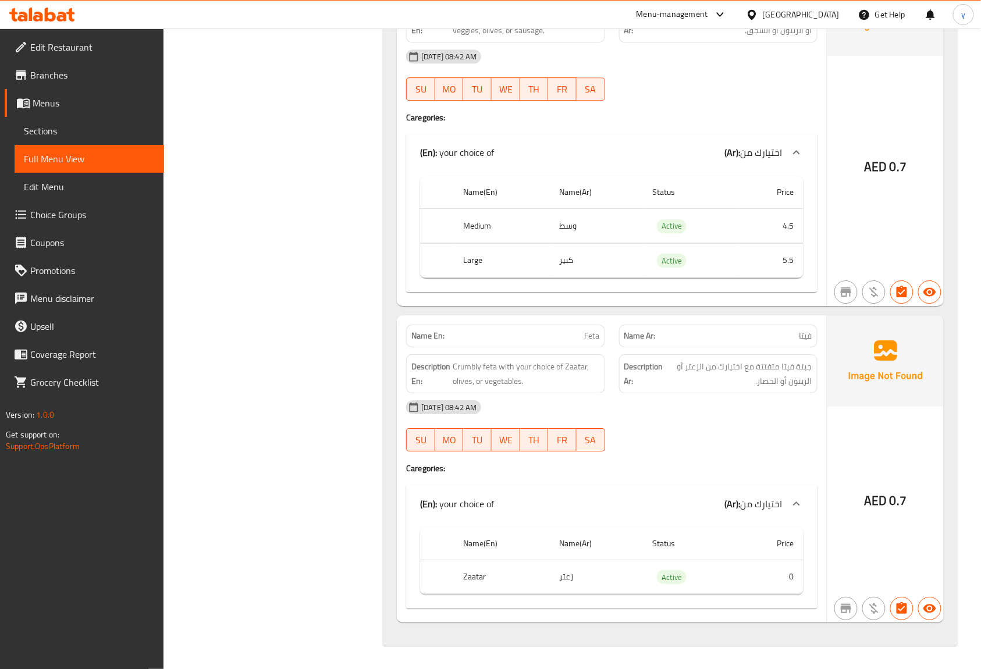
scroll to position [4120, 0]
click at [59, 108] on span "Menus" at bounding box center [94, 103] width 122 height 14
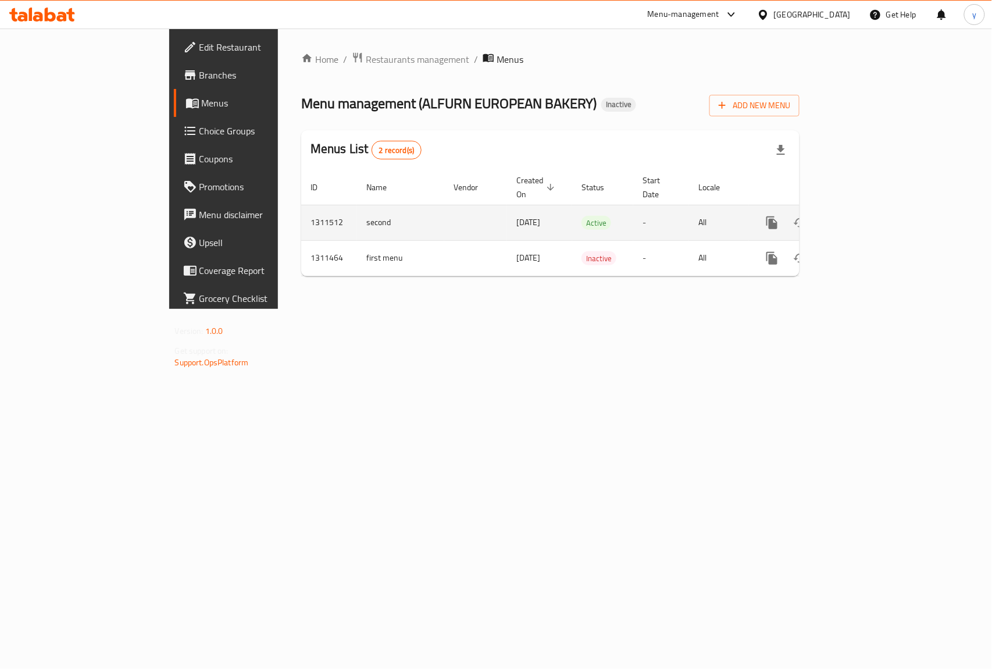
click at [357, 213] on td "second" at bounding box center [400, 222] width 87 height 35
copy td "second"
click at [832, 218] on icon "enhanced table" at bounding box center [828, 223] width 8 height 10
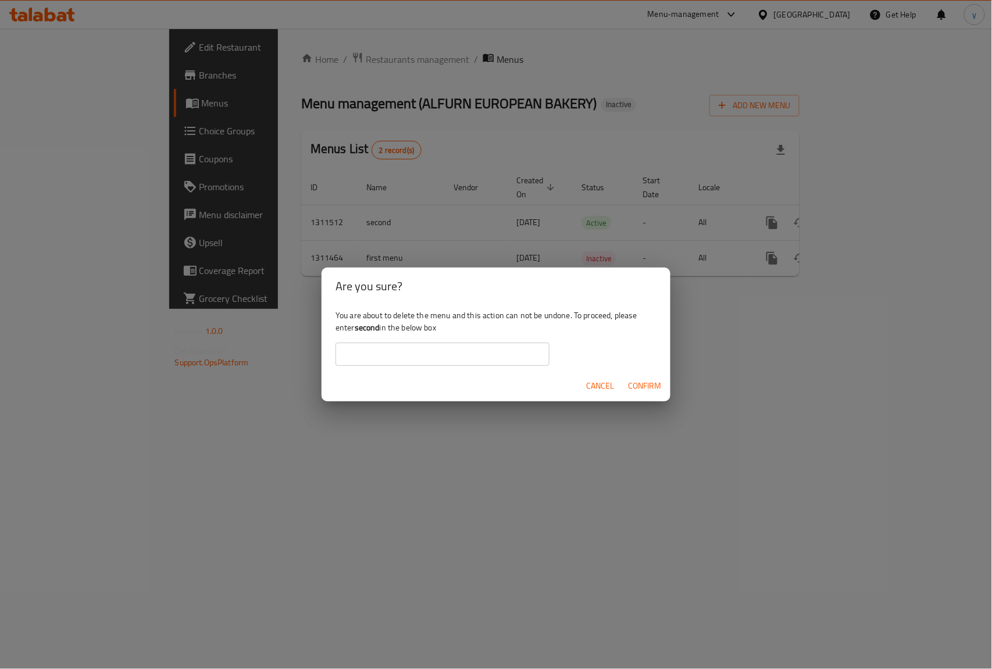
click at [464, 348] on input "text" at bounding box center [443, 354] width 214 height 23
paste input "second"
click at [646, 387] on span "Confirm" at bounding box center [644, 386] width 33 height 15
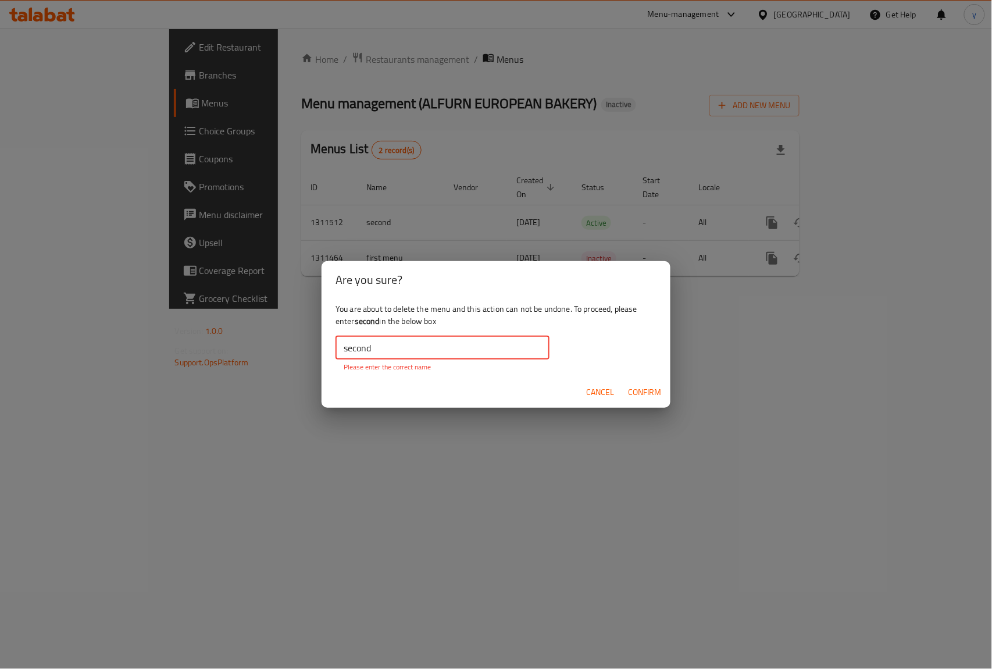
click at [343, 352] on input "second" at bounding box center [443, 347] width 214 height 23
click at [643, 391] on span "Confirm" at bounding box center [644, 392] width 33 height 15
click at [426, 350] on input "second" at bounding box center [443, 347] width 214 height 23
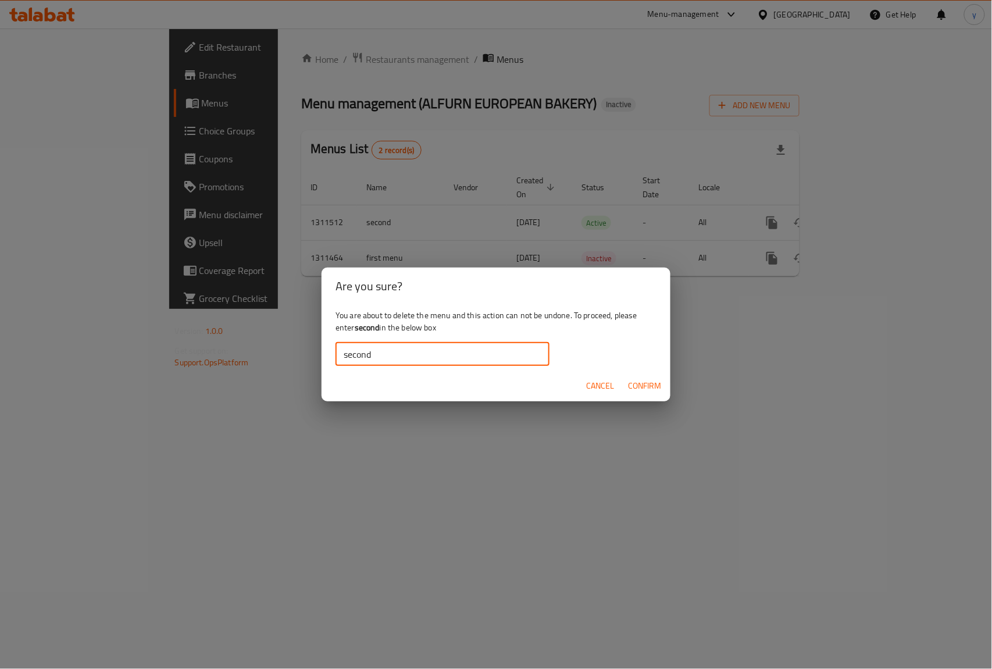
type input "second"
click at [631, 382] on span "Confirm" at bounding box center [644, 386] width 33 height 15
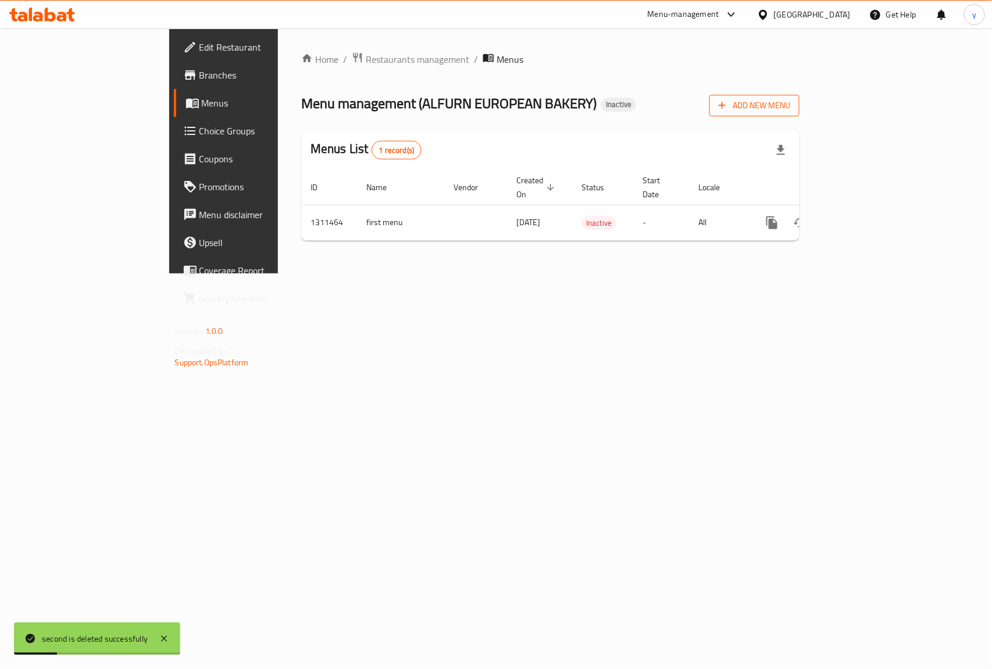
click at [790, 104] on span "Add New Menu" at bounding box center [755, 105] width 72 height 15
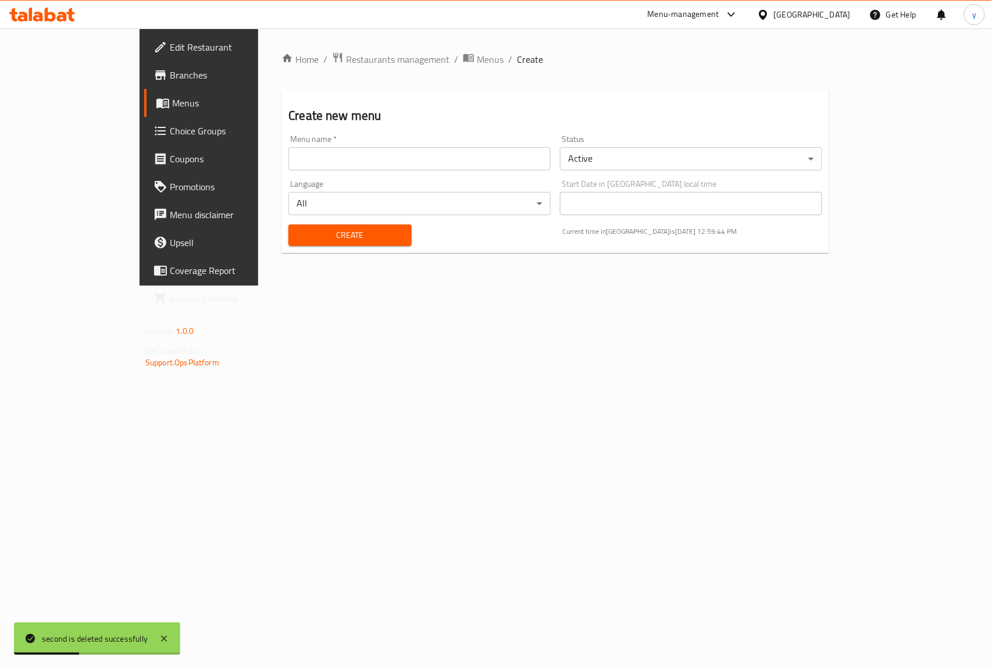
click at [347, 161] on input "text" at bounding box center [419, 158] width 262 height 23
paste input "second"
type input "second"
click at [308, 240] on span "Create" at bounding box center [350, 235] width 104 height 15
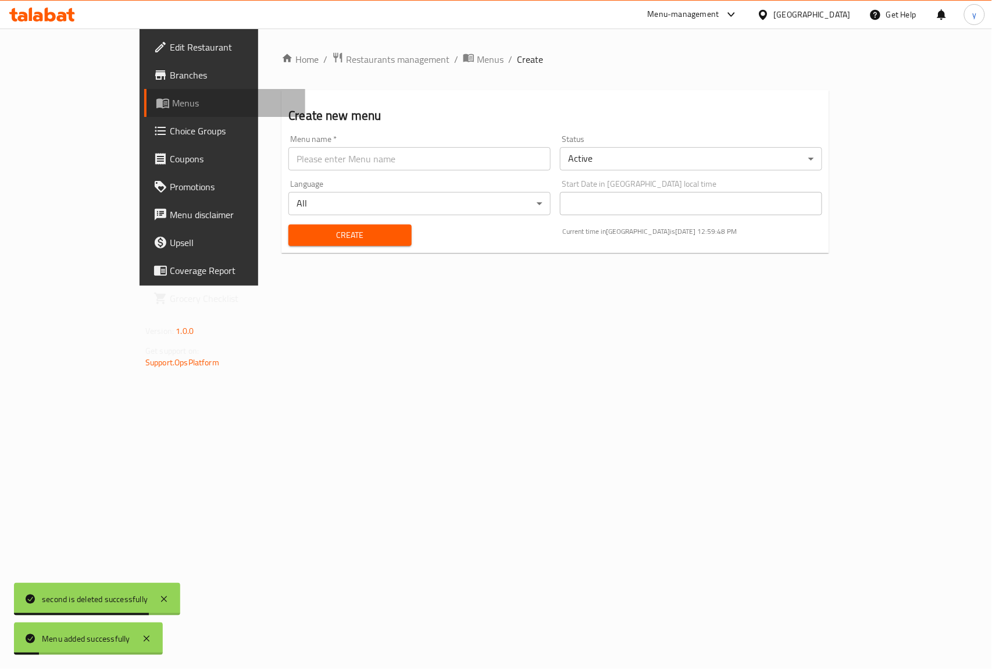
click at [172, 96] on span "Menus" at bounding box center [234, 103] width 124 height 14
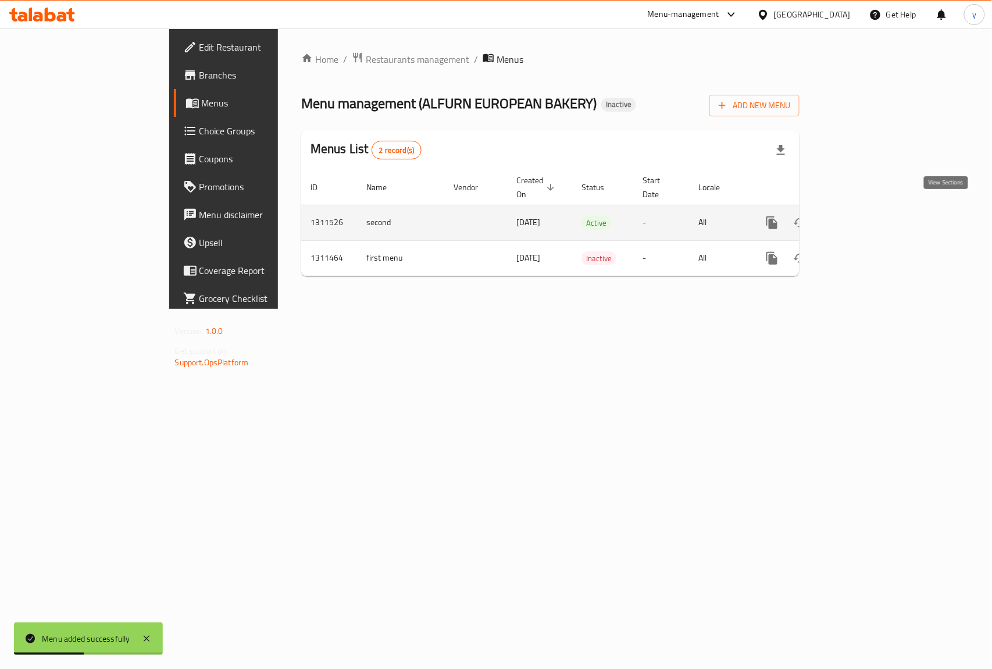
click at [863, 216] on icon "enhanced table" at bounding box center [856, 223] width 14 height 14
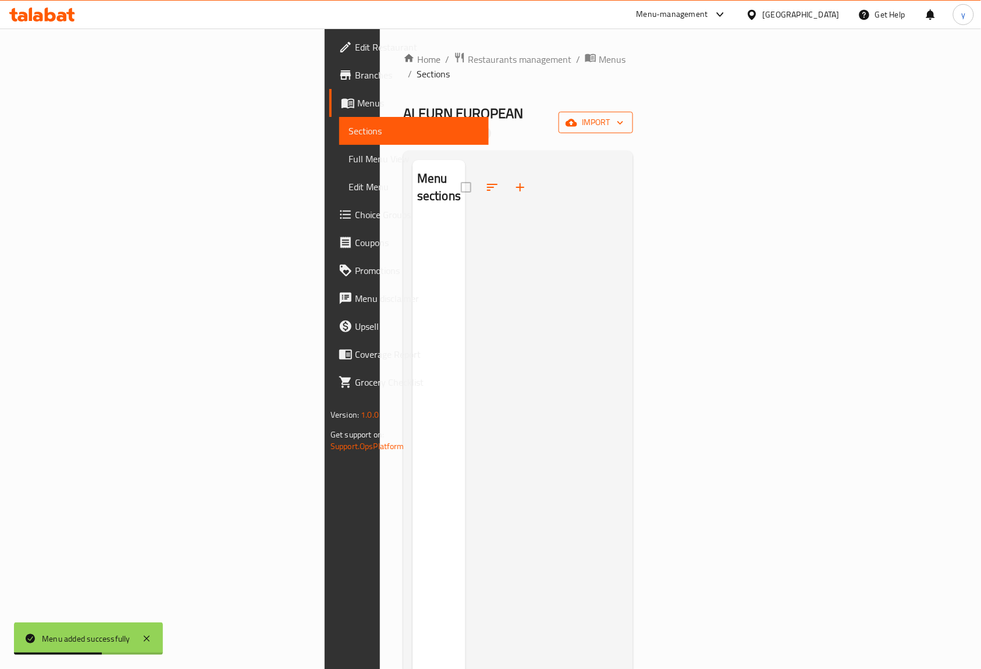
click at [633, 112] on button "import" at bounding box center [595, 123] width 74 height 22
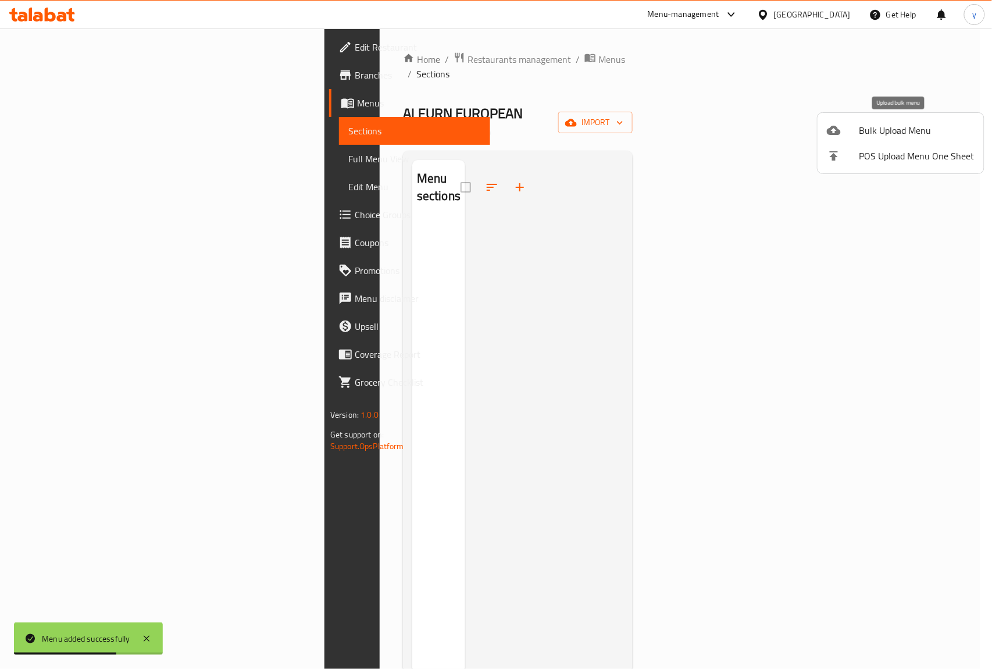
click at [864, 136] on span "Bulk Upload Menu" at bounding box center [917, 130] width 115 height 14
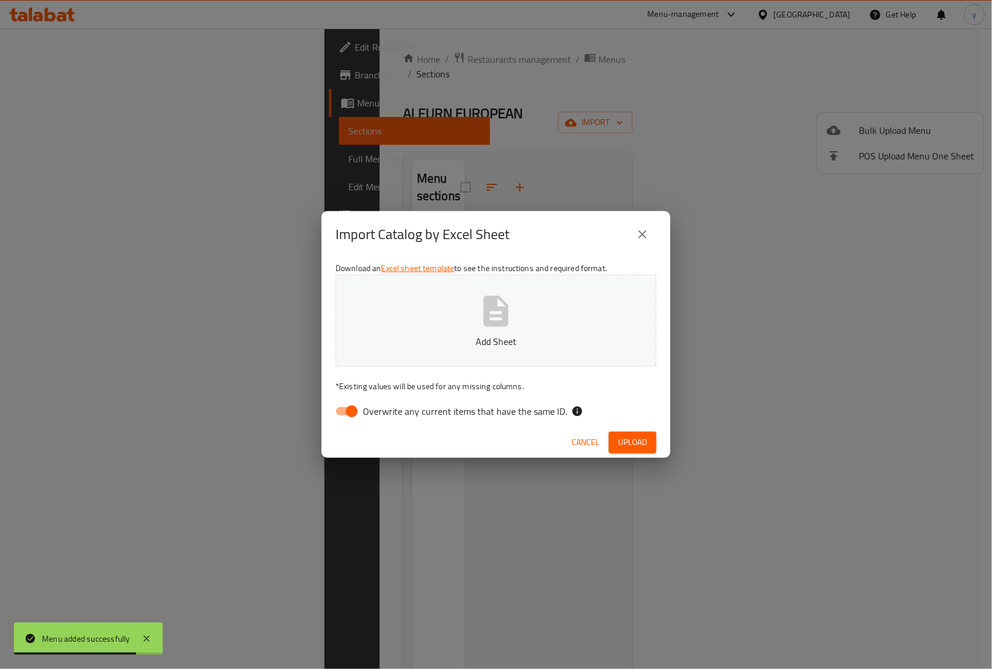
click at [355, 409] on input "Overwrite any current items that have the same ID." at bounding box center [352, 411] width 66 height 22
checkbox input "false"
click at [643, 436] on span "Upload" at bounding box center [632, 442] width 29 height 15
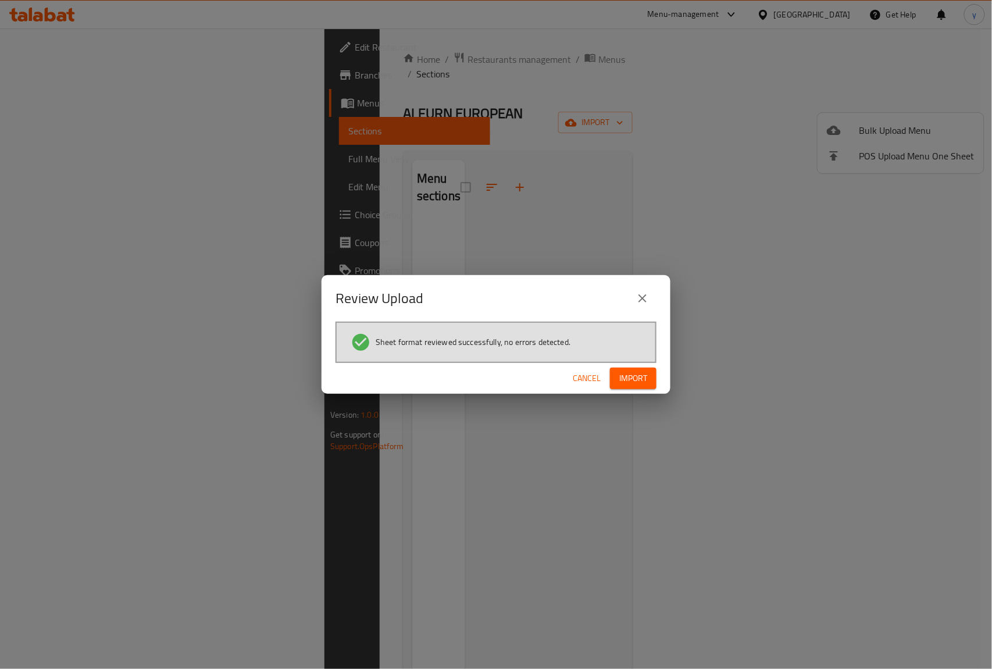
click at [631, 375] on span "Import" at bounding box center [633, 378] width 28 height 15
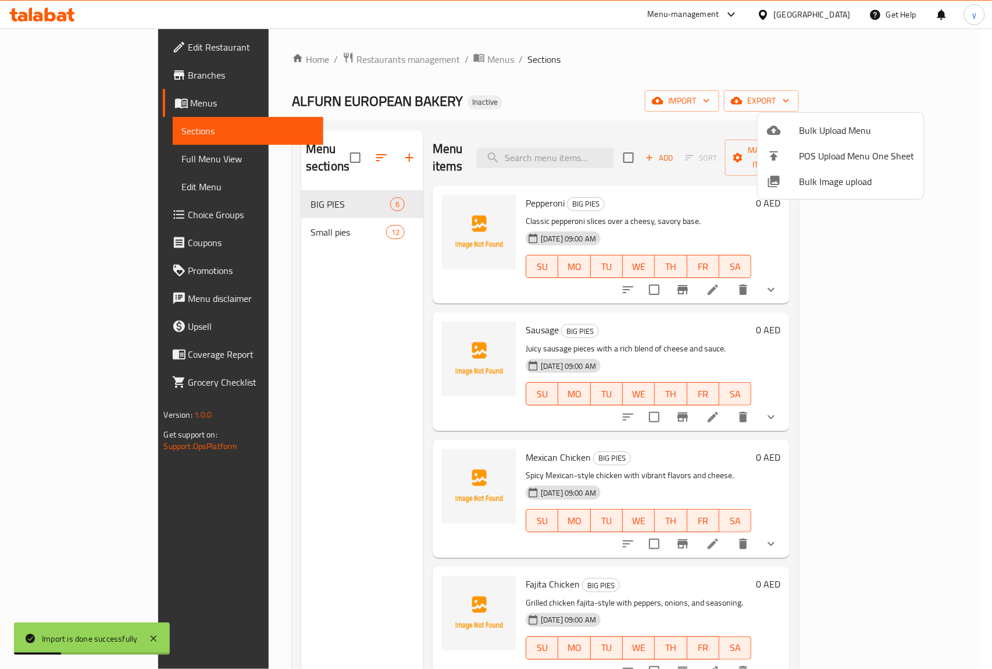
click at [57, 157] on div at bounding box center [496, 334] width 992 height 669
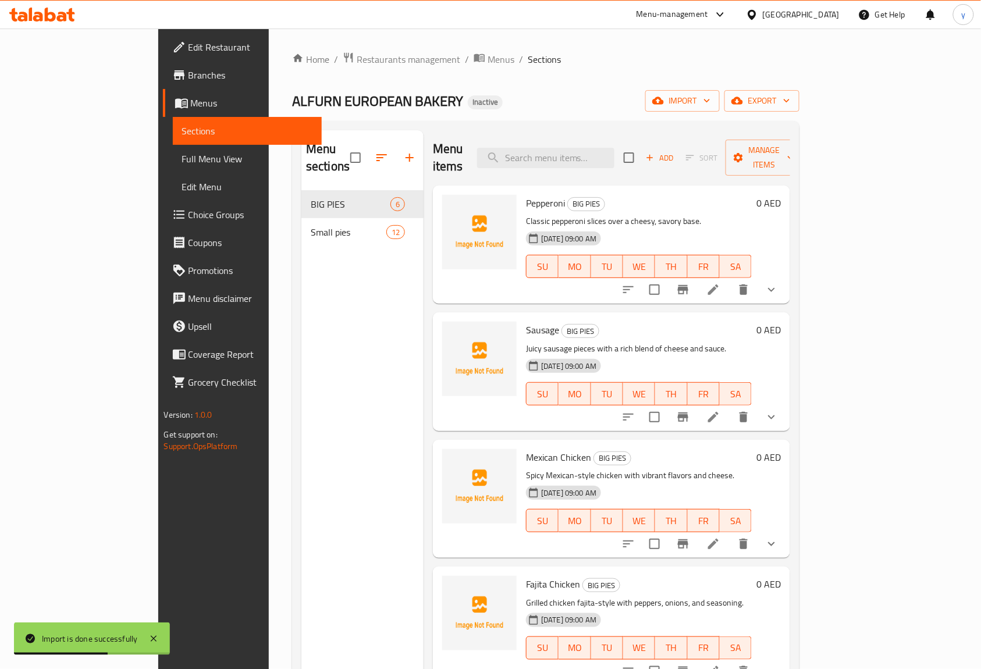
click at [182, 157] on span "Full Menu View" at bounding box center [247, 159] width 131 height 14
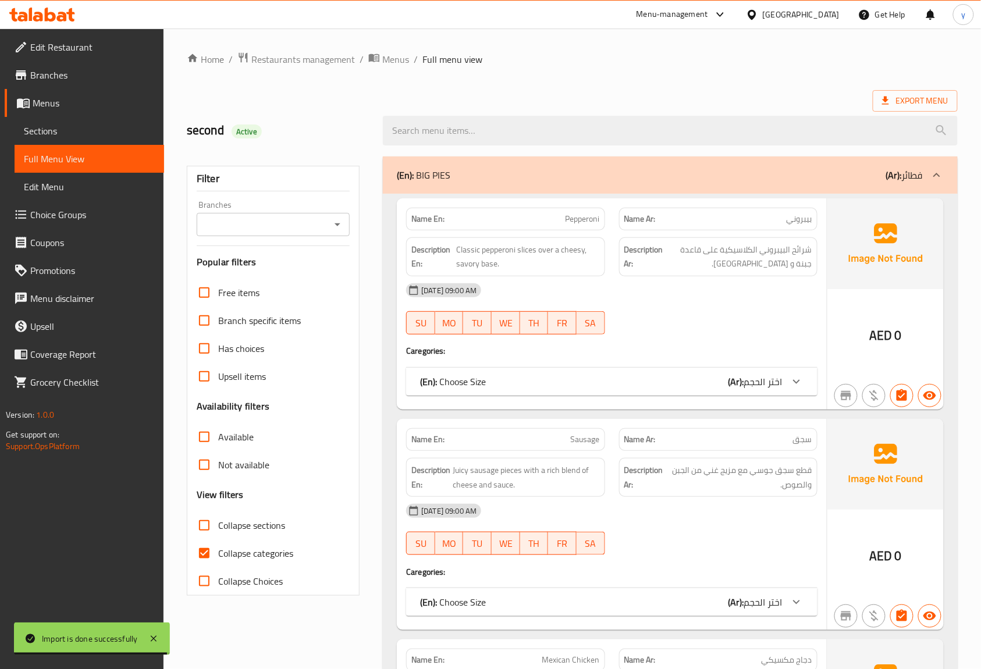
click at [201, 551] on input "Collapse categories" at bounding box center [204, 553] width 28 height 28
checkbox input "false"
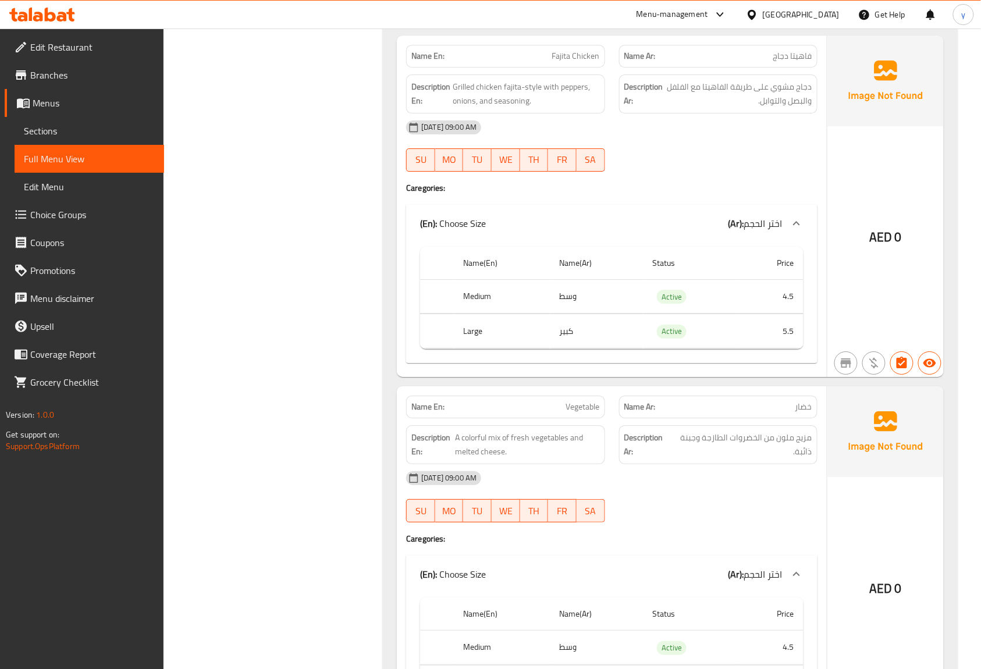
scroll to position [750, 0]
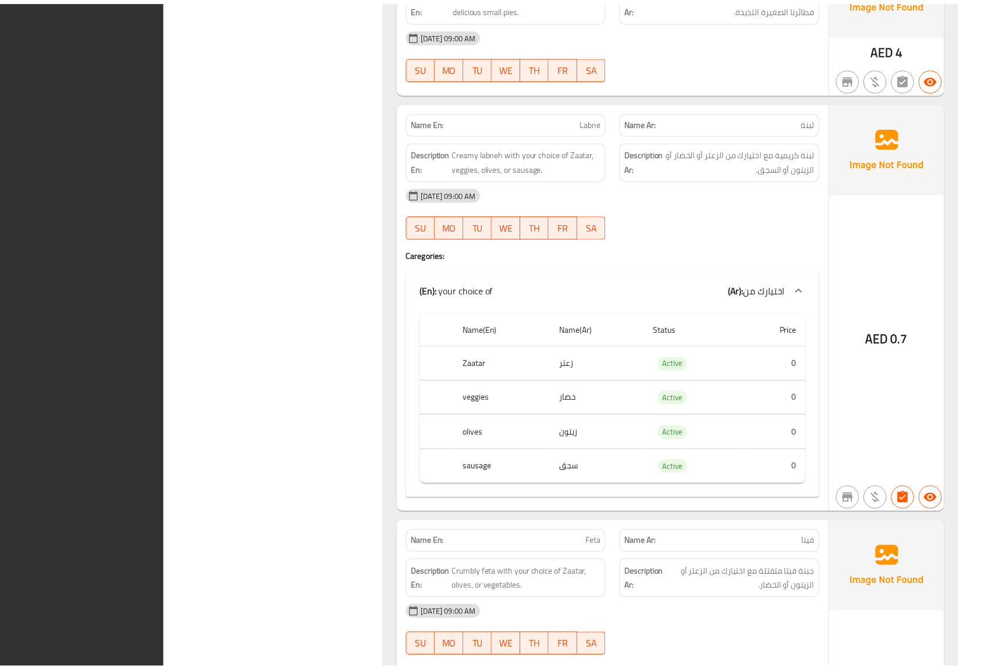
scroll to position [4162, 0]
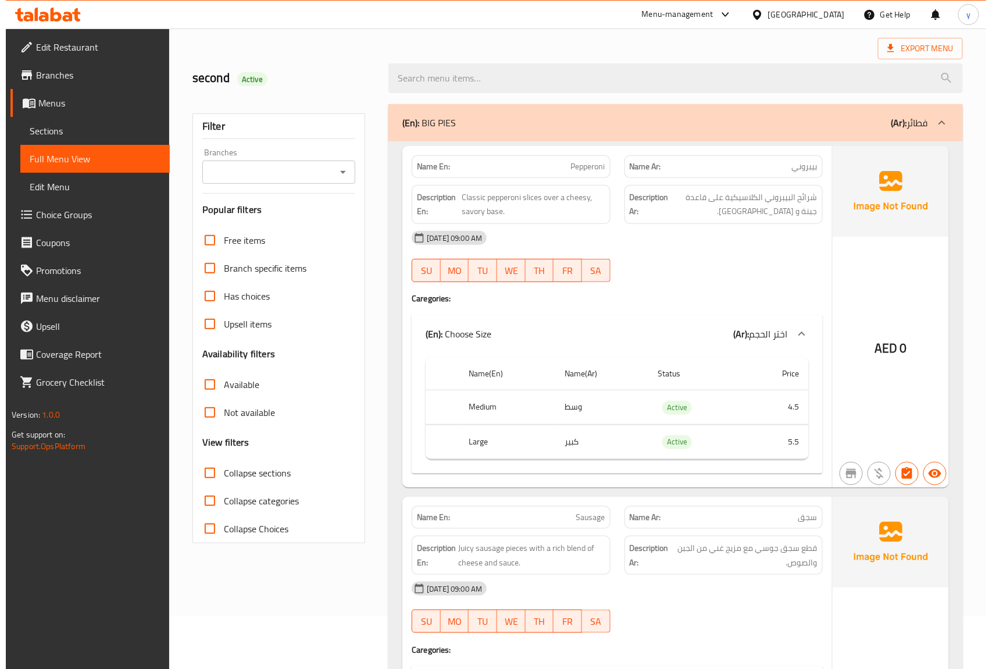
scroll to position [0, 0]
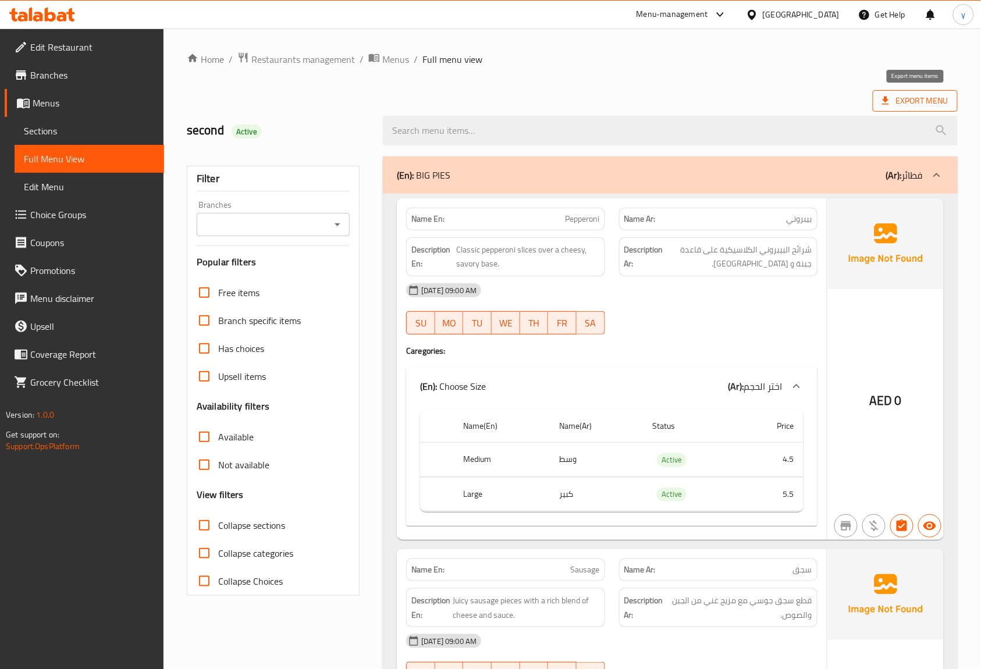
click at [905, 108] on span "Export Menu" at bounding box center [915, 101] width 66 height 15
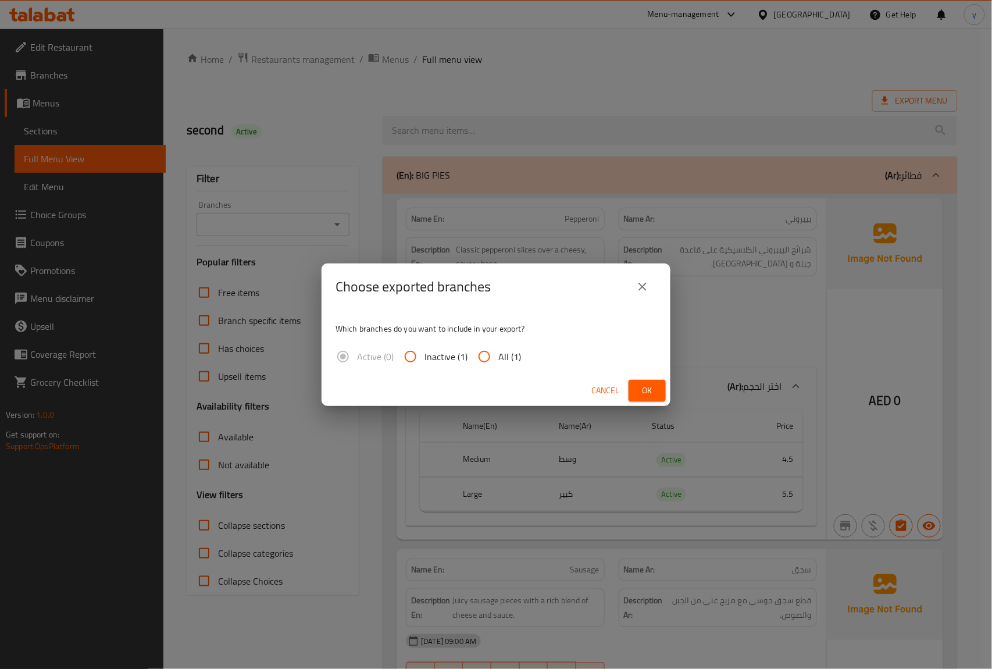
click at [487, 356] on input "All (1)" at bounding box center [484, 357] width 28 height 28
radio input "true"
click at [644, 394] on span "Ok" at bounding box center [647, 390] width 19 height 15
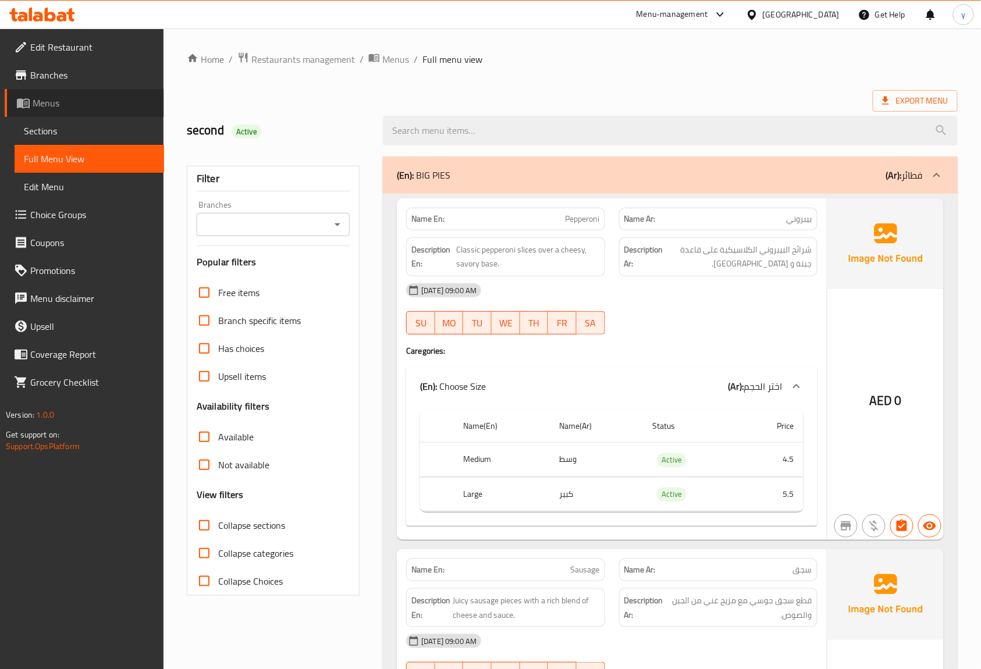
click at [61, 108] on span "Menus" at bounding box center [94, 103] width 122 height 14
